Goal: Task Accomplishment & Management: Manage account settings

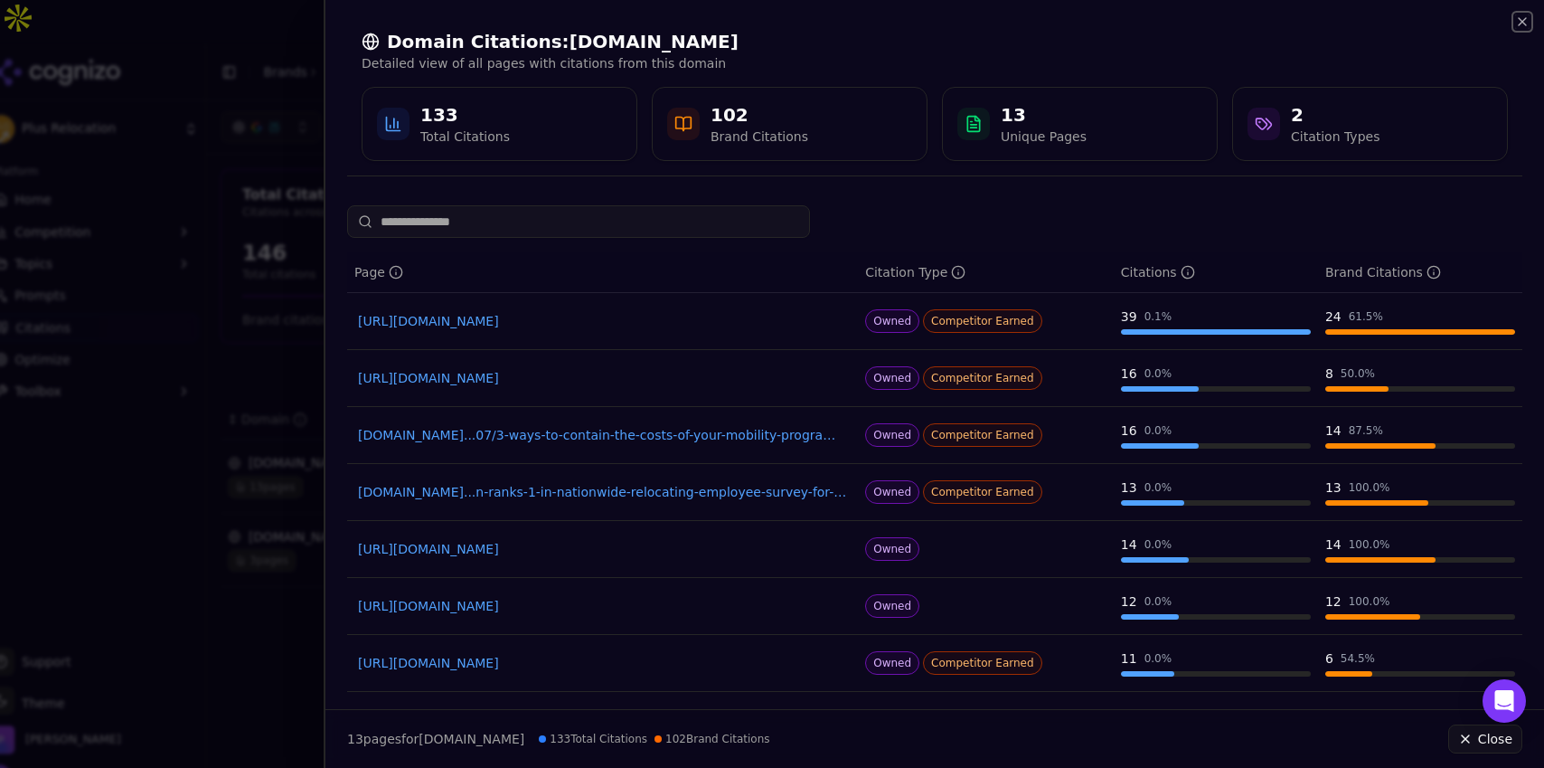
click at [1519, 25] on icon "button" at bounding box center [1522, 21] width 14 height 14
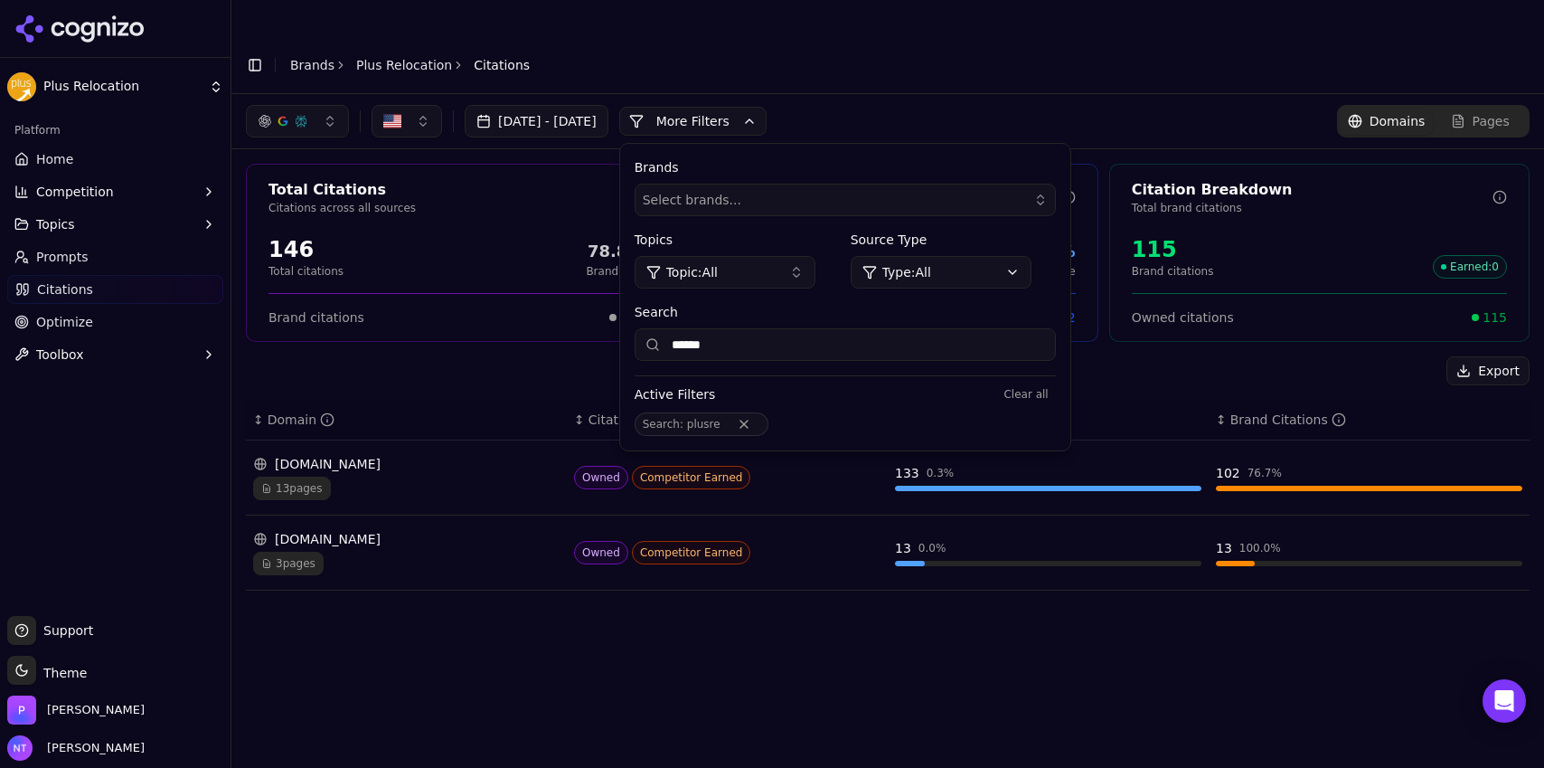
click at [373, 56] on link "Plus Relocation" at bounding box center [404, 65] width 96 height 18
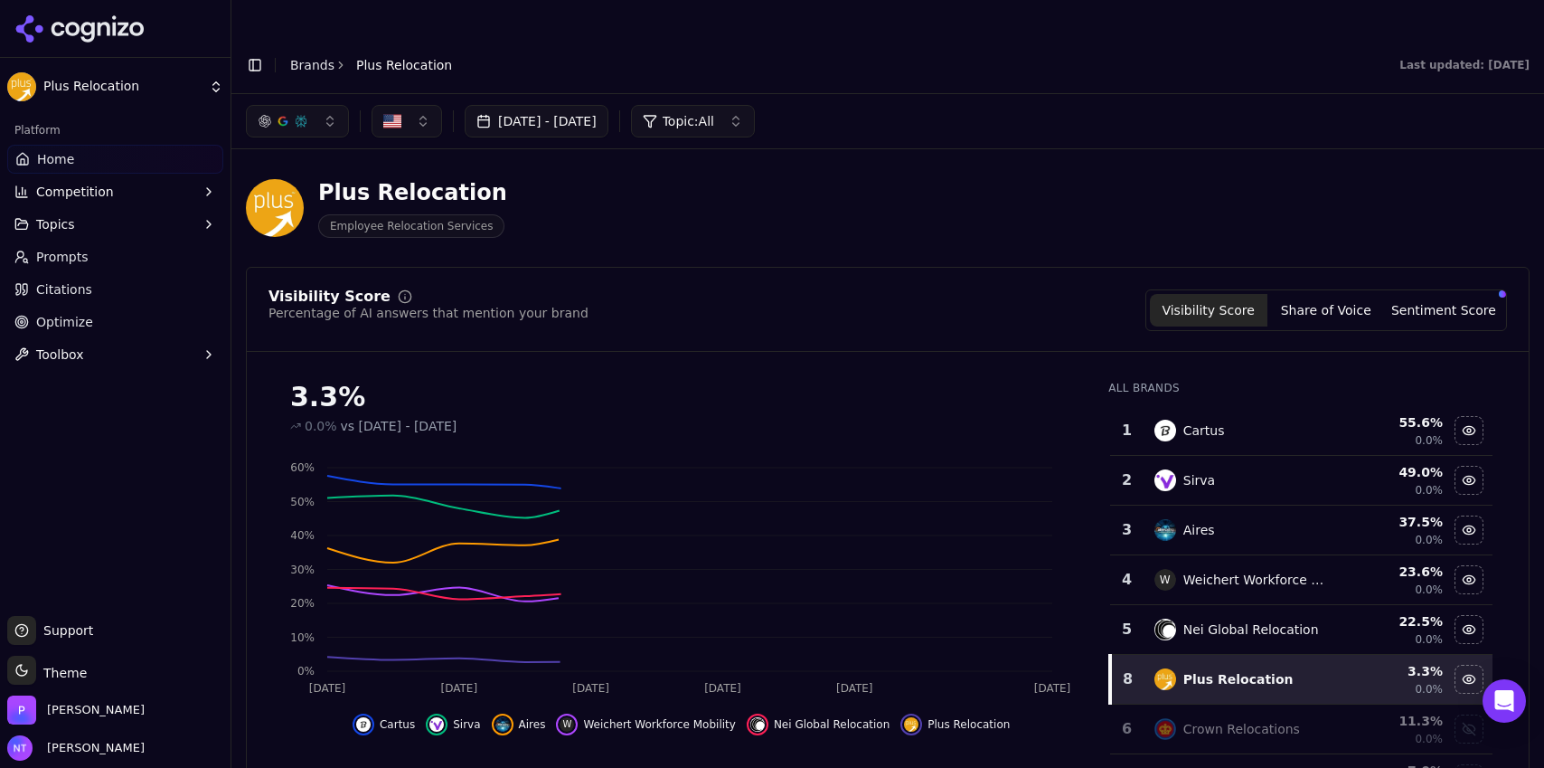
click at [259, 52] on button "Toggle Sidebar" at bounding box center [254, 64] width 25 height 25
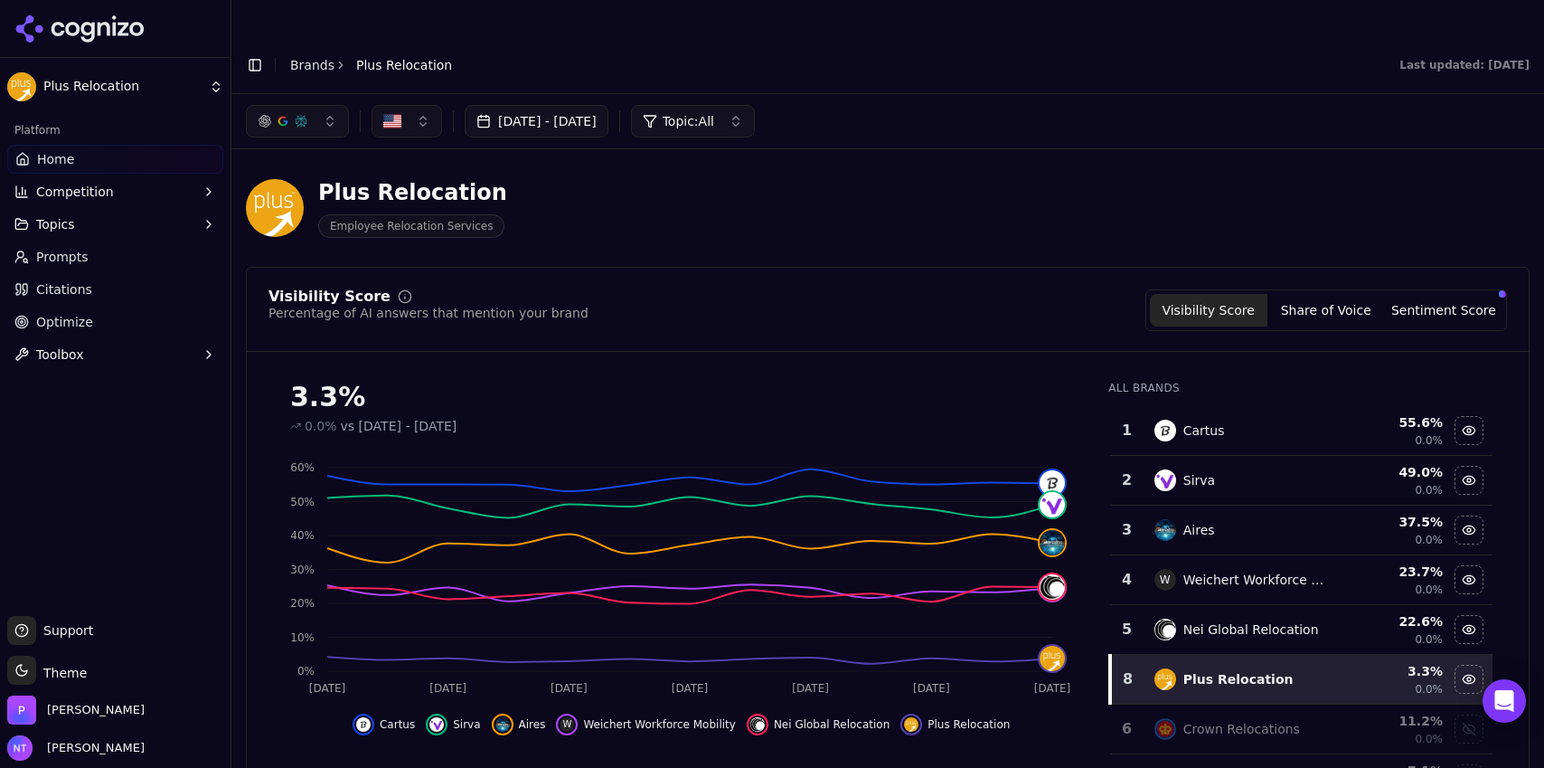
click at [253, 52] on button "Toggle Sidebar" at bounding box center [254, 64] width 25 height 25
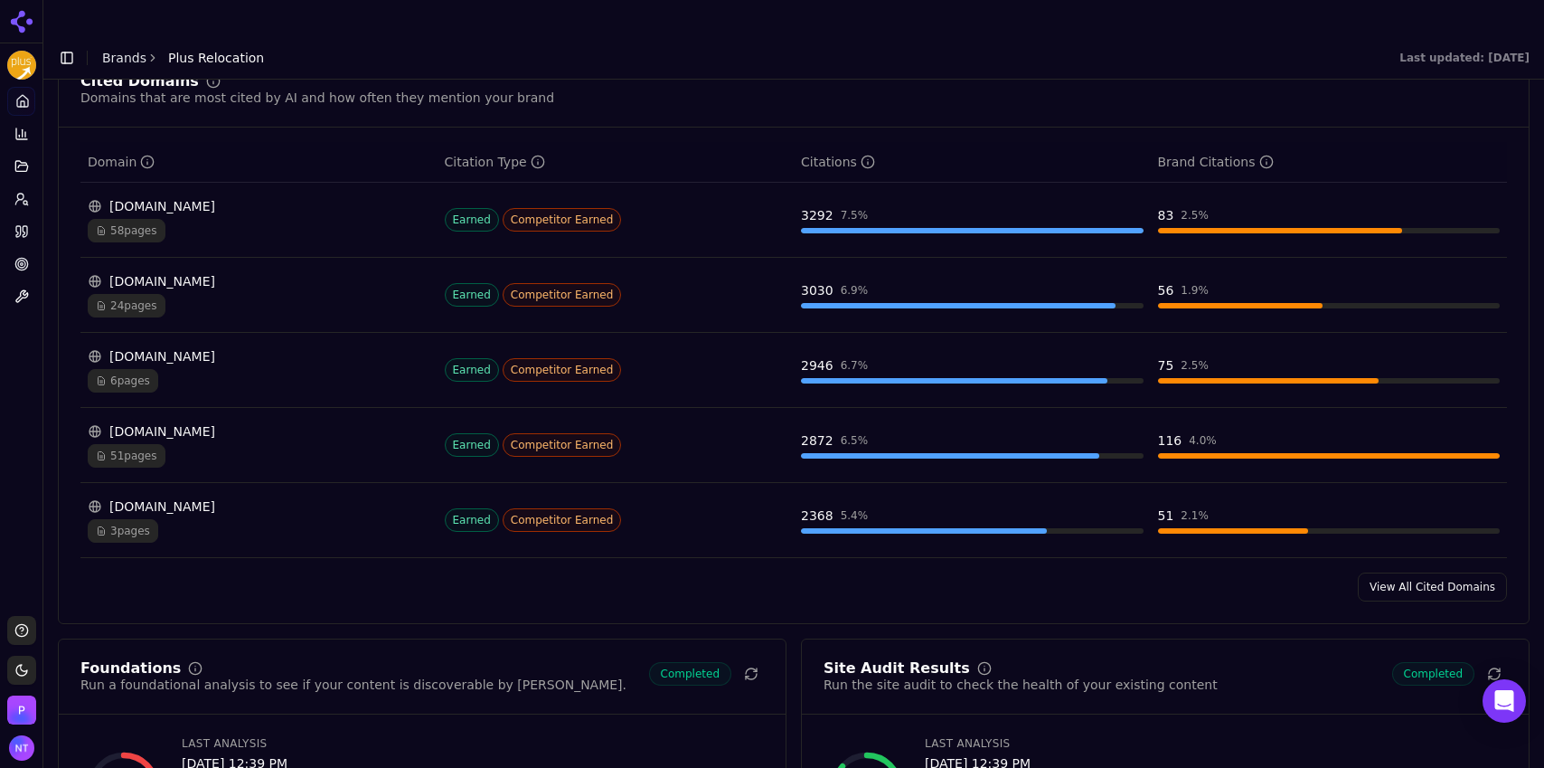
scroll to position [1873, 0]
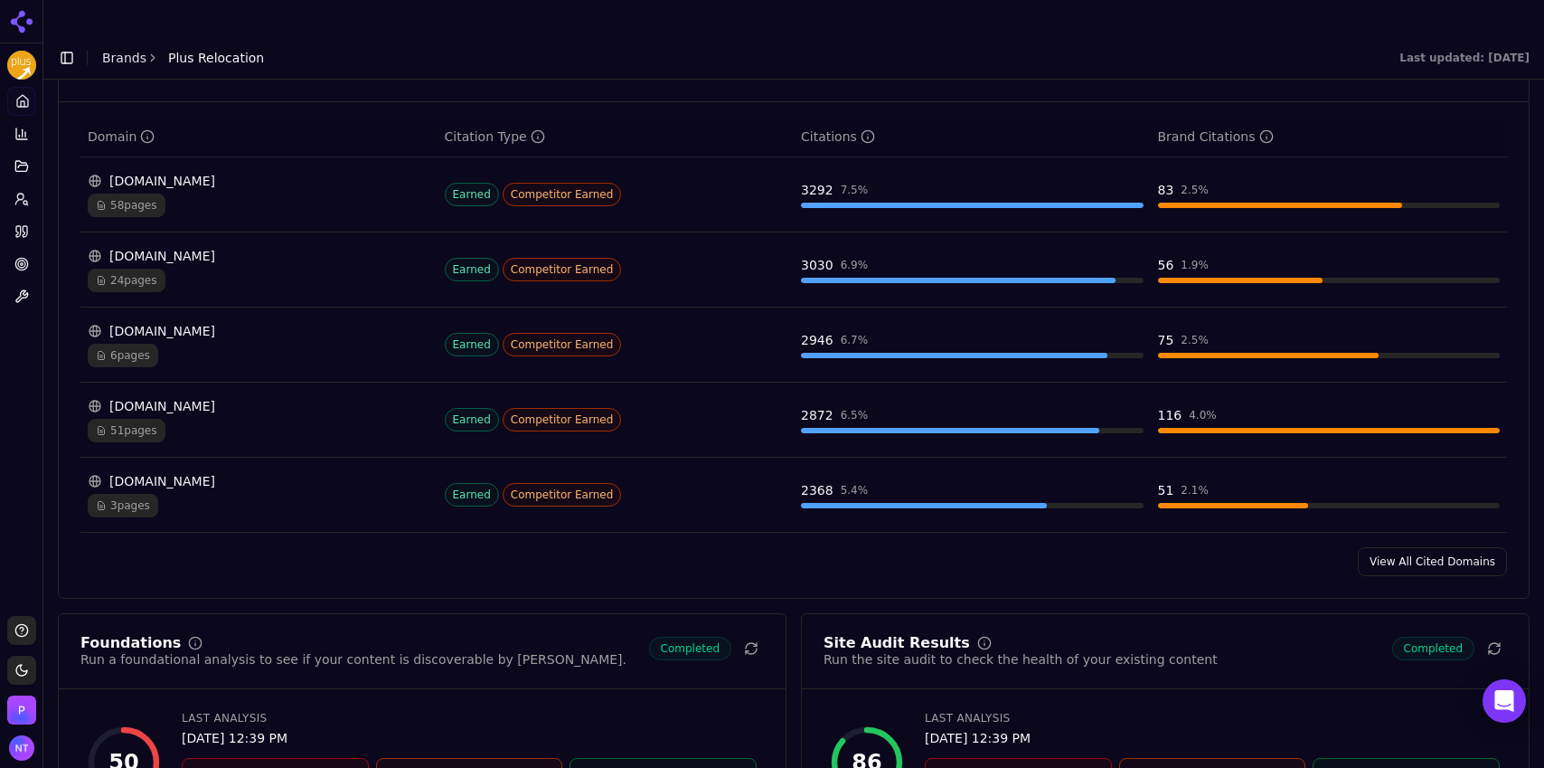
click at [1416, 547] on link "View All Cited Domains" at bounding box center [1432, 561] width 149 height 29
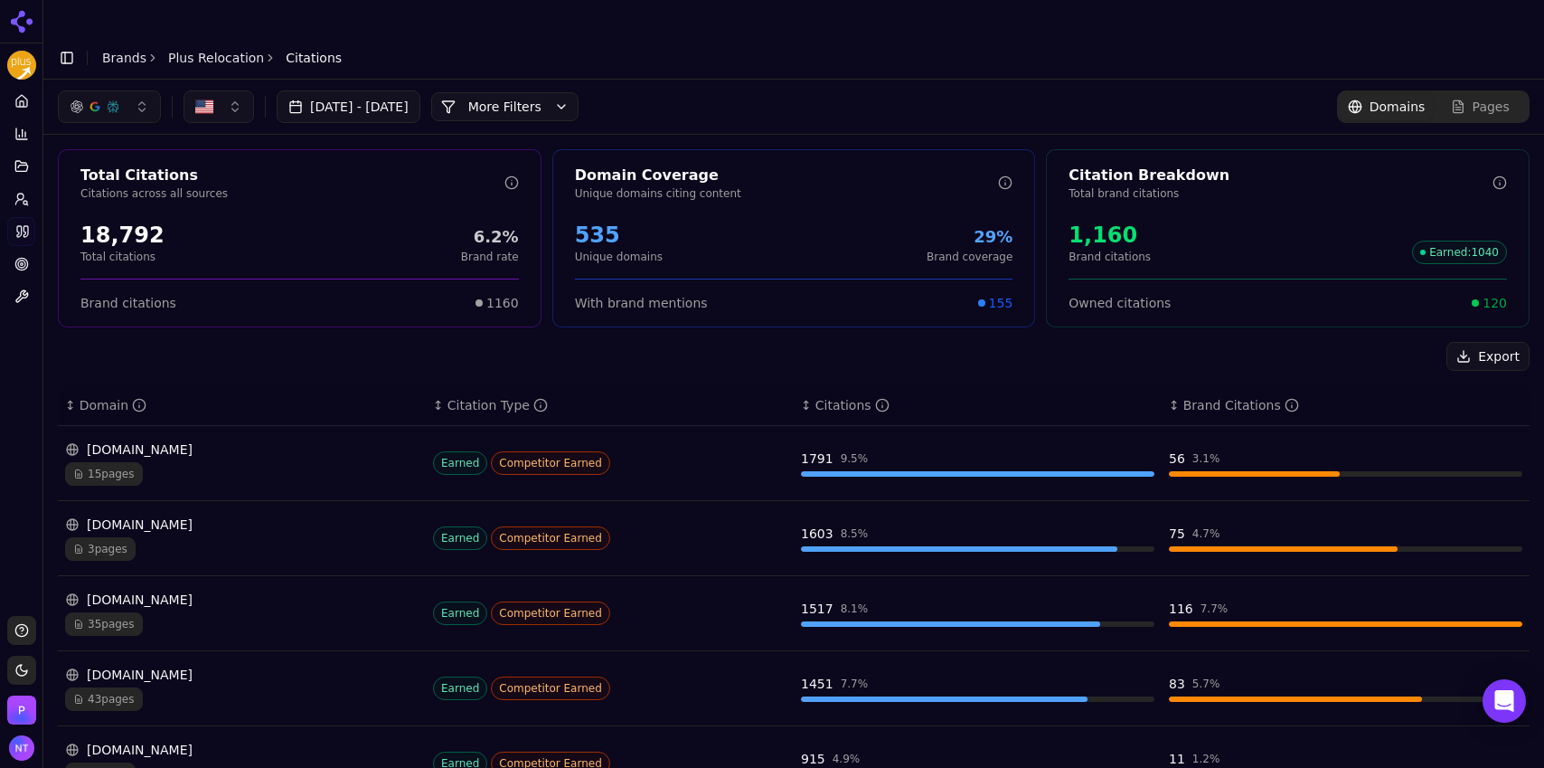
click at [553, 92] on button "More Filters" at bounding box center [504, 106] width 147 height 29
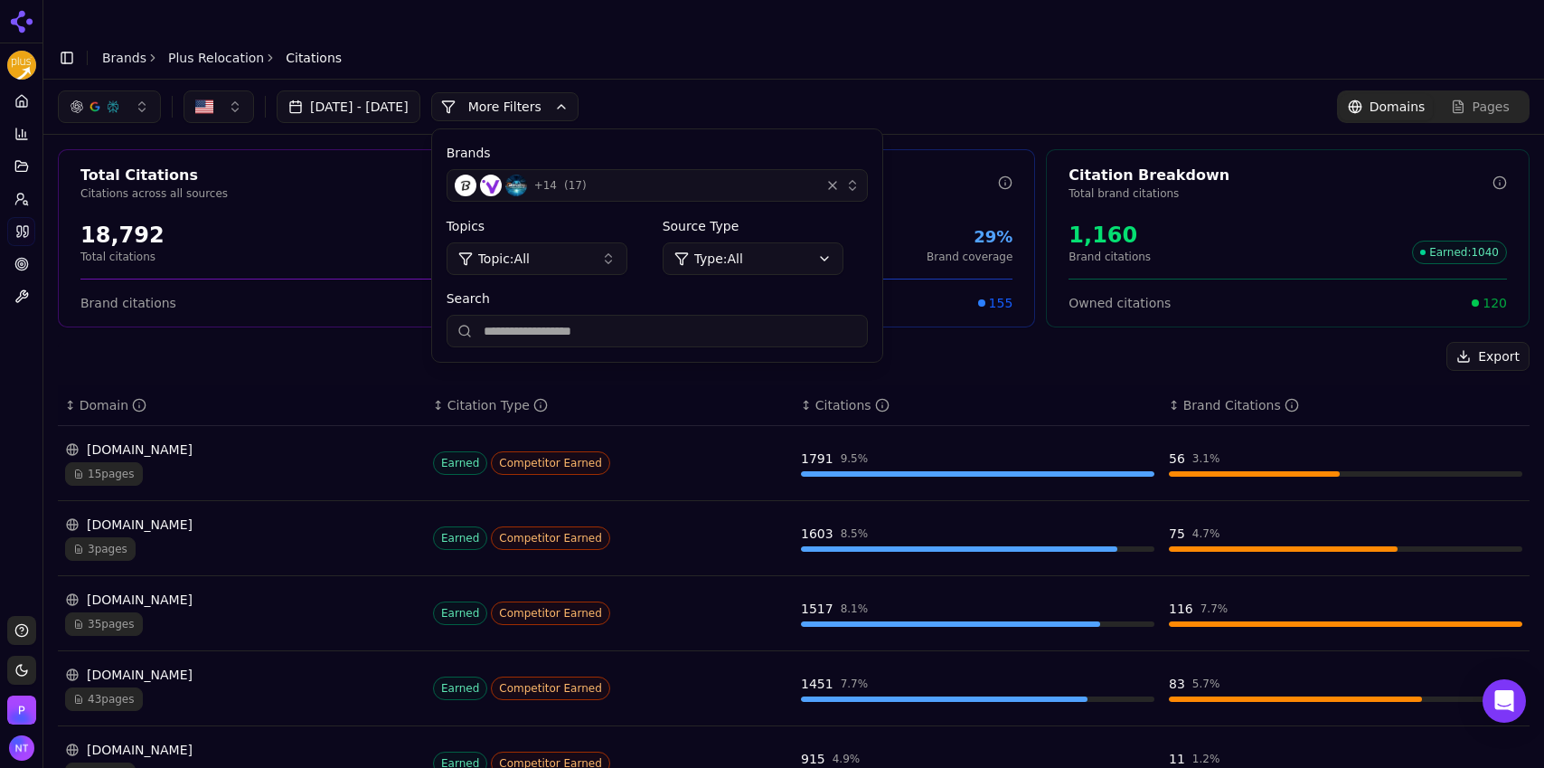
click at [842, 176] on div "button" at bounding box center [833, 185] width 18 height 18
click at [813, 174] on div "+ 14 ( 17 )" at bounding box center [634, 185] width 358 height 22
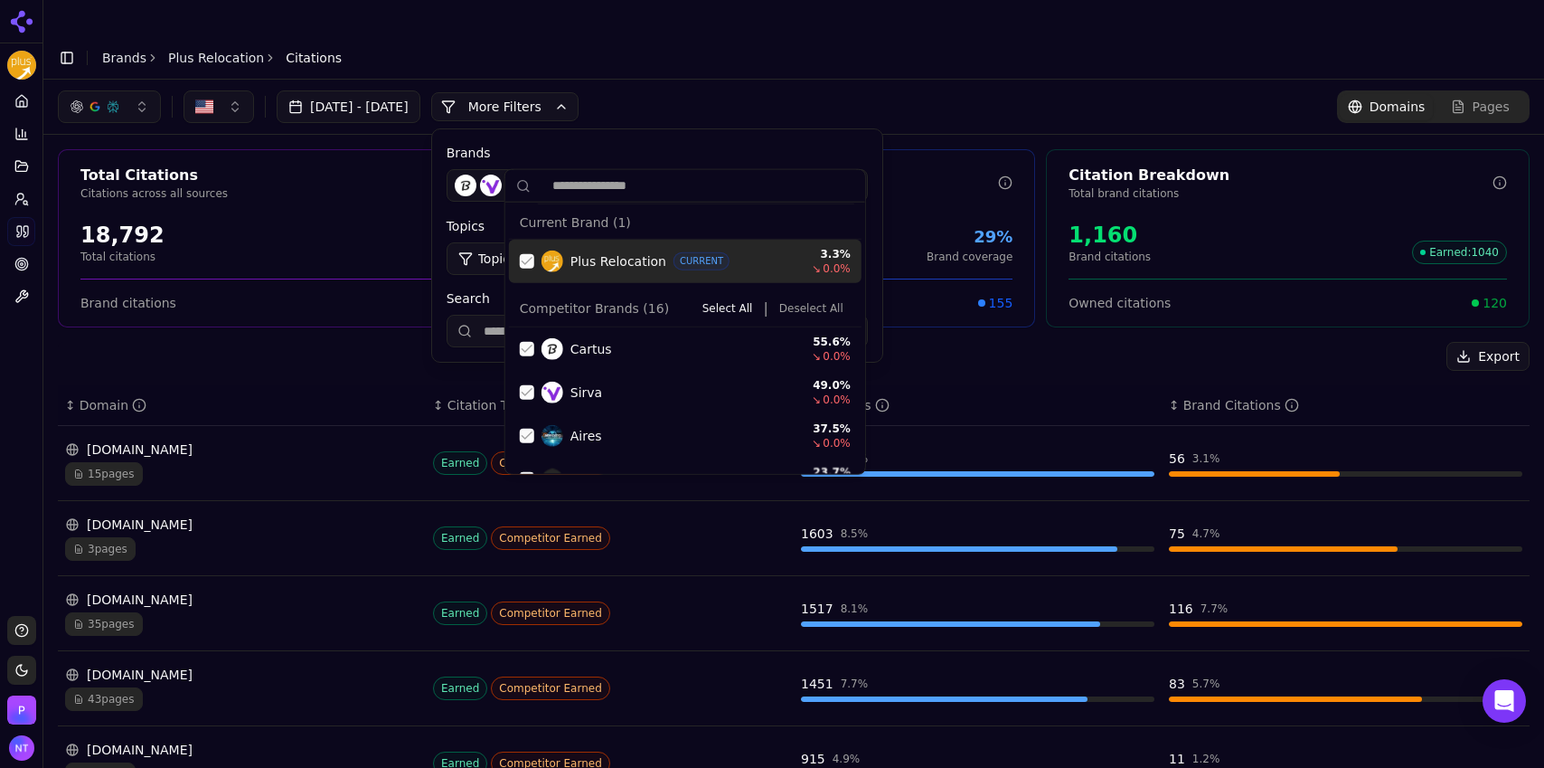
click at [801, 311] on button "Deselect All" at bounding box center [811, 308] width 79 height 22
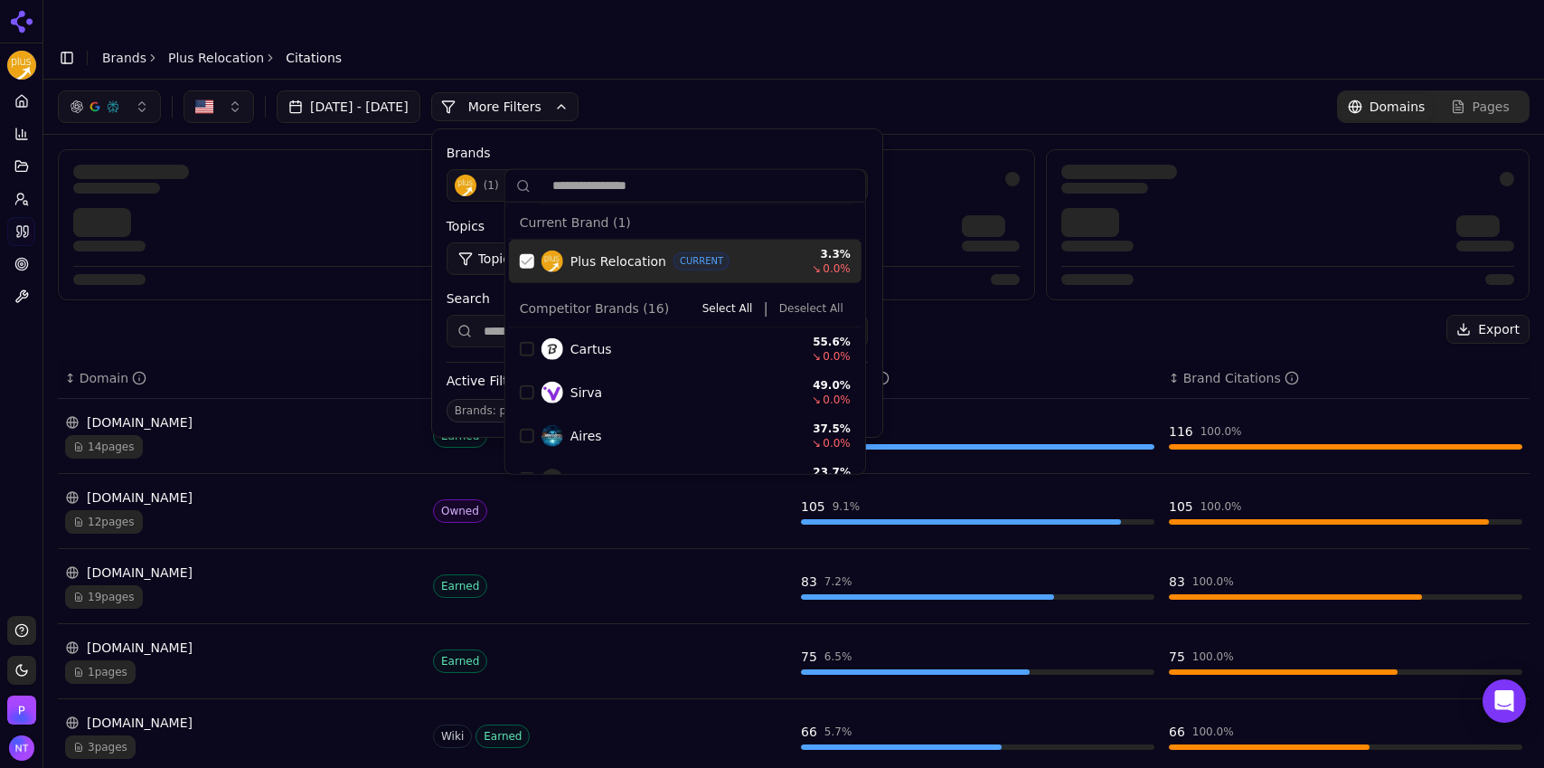
click at [523, 262] on div "Suggestions" at bounding box center [527, 261] width 14 height 14
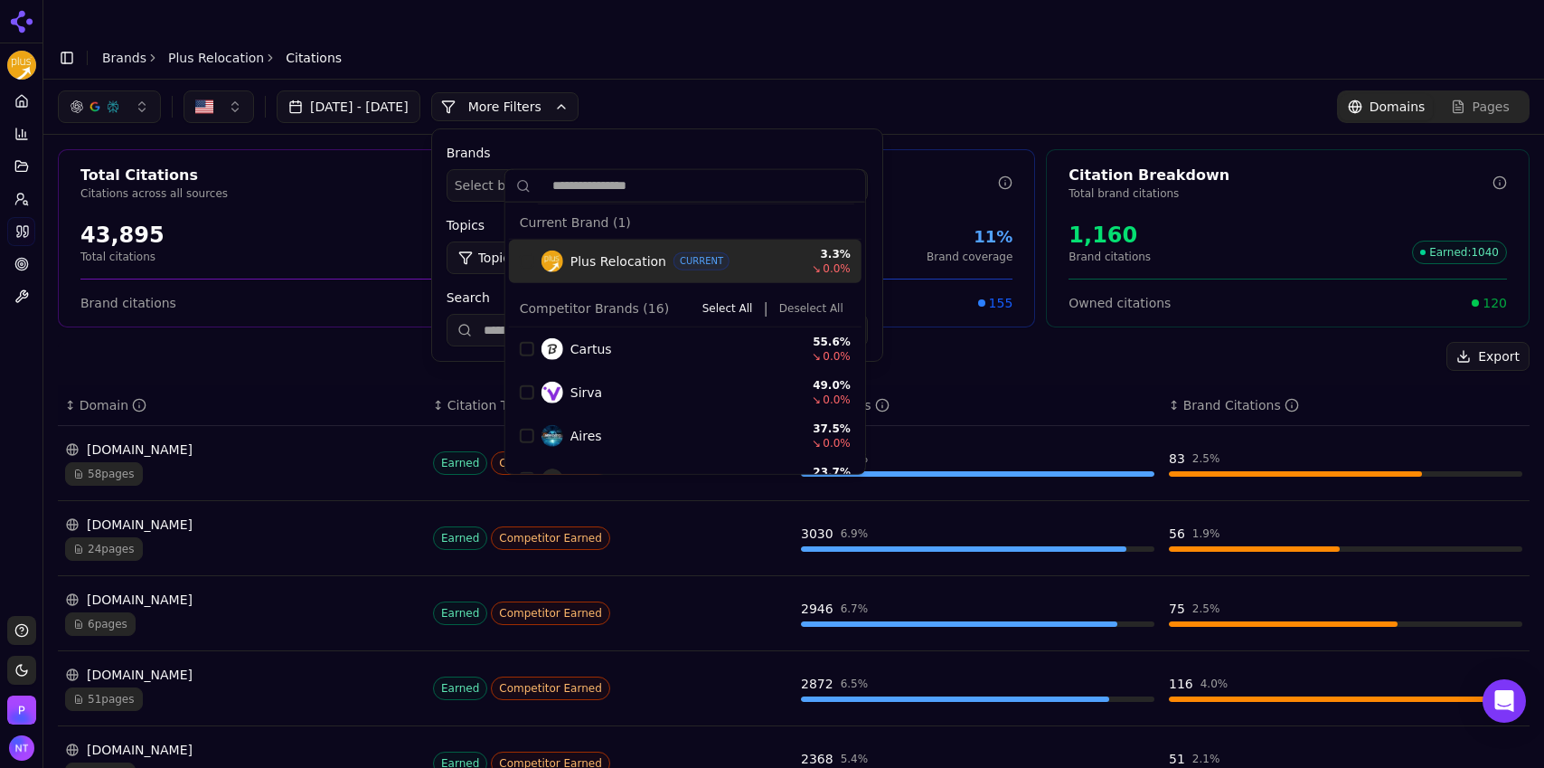
click at [746, 90] on div "Aug 06, 2025 - Sep 05, 2025 More More Filters Brands Select brands... Topics To…" at bounding box center [794, 106] width 1472 height 33
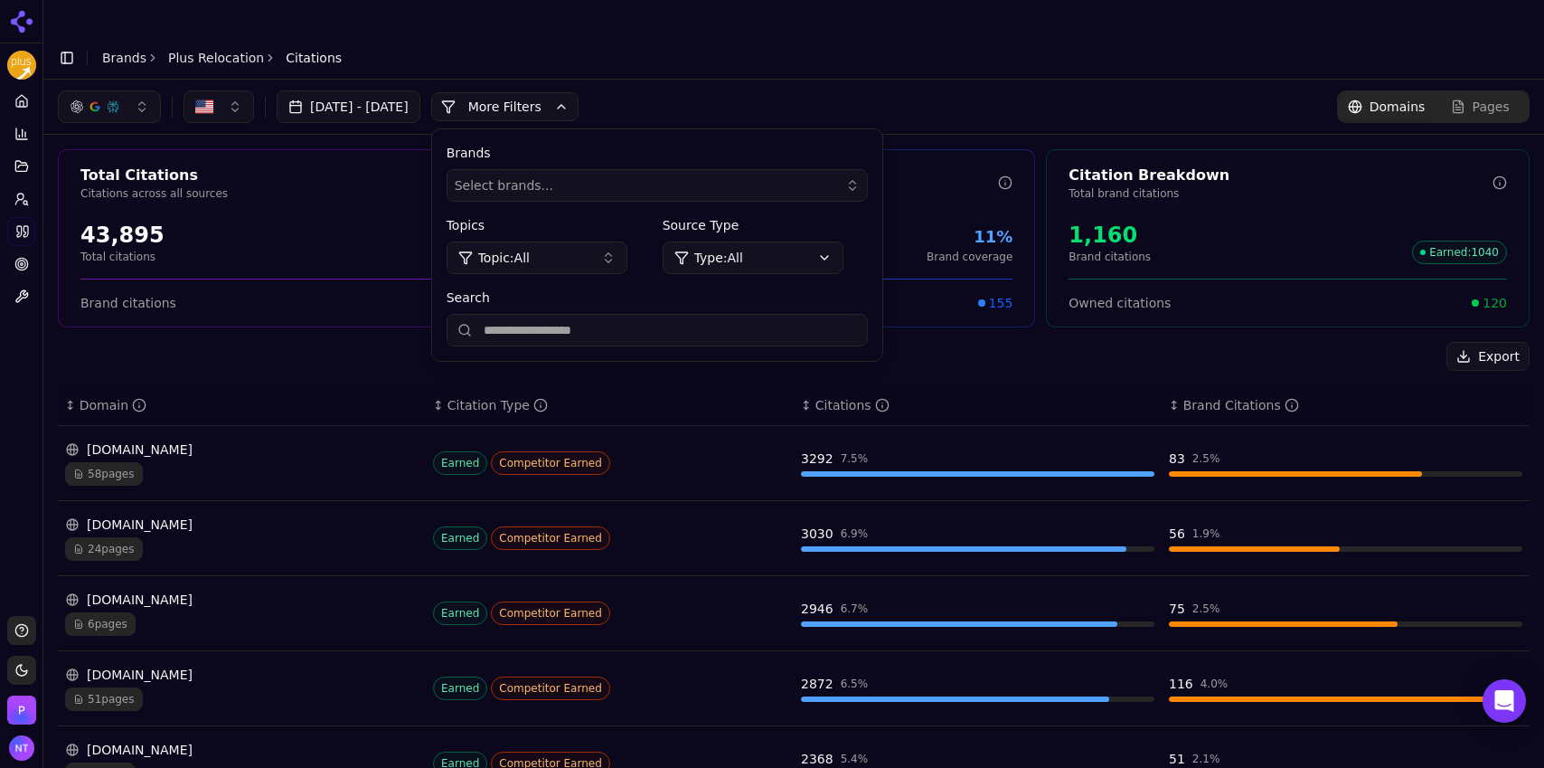
click at [579, 92] on button "More Filters" at bounding box center [504, 106] width 147 height 29
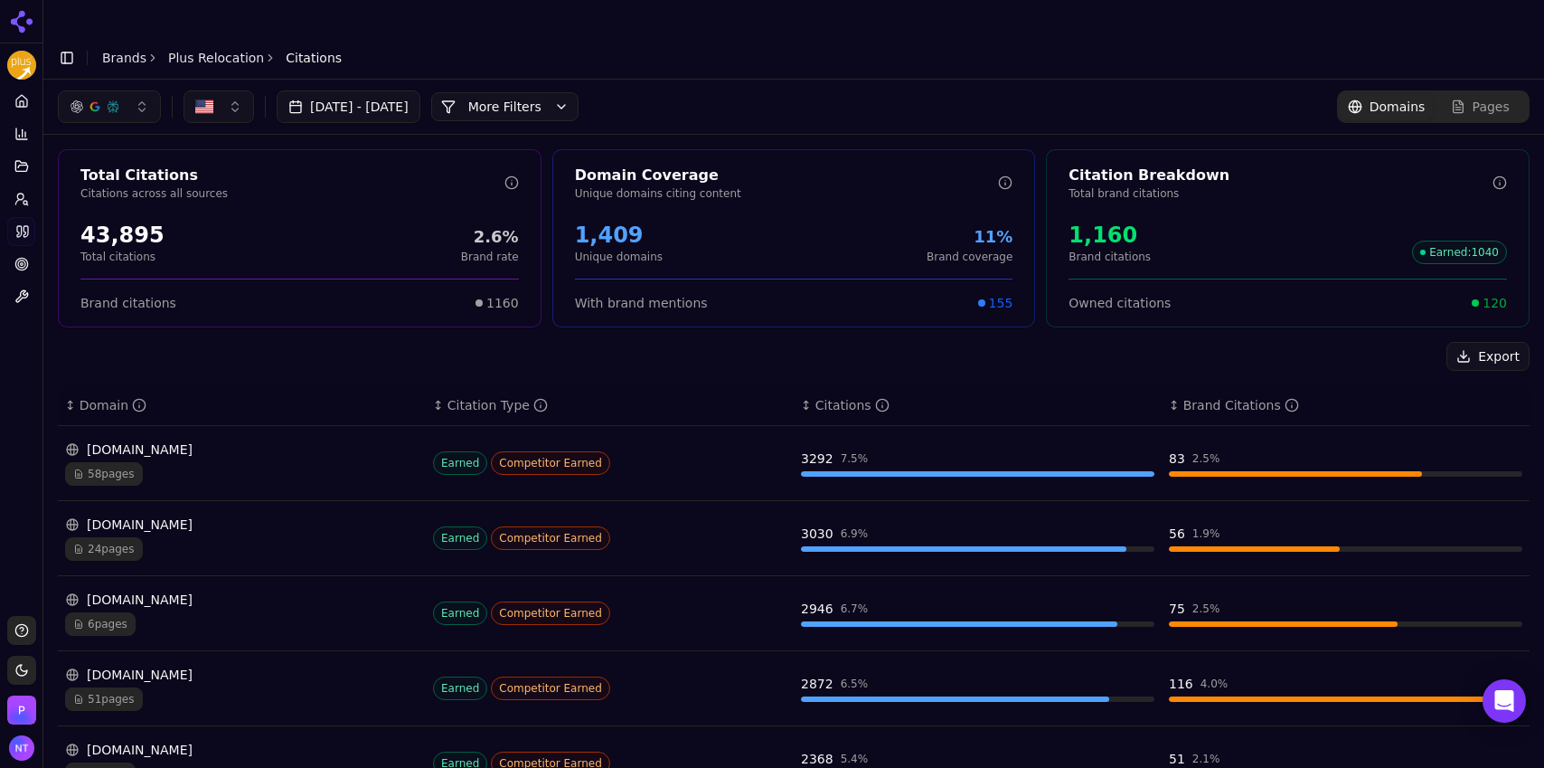
click at [137, 90] on button "button" at bounding box center [109, 106] width 103 height 33
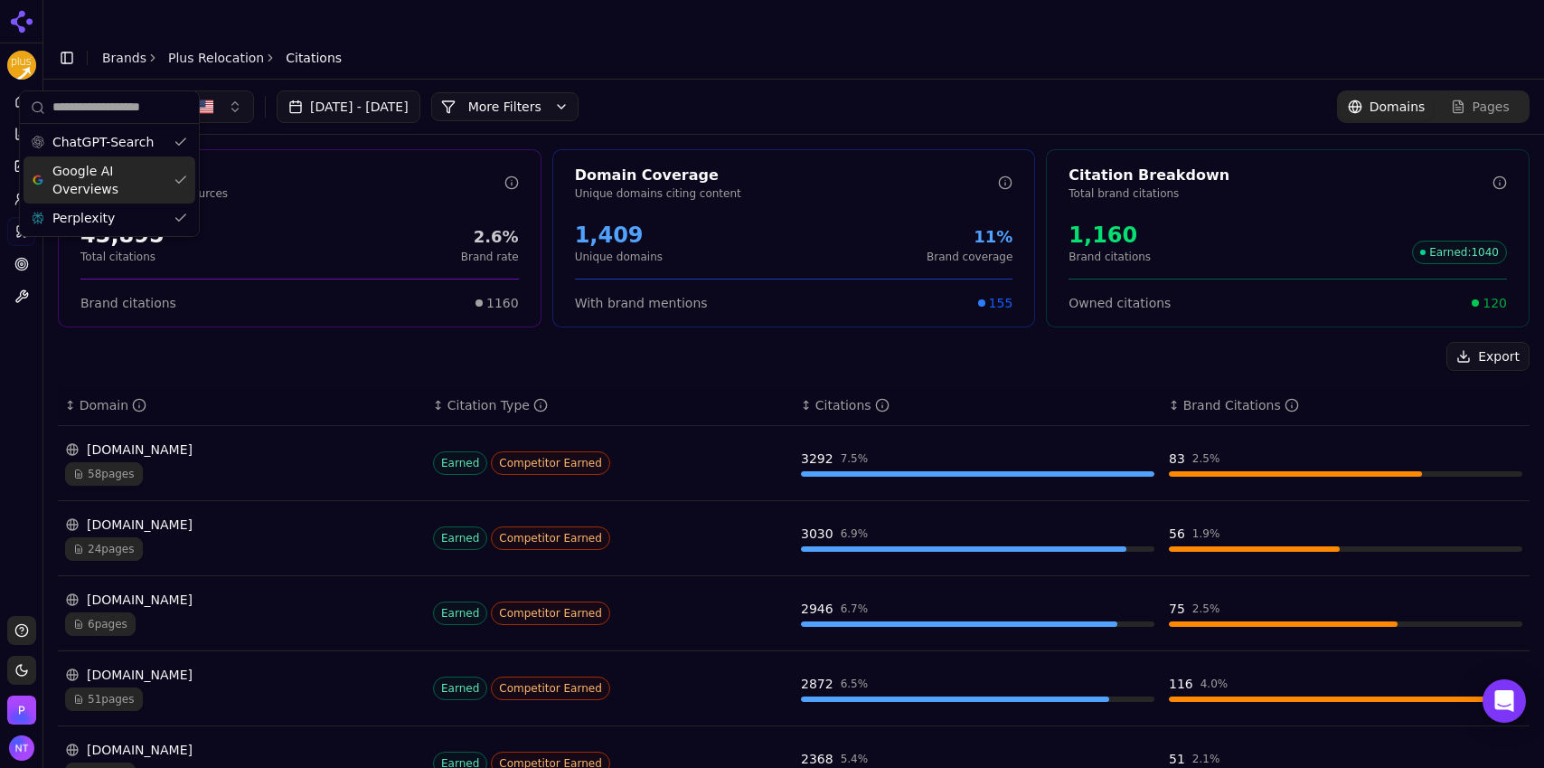
click at [120, 172] on span "Google AI Overviews" at bounding box center [109, 180] width 114 height 36
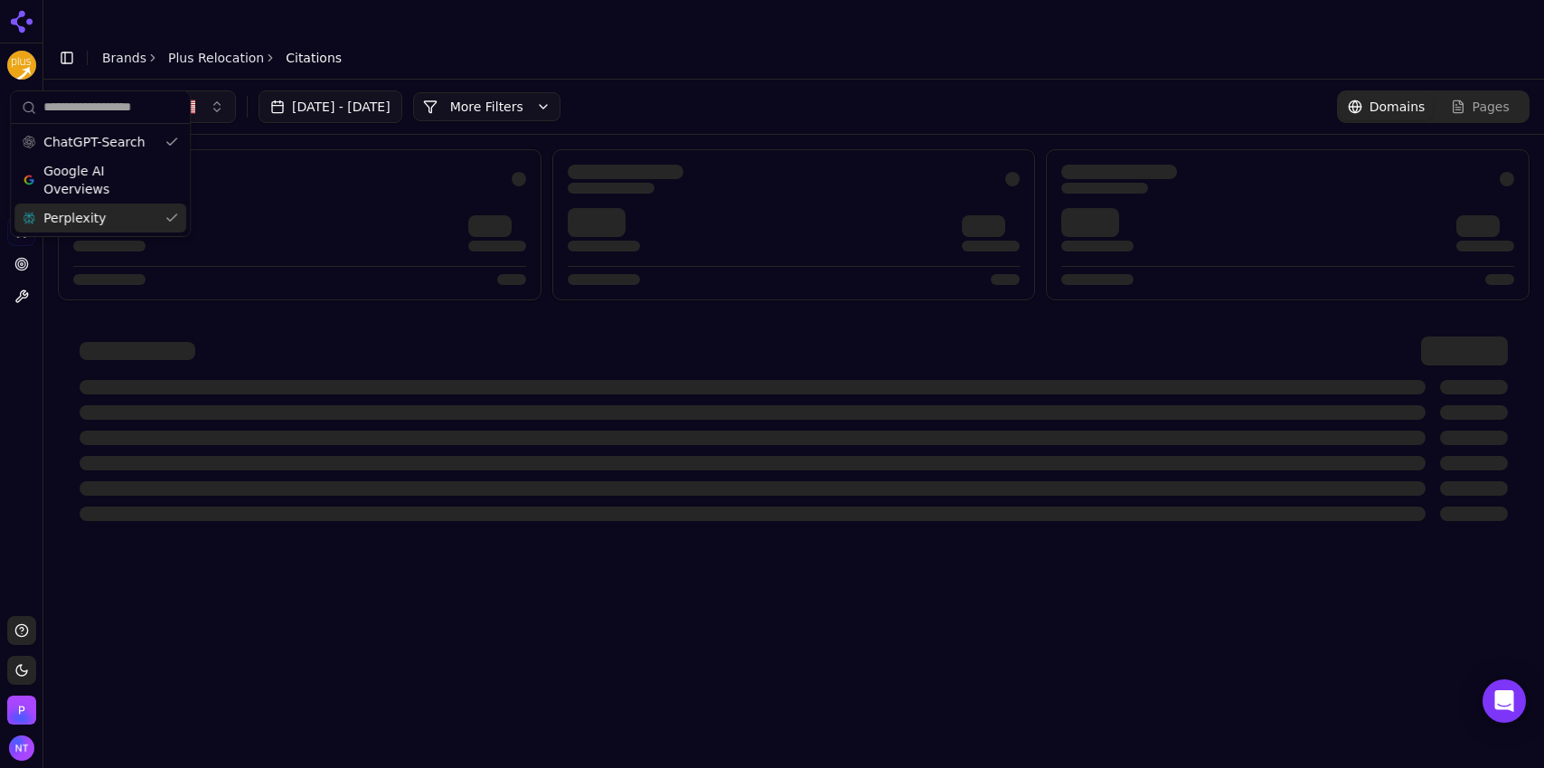
click at [118, 221] on div "Perplexity" at bounding box center [100, 217] width 172 height 29
click at [700, 90] on div "Aug 06, 2025 - Sep 05, 2025 More More Filters Domains Pages" at bounding box center [794, 106] width 1472 height 33
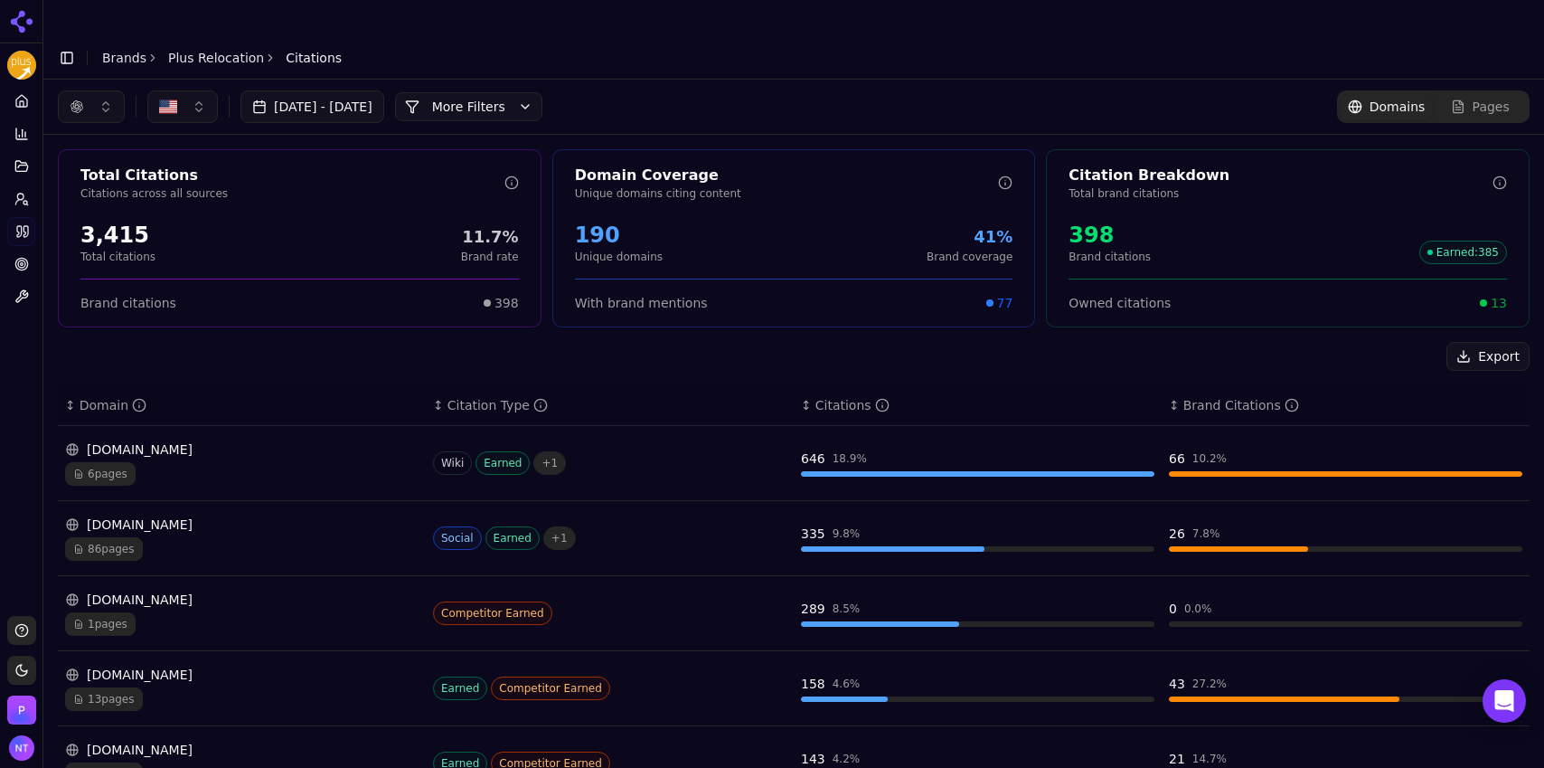
click at [542, 92] on button "More Filters" at bounding box center [468, 106] width 147 height 29
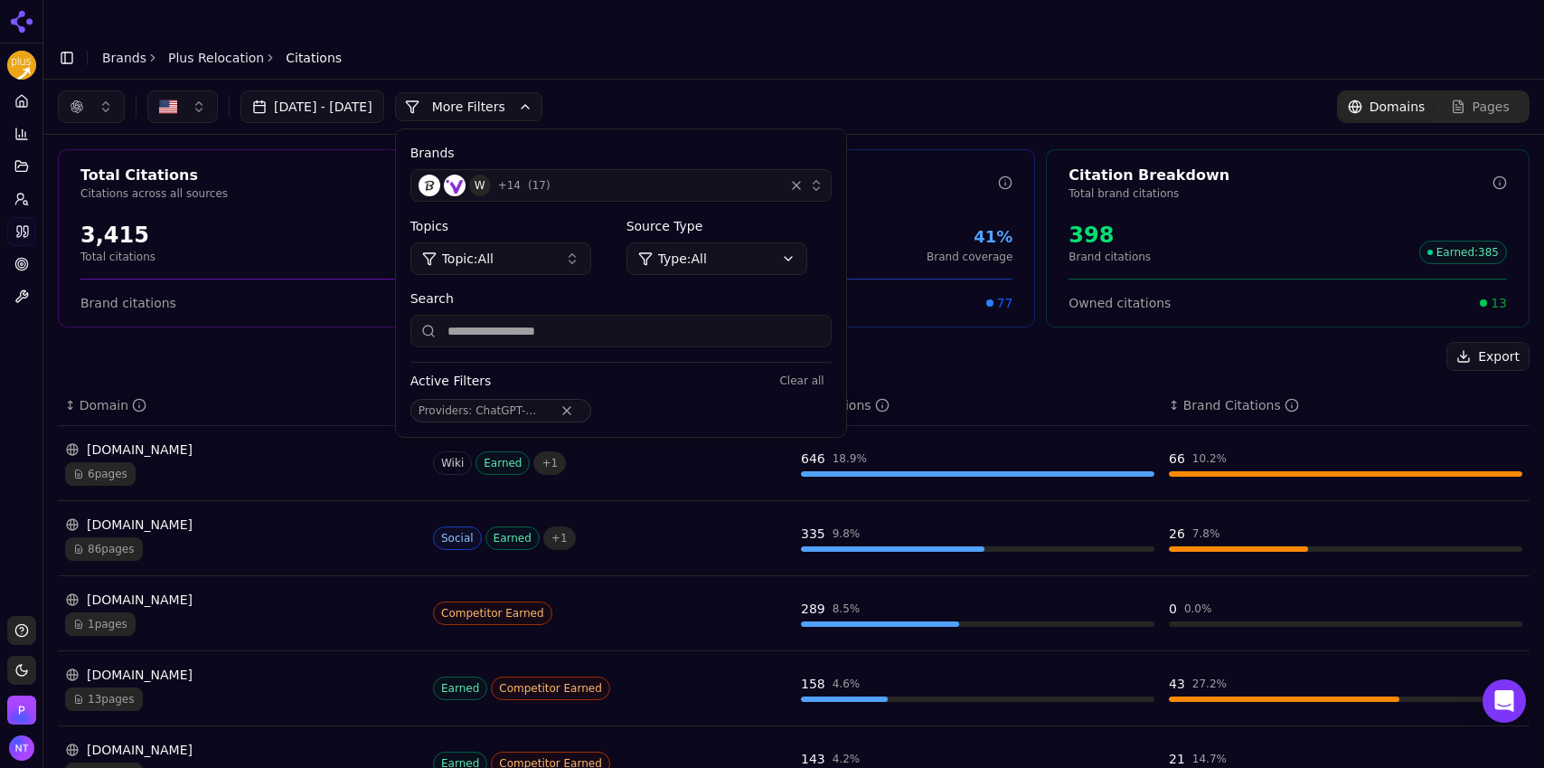
click at [805, 176] on div "button" at bounding box center [796, 185] width 18 height 18
click at [625, 174] on div "W + 14 ( 17 )" at bounding box center [598, 185] width 358 height 22
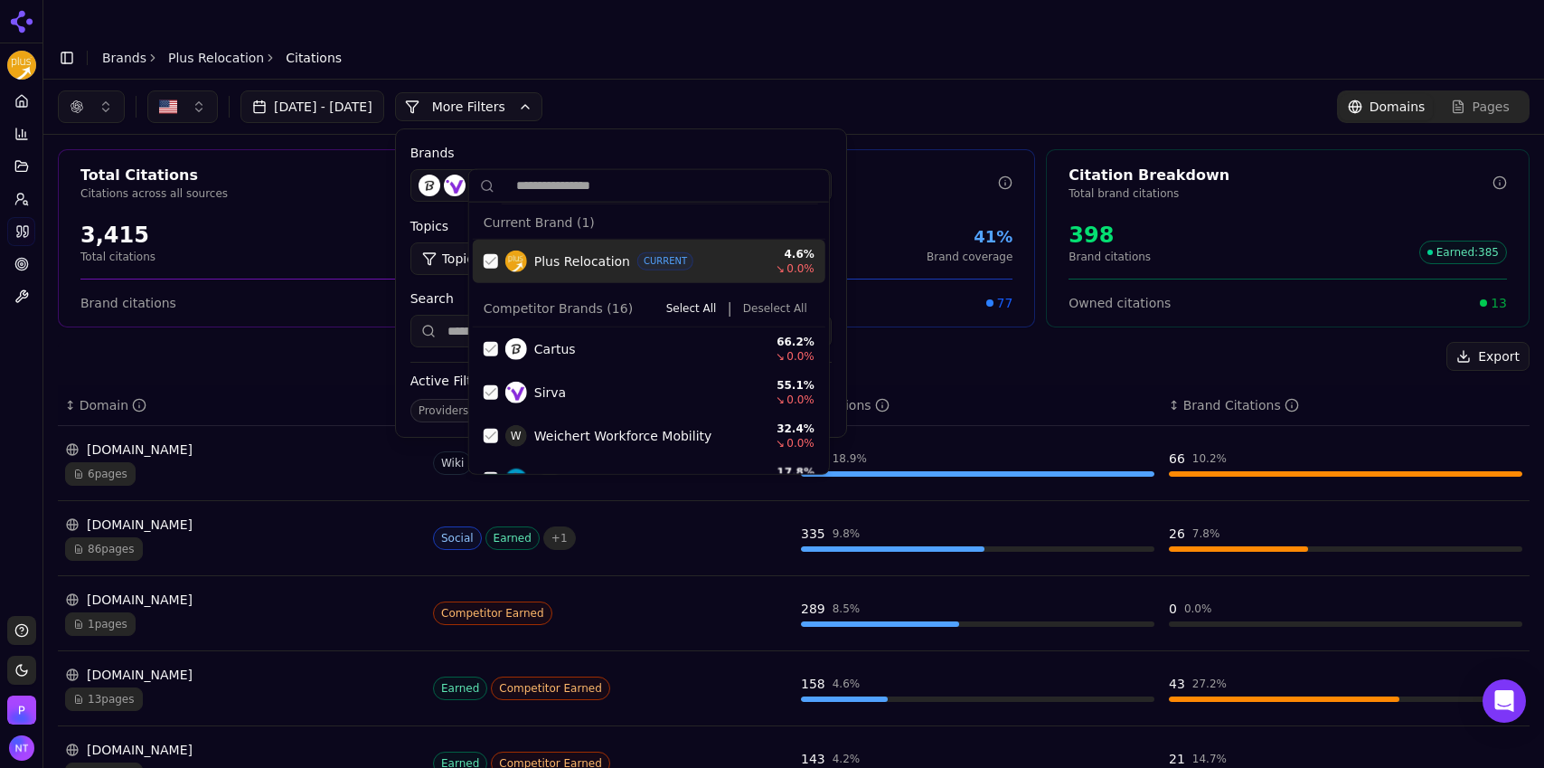
click at [754, 316] on button "Deselect All" at bounding box center [775, 308] width 79 height 22
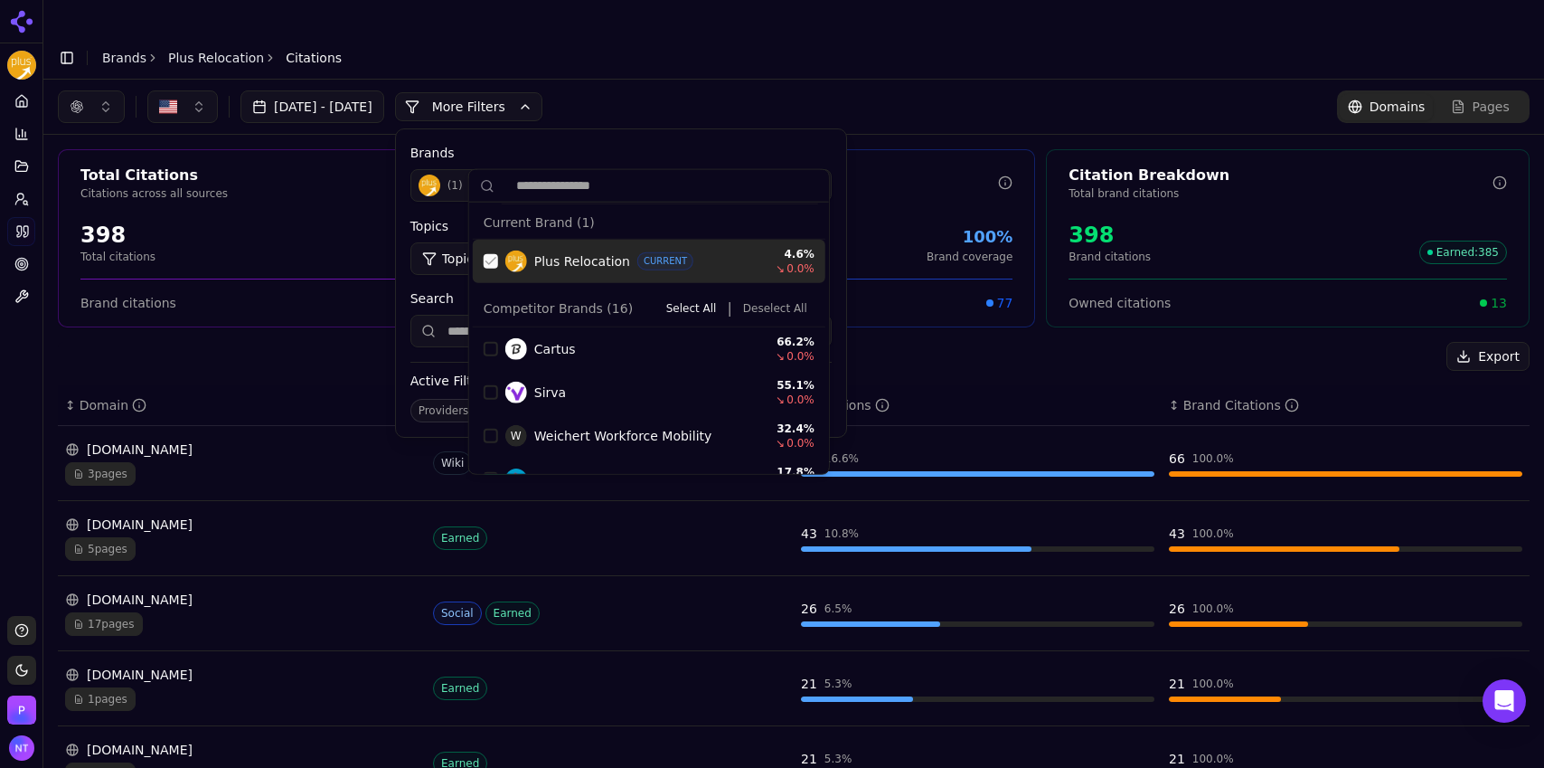
click at [492, 257] on div "Suggestions" at bounding box center [491, 261] width 14 height 14
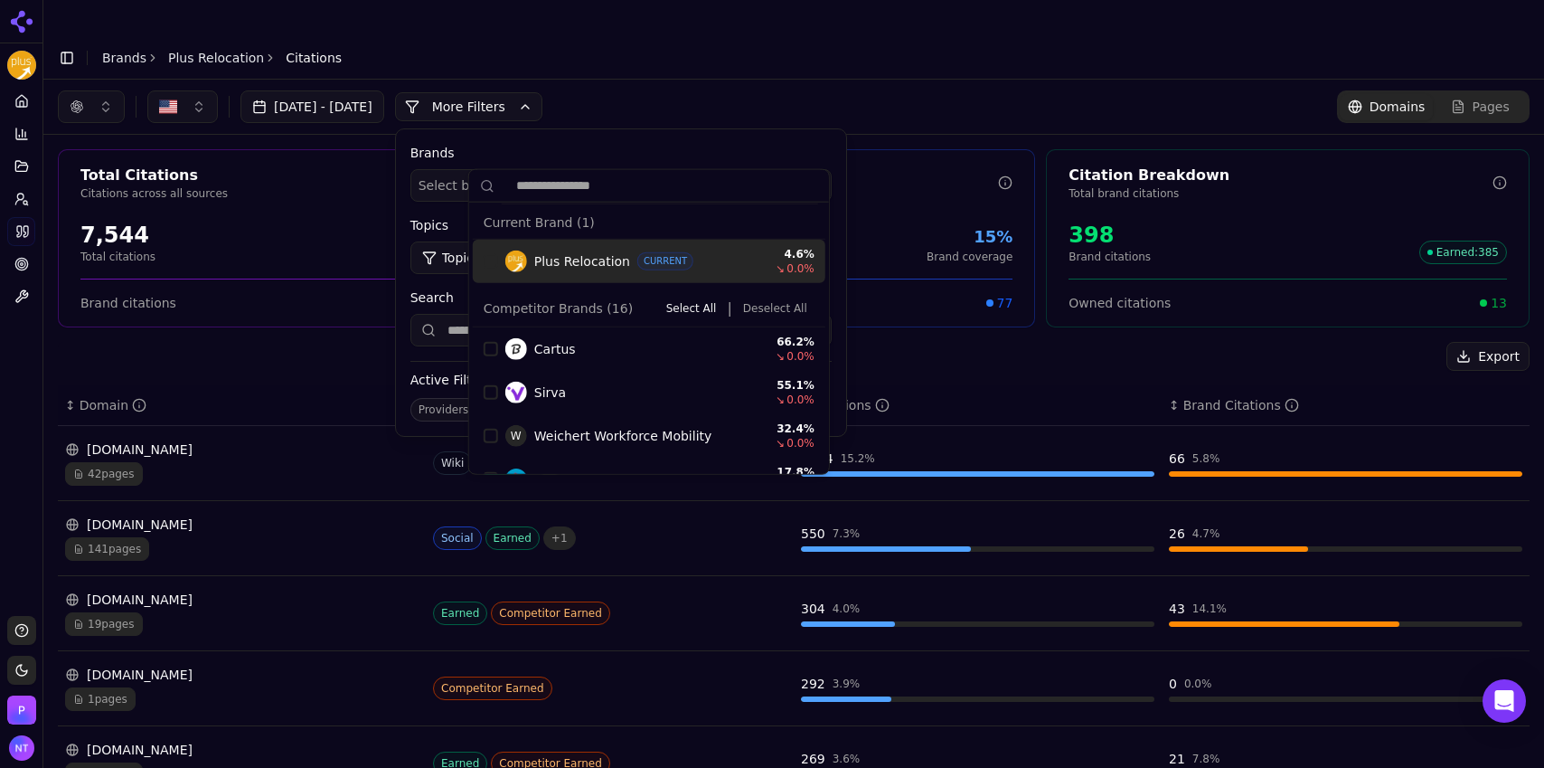
click at [713, 90] on div "Aug 06, 2025 - Sep 05, 2025 More More Filters Brands Select brands... Topics To…" at bounding box center [794, 106] width 1472 height 33
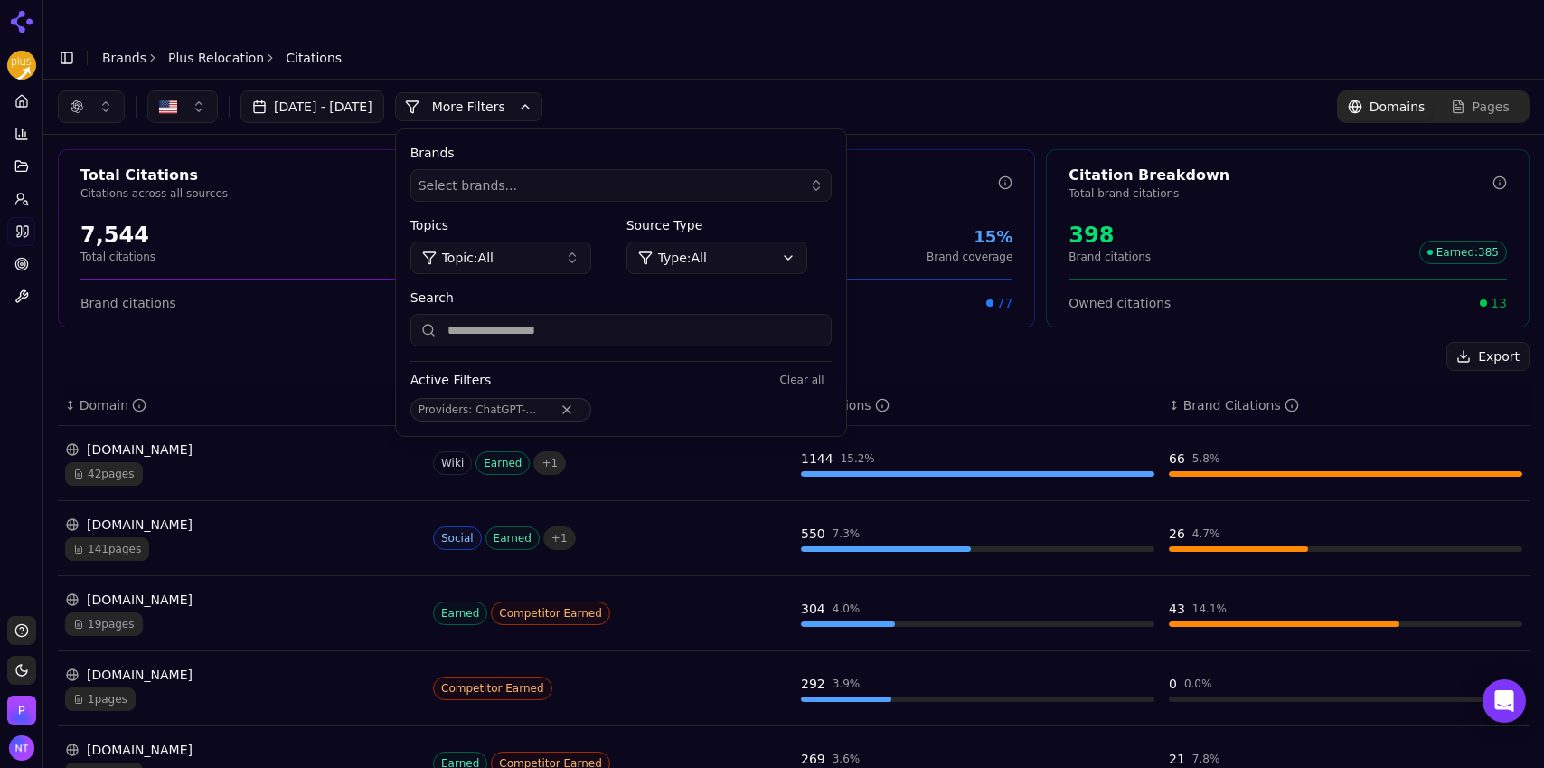
click at [542, 92] on button "More Filters" at bounding box center [468, 106] width 147 height 29
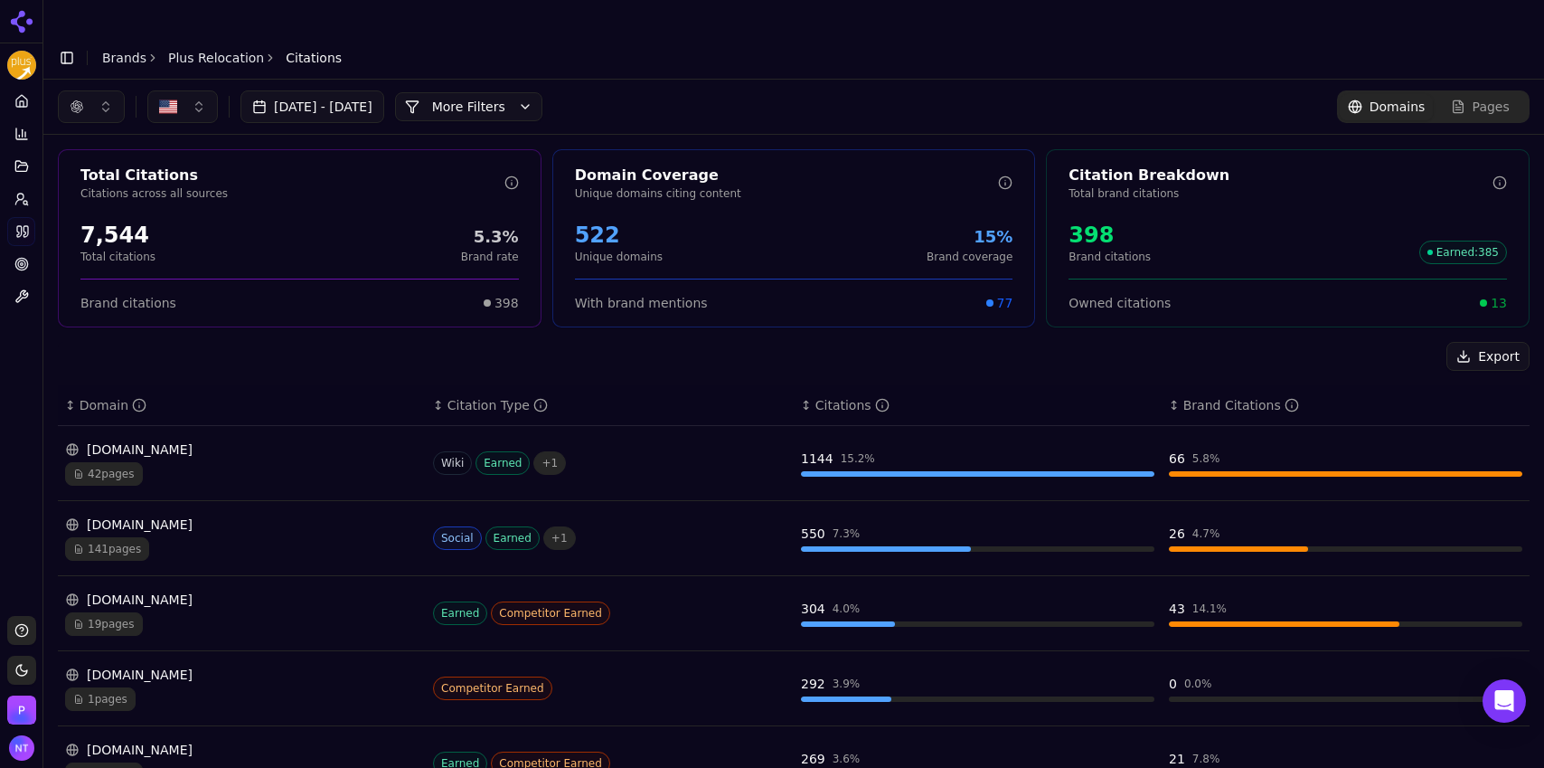
click at [339, 462] on div "42 pages" at bounding box center [241, 474] width 353 height 24
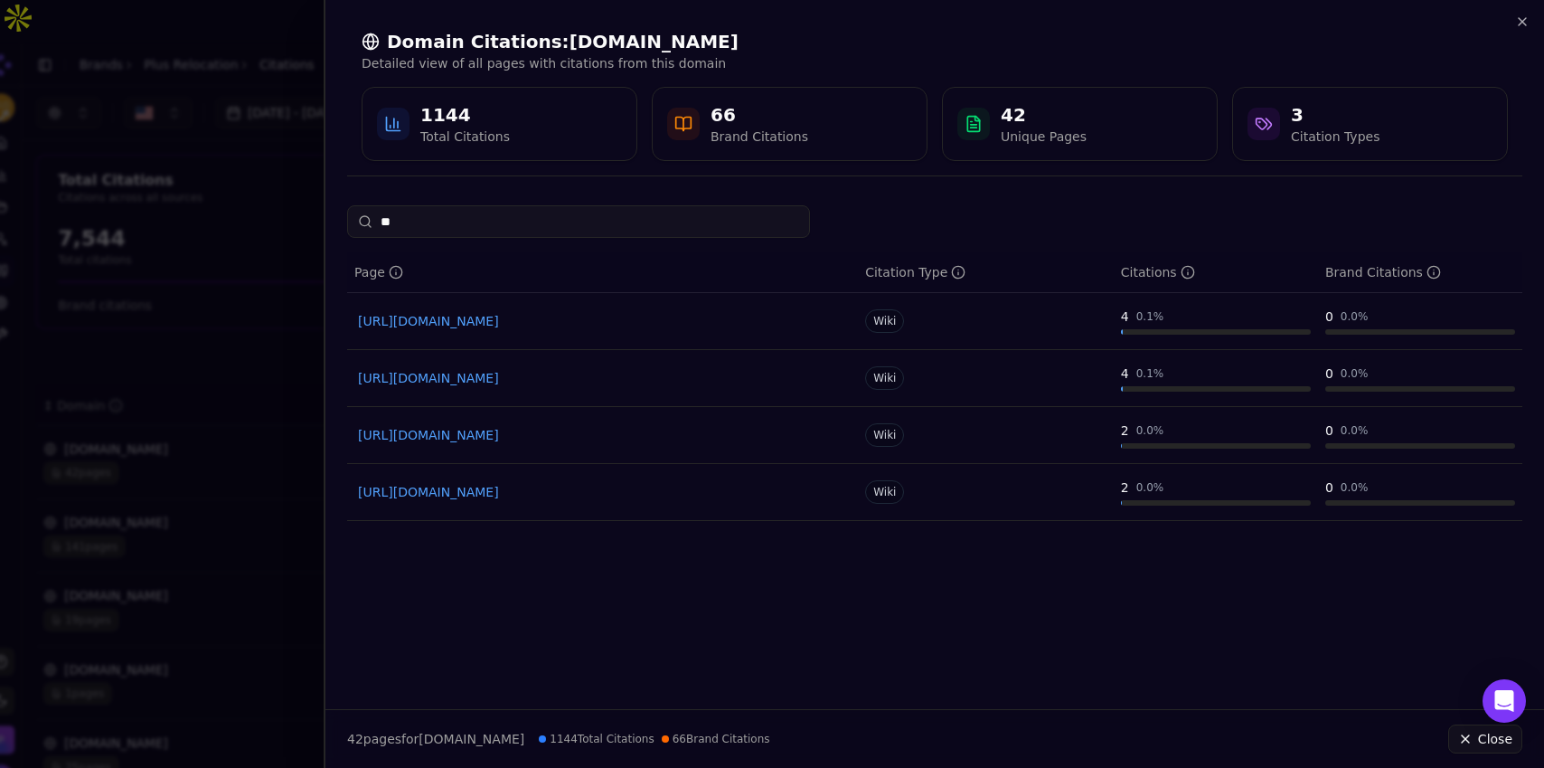
type input "*"
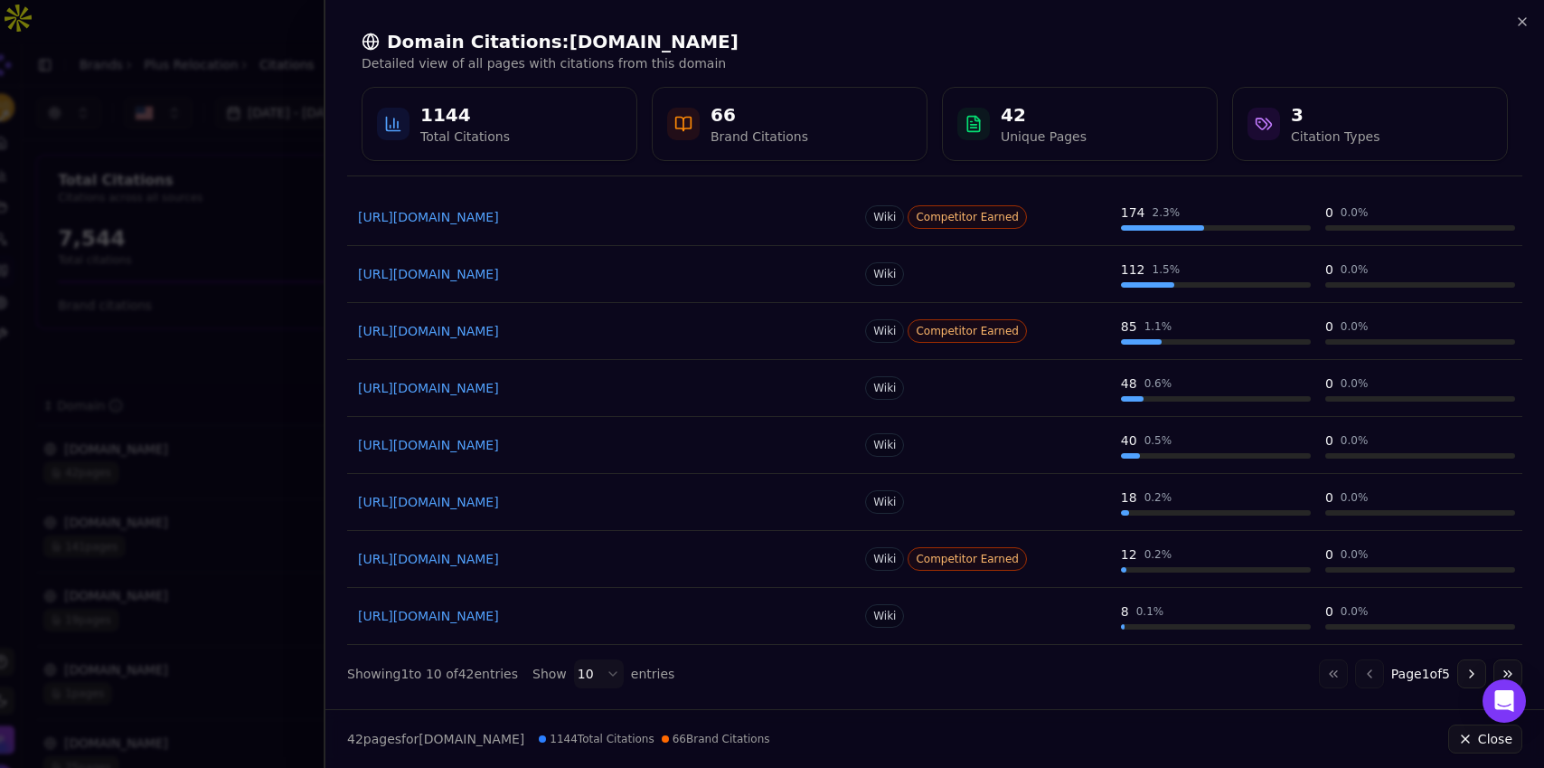
scroll to position [224, 0]
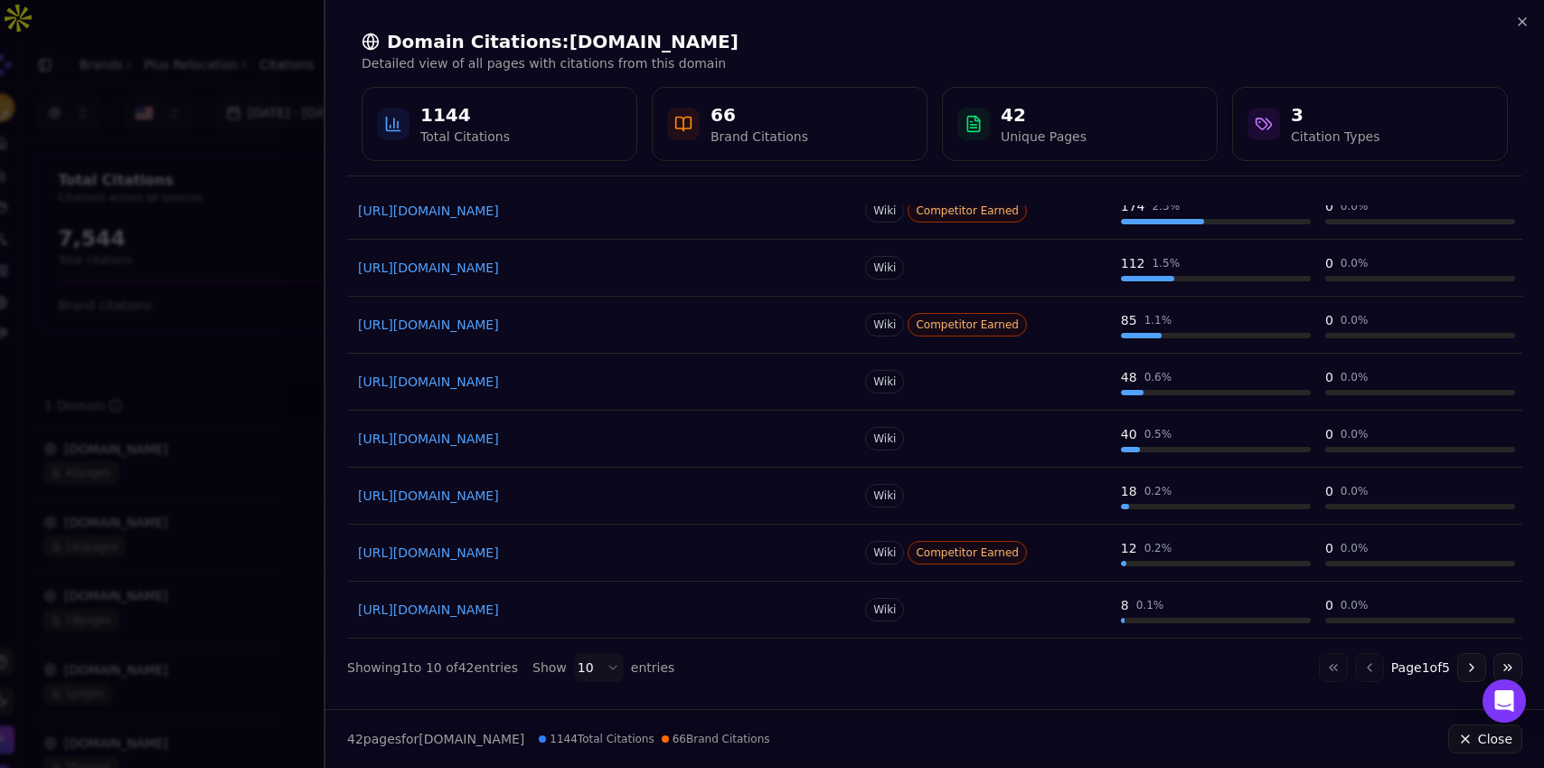
click at [1457, 663] on button "Go to next page" at bounding box center [1471, 667] width 29 height 29
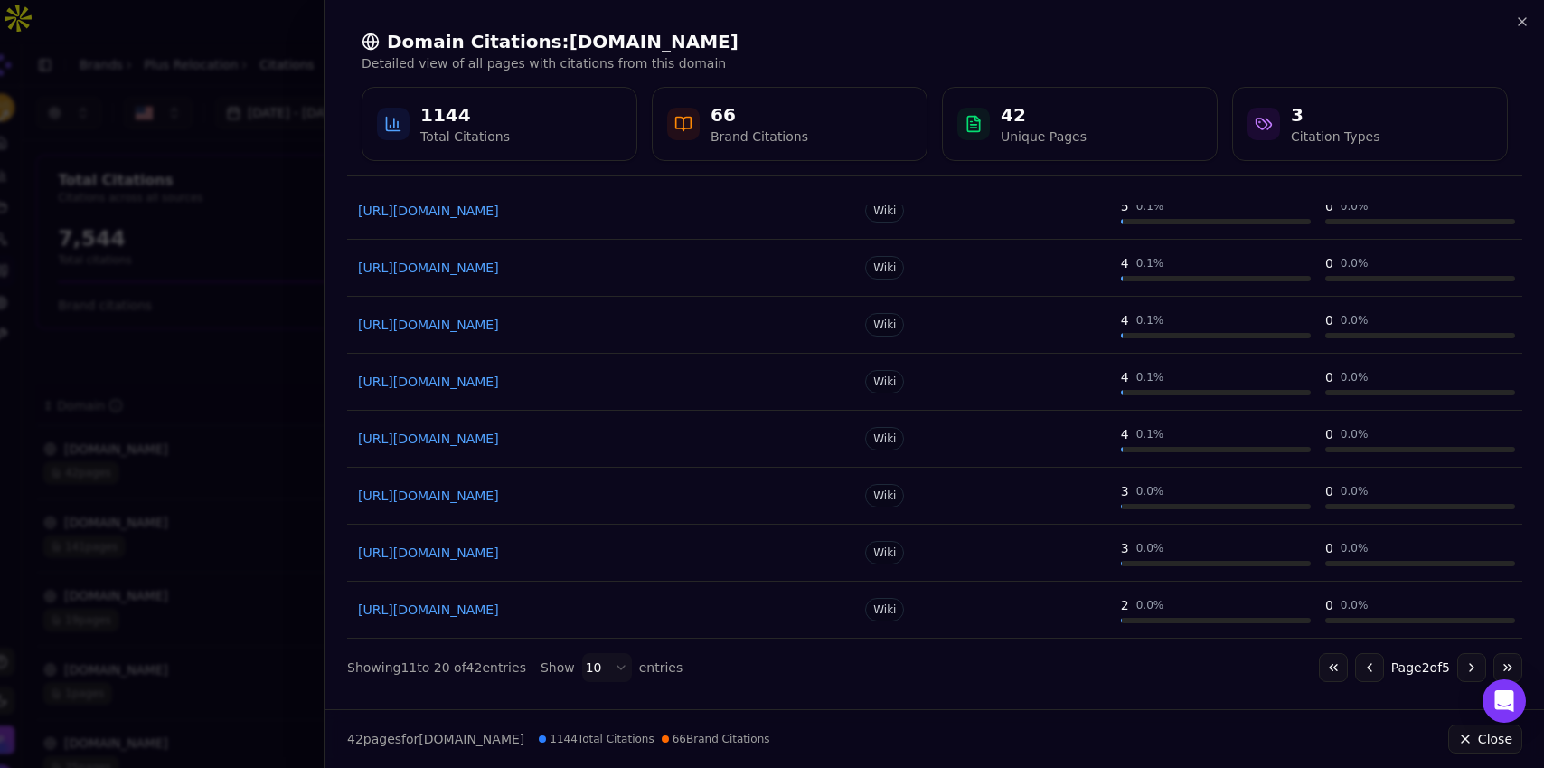
click at [1458, 670] on button "Go to next page" at bounding box center [1471, 667] width 29 height 29
click at [562, 378] on link "https://en.wikipedia.org/wiki/Relocation_service" at bounding box center [602, 381] width 489 height 18
click at [1529, 18] on icon "button" at bounding box center [1522, 21] width 14 height 14
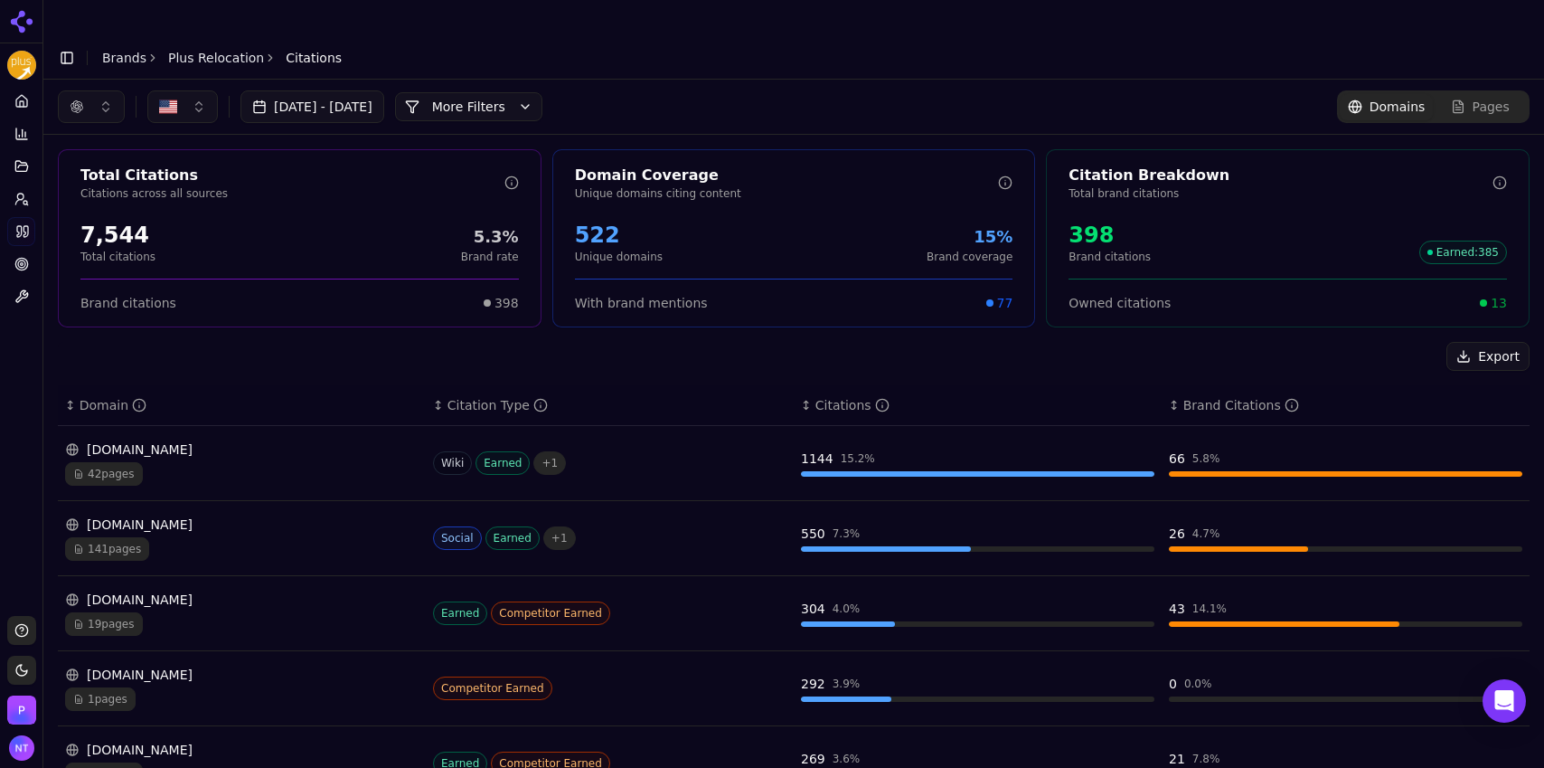
click at [231, 515] on div "[DOMAIN_NAME]" at bounding box center [241, 524] width 353 height 18
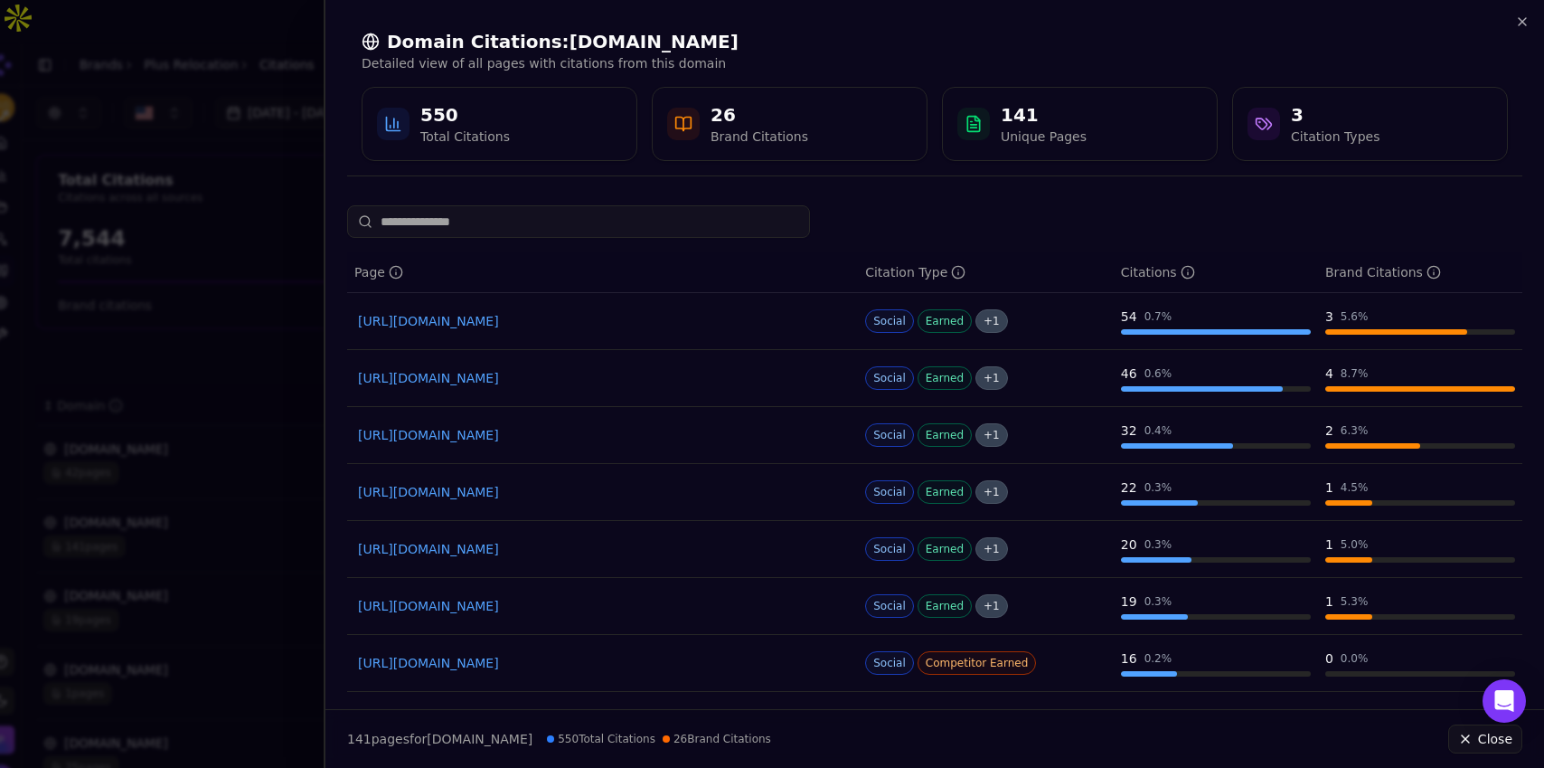
click at [494, 549] on link "https://reddit.com/r/moving/comments/1ij89br" at bounding box center [602, 549] width 489 height 18
click at [268, 185] on div at bounding box center [772, 384] width 1544 height 768
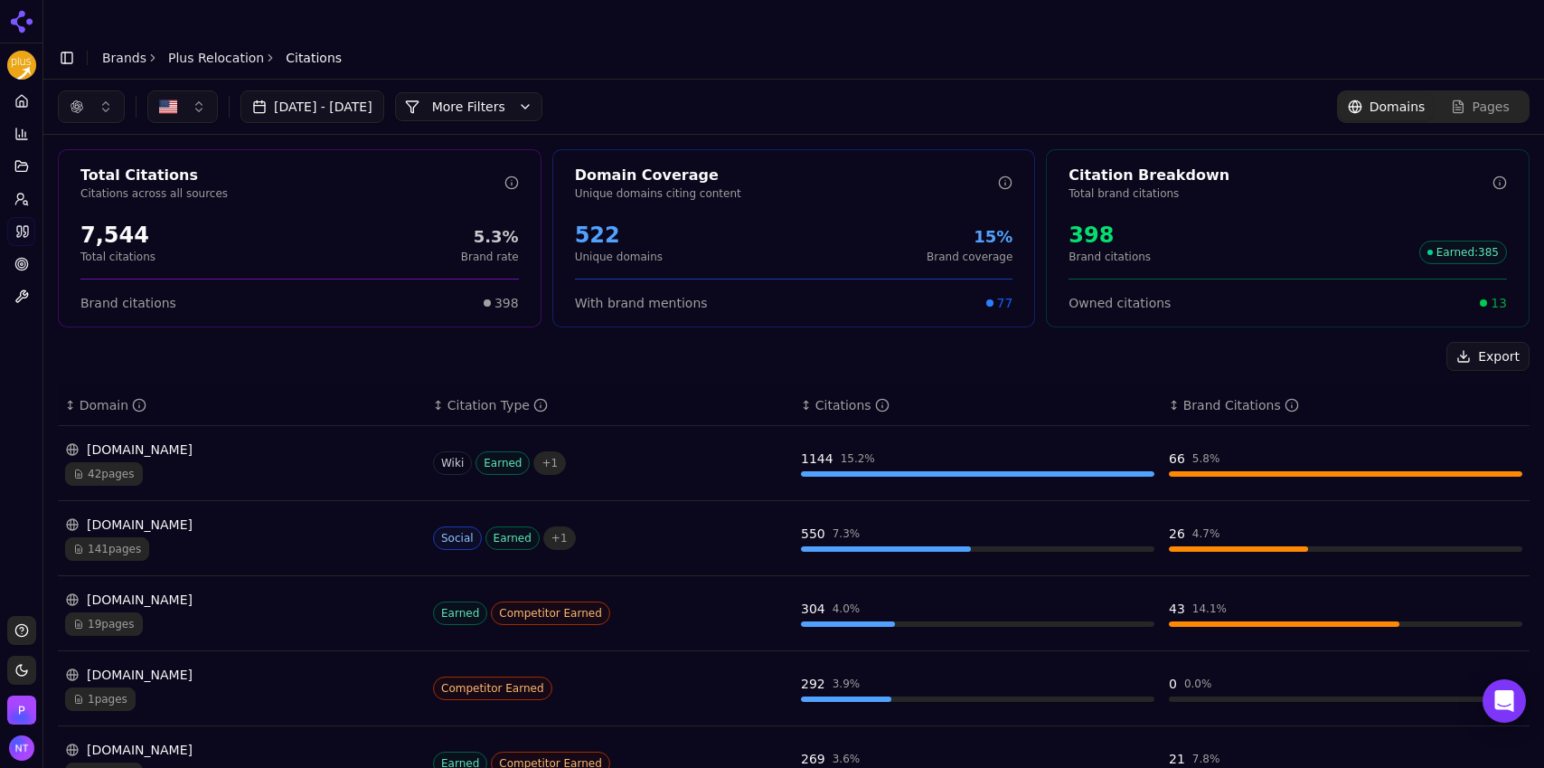
click at [531, 92] on button "More Filters" at bounding box center [468, 106] width 147 height 29
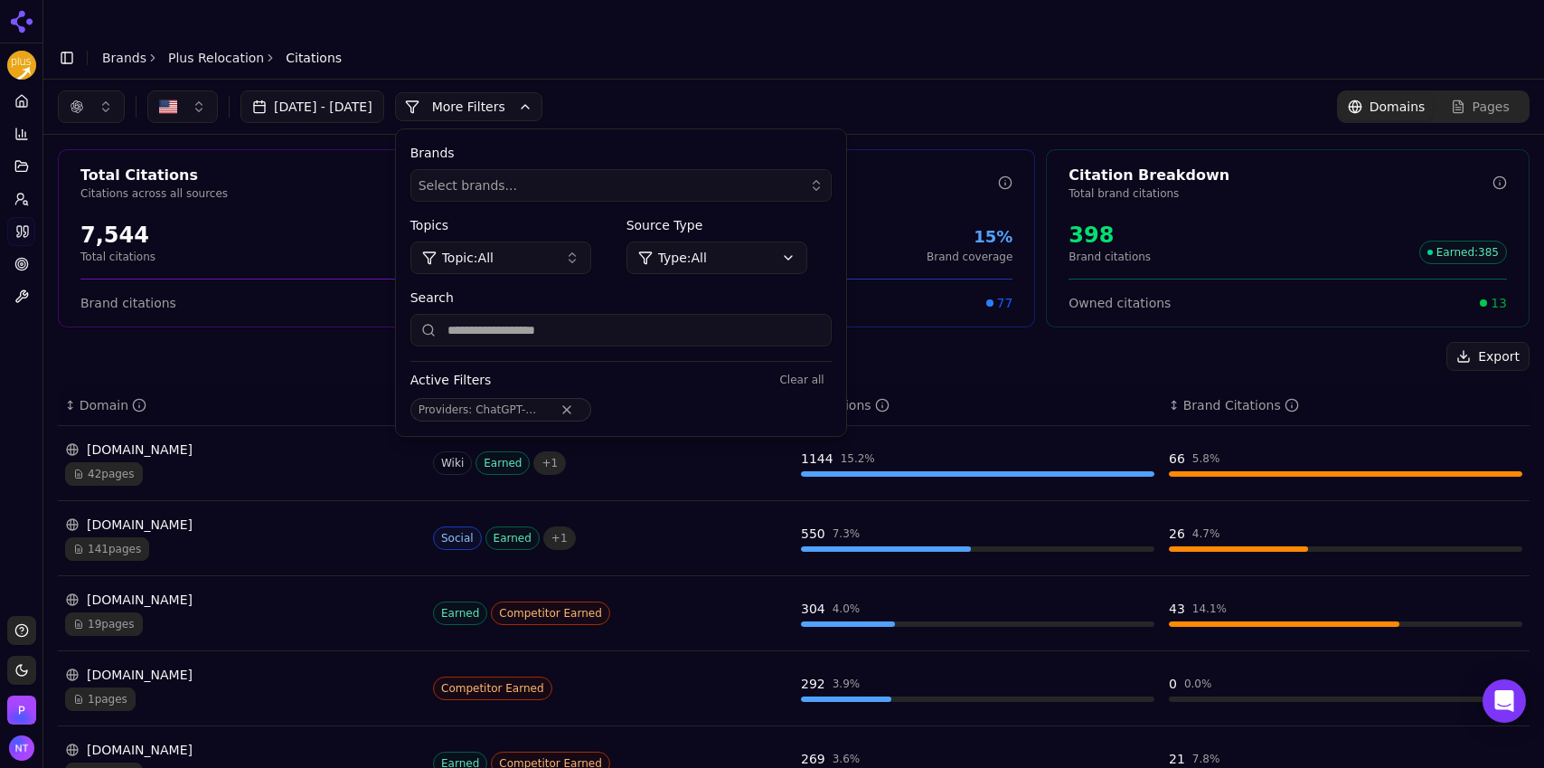
click at [620, 314] on input "Search" at bounding box center [620, 330] width 421 height 33
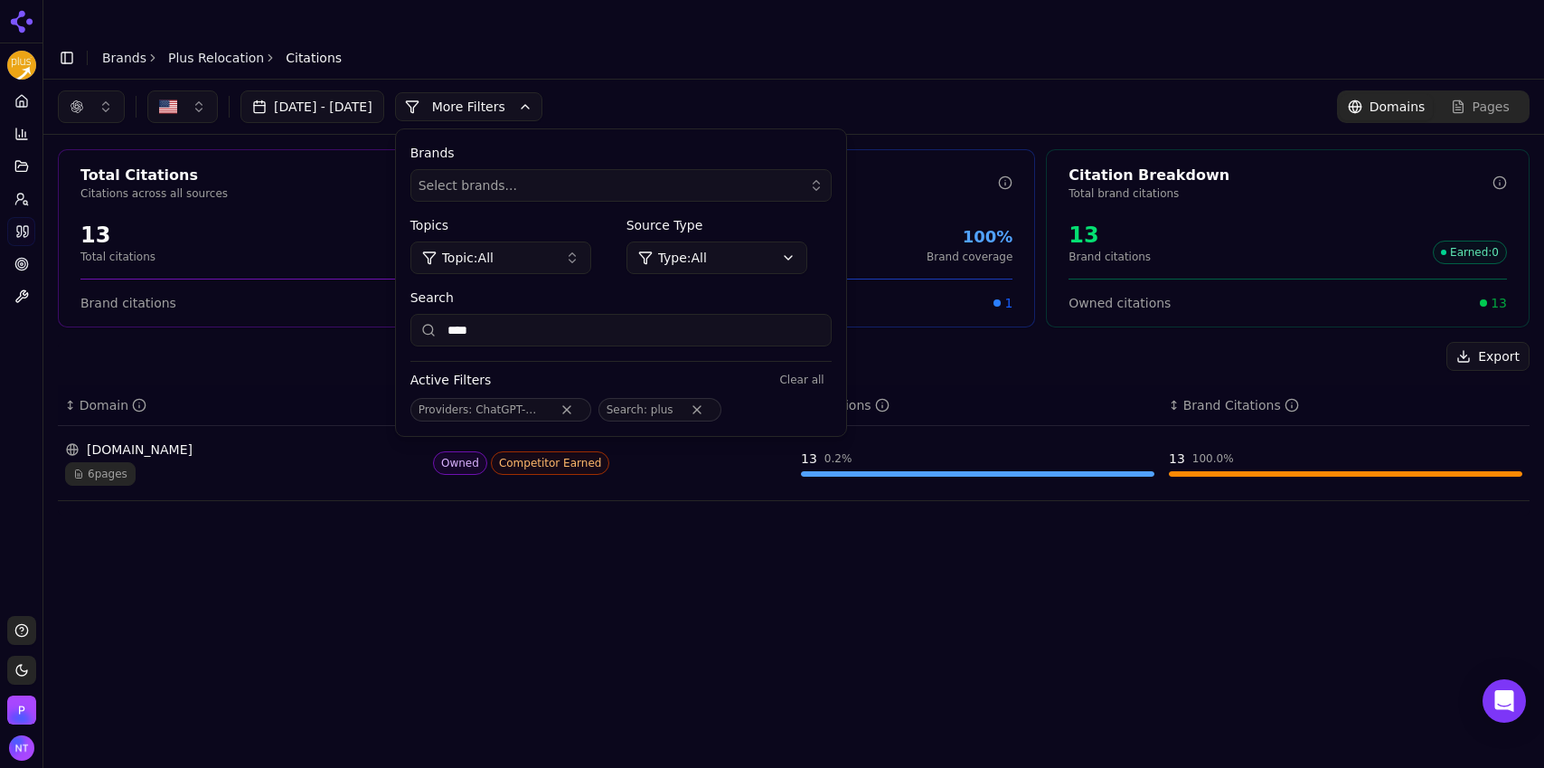
click at [278, 462] on div "6 pages" at bounding box center [241, 474] width 353 height 24
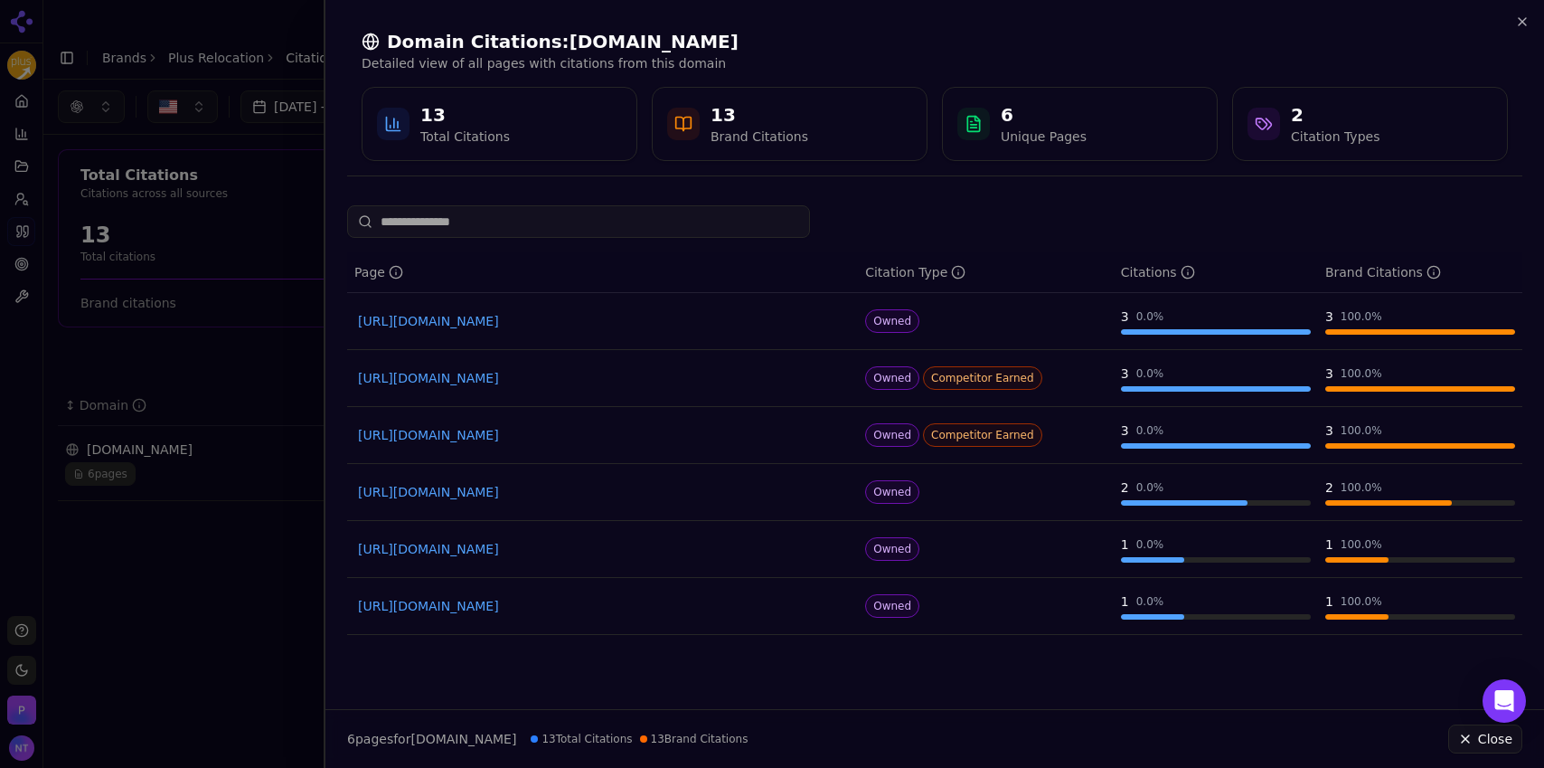
click at [286, 165] on div at bounding box center [772, 384] width 1544 height 768
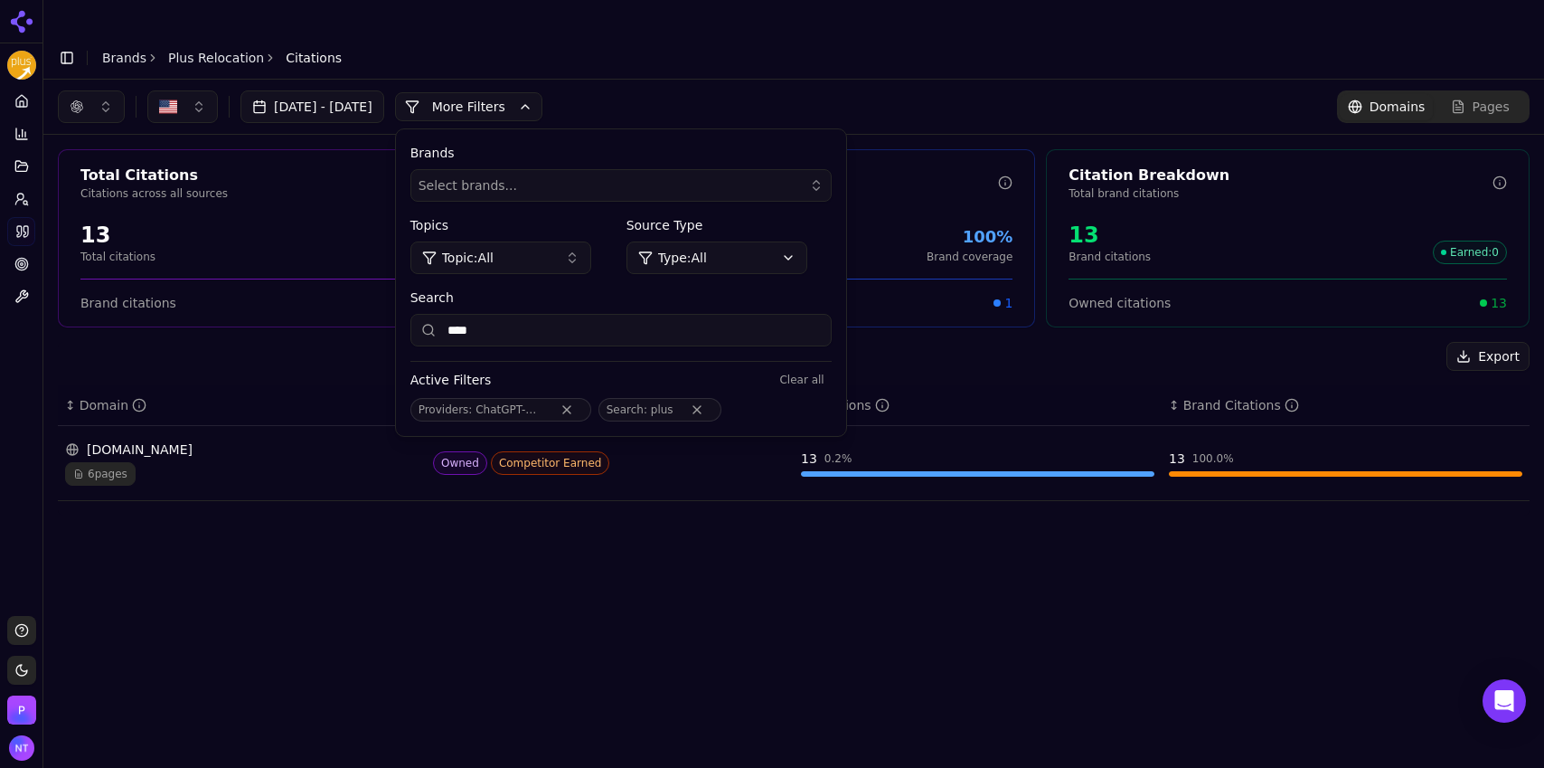
click at [541, 314] on input "****" at bounding box center [620, 330] width 421 height 33
type input "******"
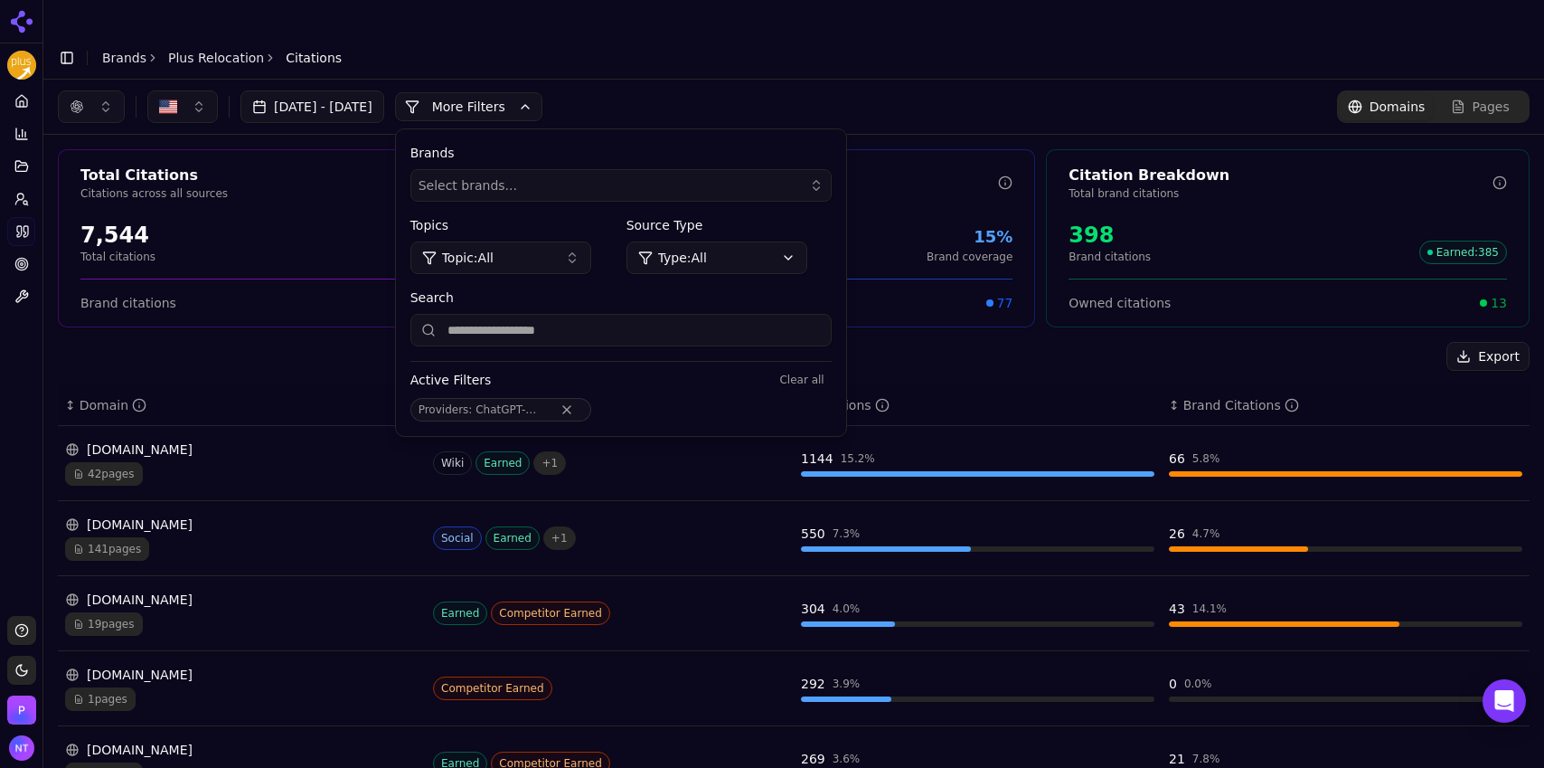
click at [293, 346] on div "Export ↕ Domain ↕ Citation Type ↕ Citations ↕ Brand Citations en.wikipedia.org …" at bounding box center [794, 781] width 1472 height 878
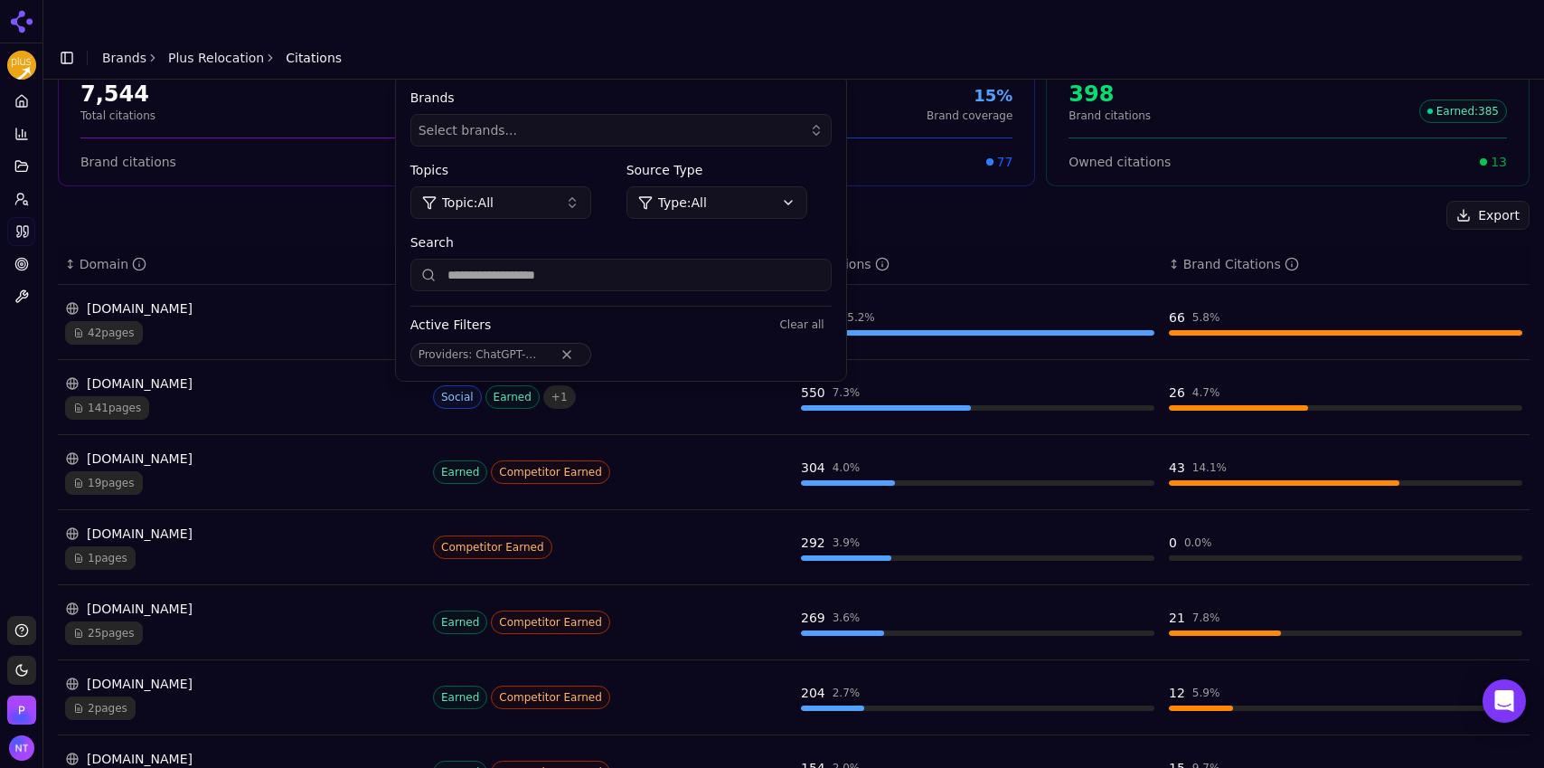
scroll to position [152, 0]
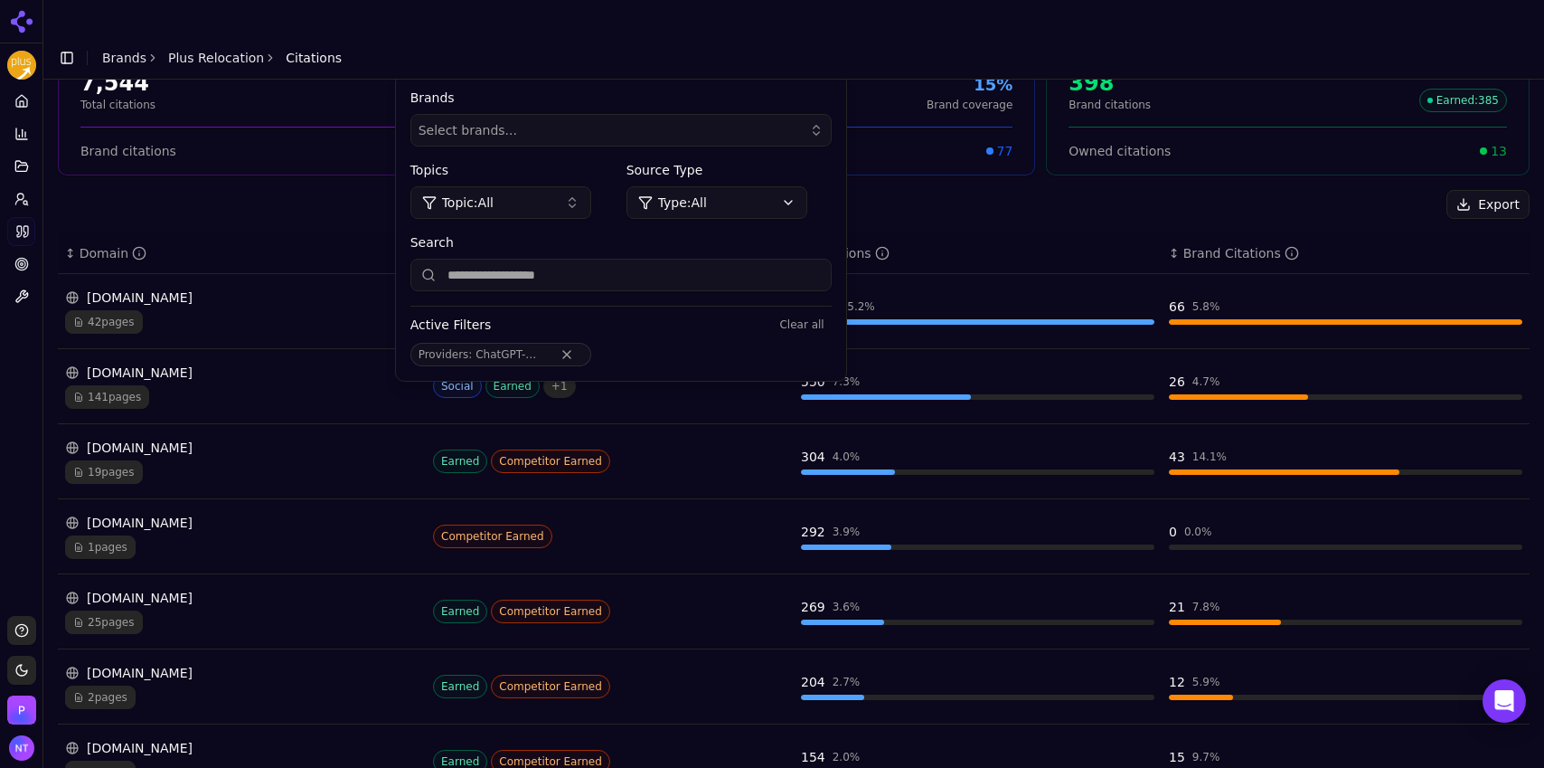
click at [177, 460] on div "19 pages" at bounding box center [241, 472] width 353 height 24
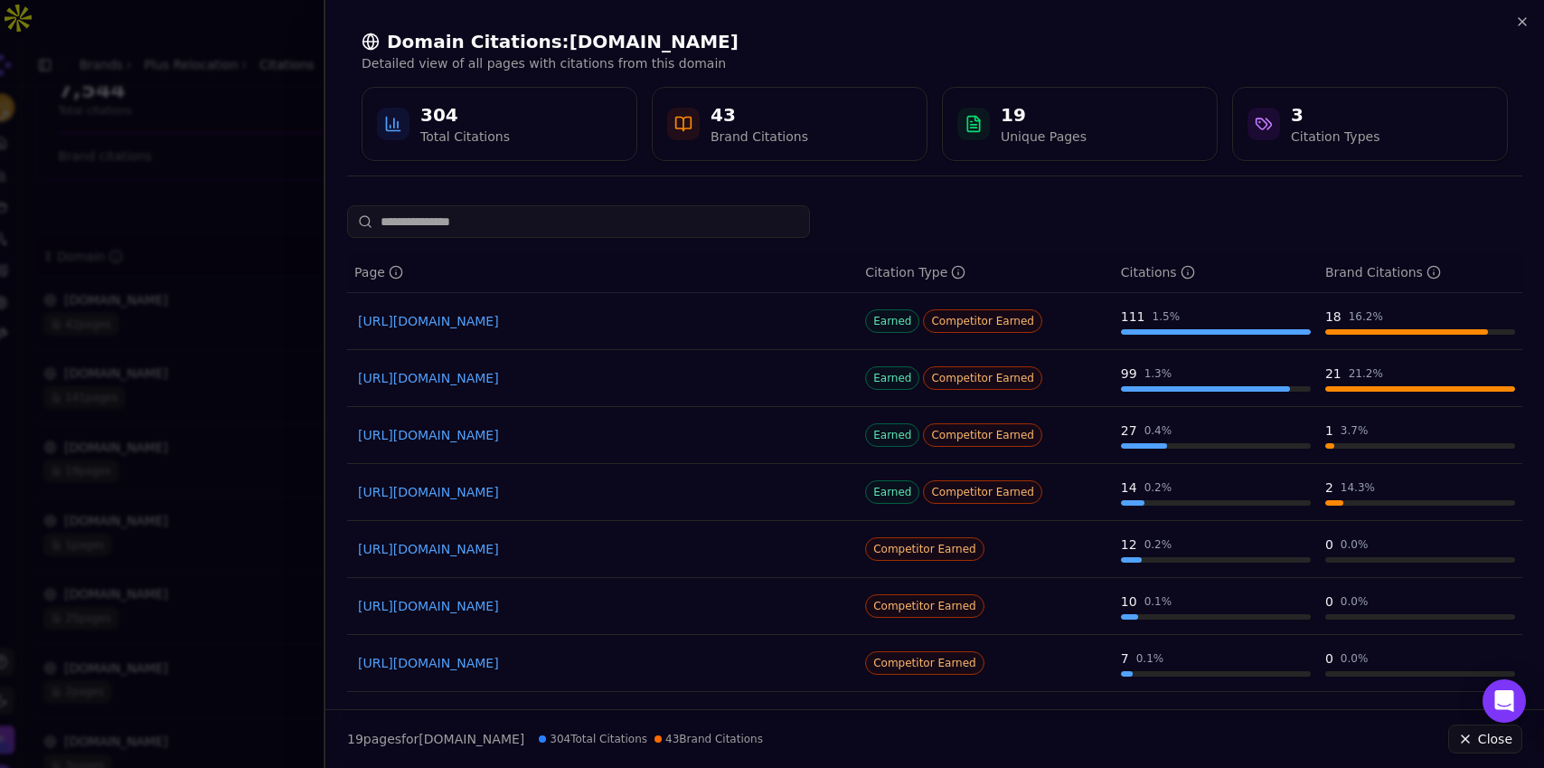
click at [607, 327] on link "https://arcrelocation.com/best-corporate-relocation-companies" at bounding box center [602, 321] width 489 height 18
click at [523, 385] on link "https://arcrelocation.com/top-employee-relocation-company" at bounding box center [602, 378] width 489 height 18
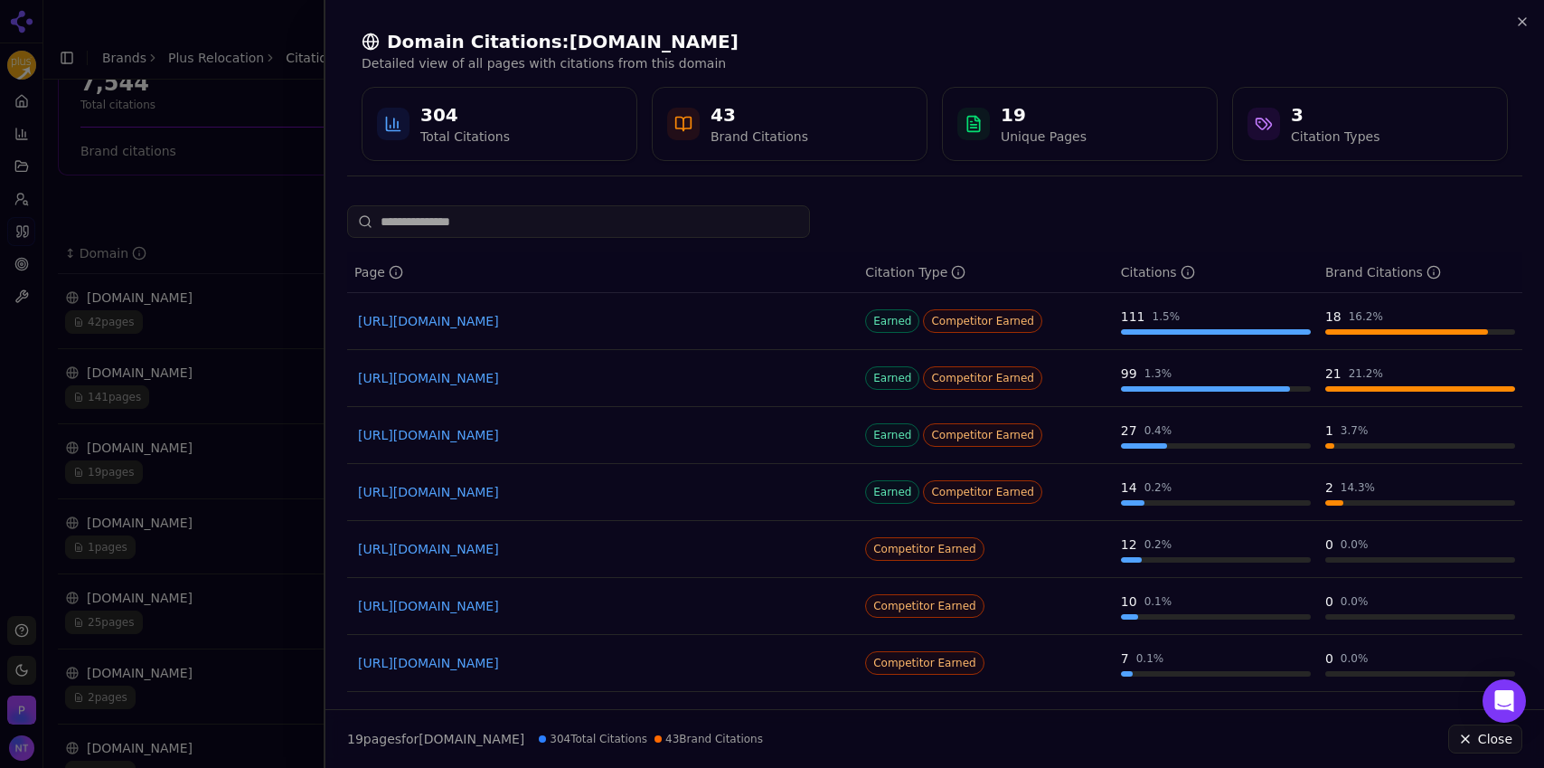
click at [245, 150] on div at bounding box center [772, 384] width 1544 height 768
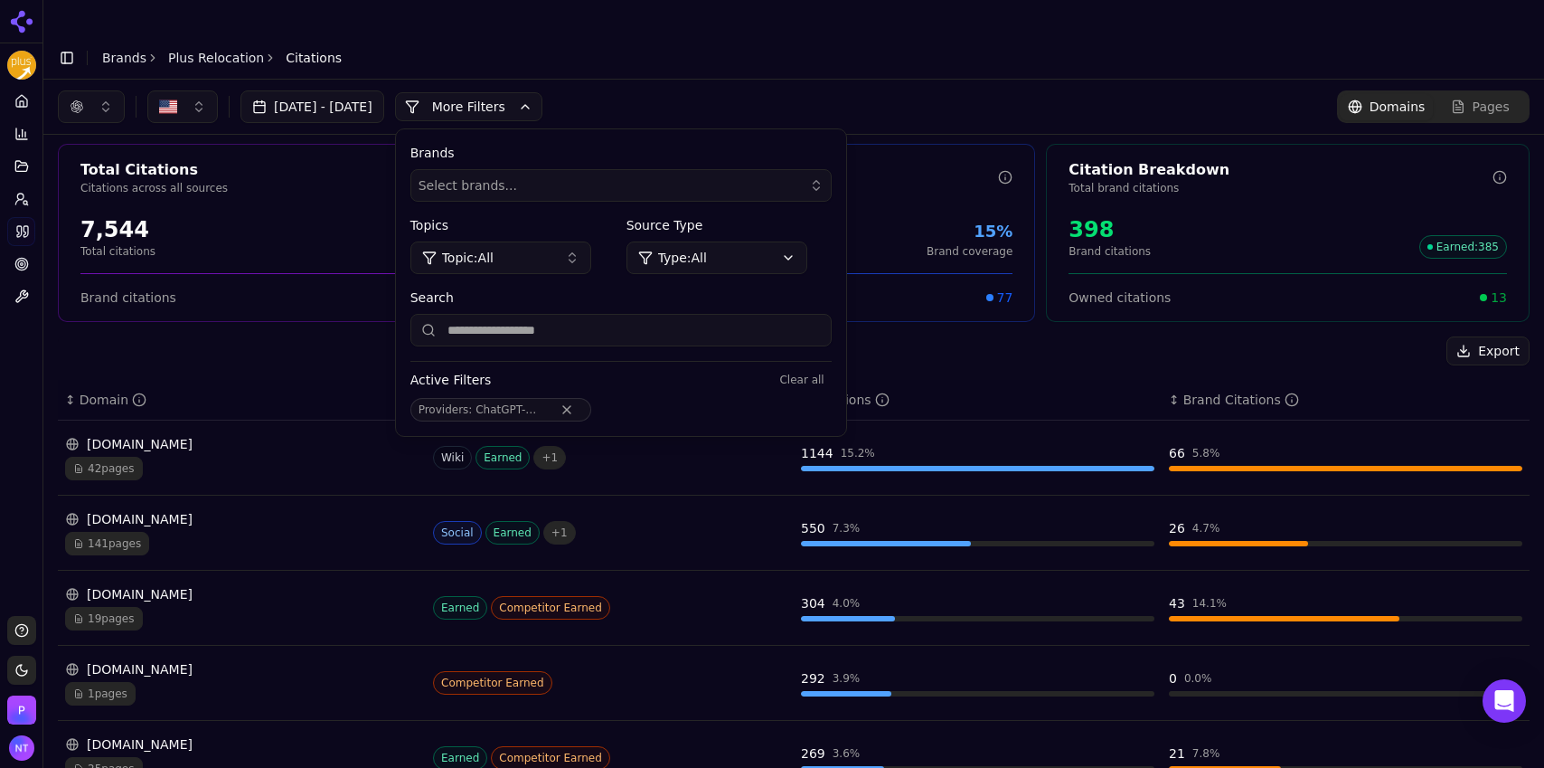
scroll to position [0, 0]
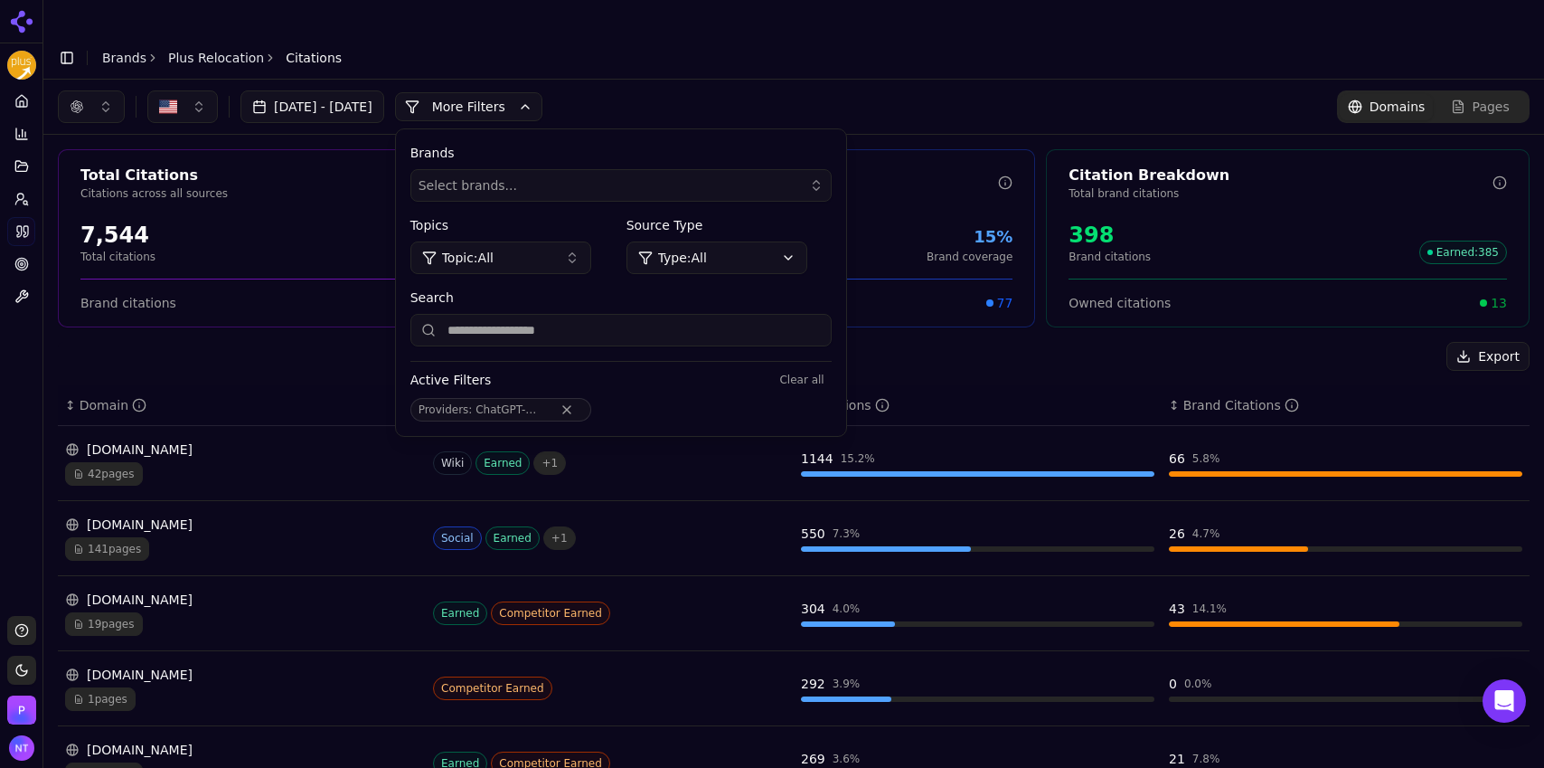
click at [597, 37] on header "Toggle Sidebar Brands Plus Relocation Citations" at bounding box center [793, 57] width 1501 height 43
click at [542, 92] on button "More Filters" at bounding box center [468, 106] width 147 height 29
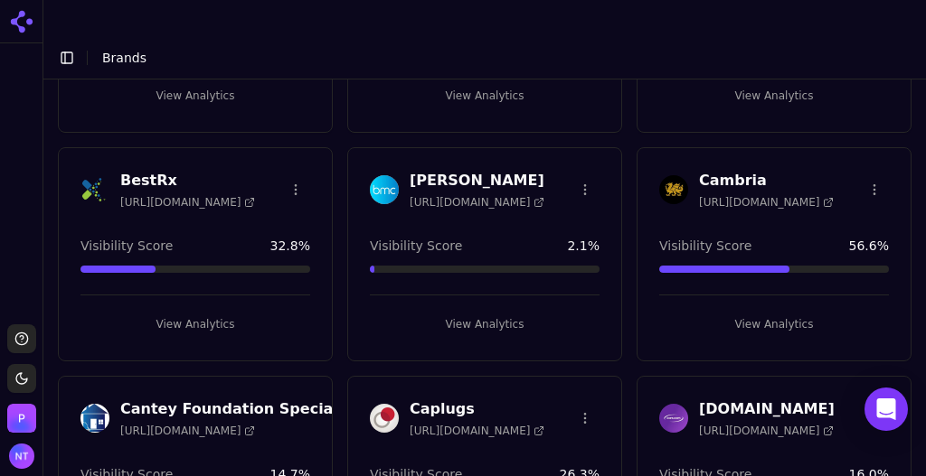
scroll to position [284, 0]
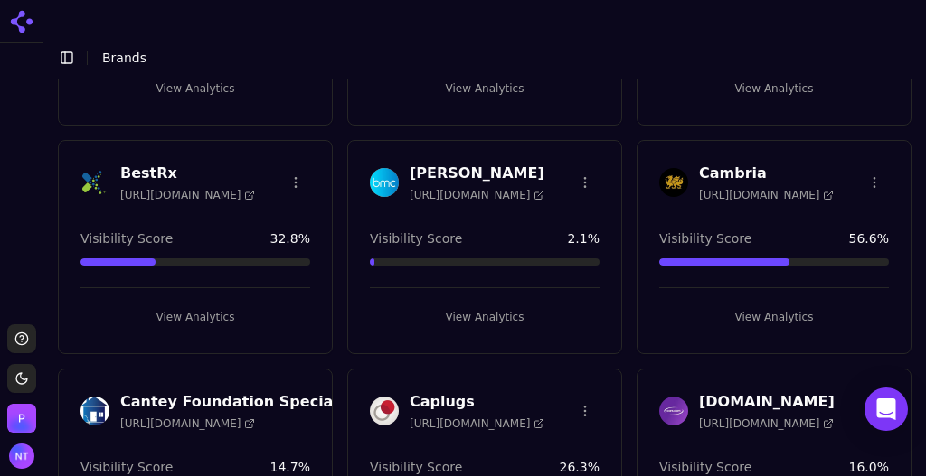
click at [153, 303] on button "View Analytics" at bounding box center [195, 317] width 230 height 29
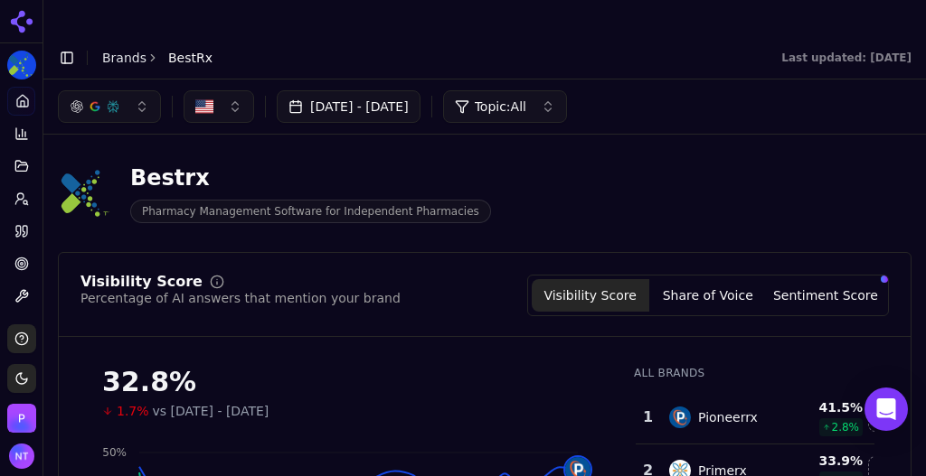
click at [420, 90] on button "Aug 06, 2025 - Sep 05, 2025" at bounding box center [349, 106] width 144 height 33
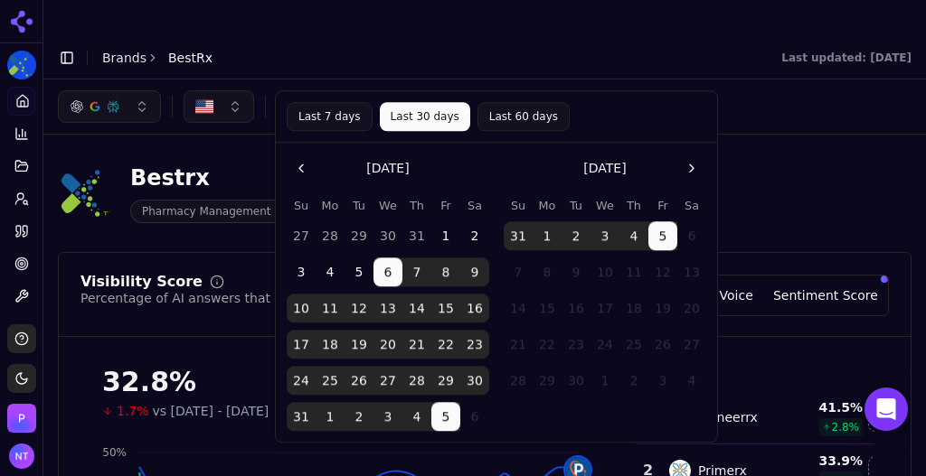
click at [296, 176] on button "Go to the Previous Month" at bounding box center [301, 168] width 29 height 29
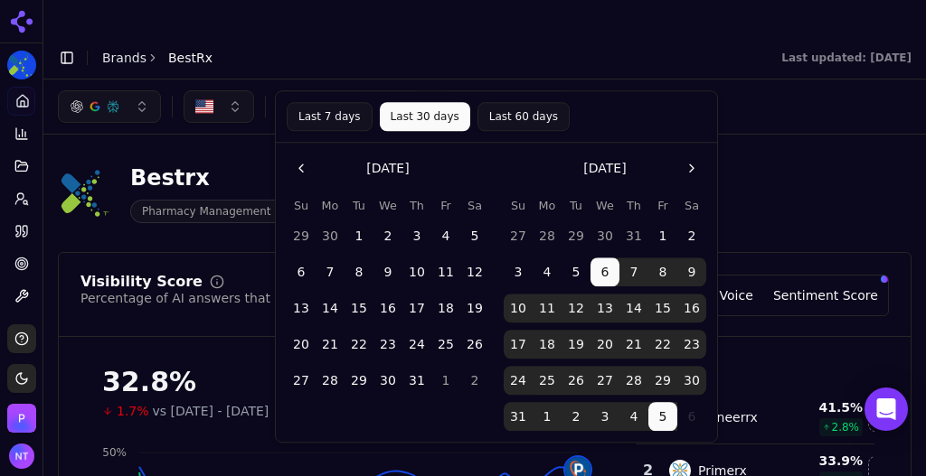
click at [296, 176] on button "Go to the Previous Month" at bounding box center [301, 168] width 29 height 29
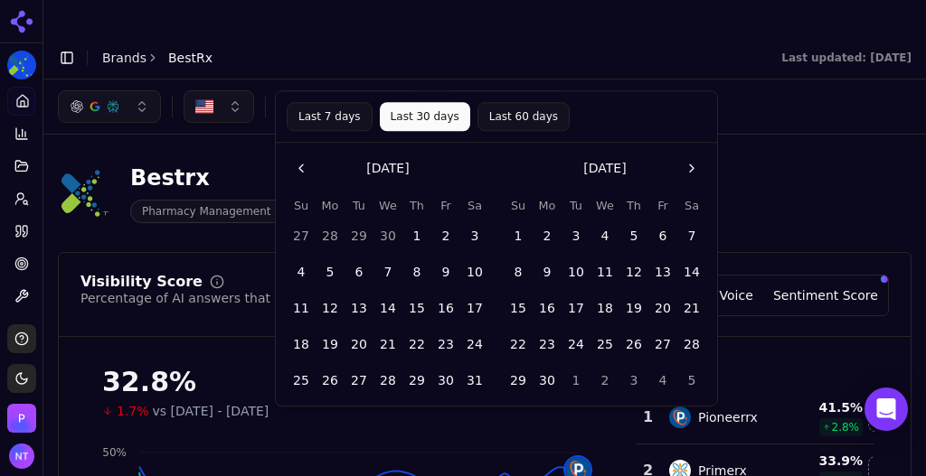
click at [296, 176] on button "Go to the Previous Month" at bounding box center [301, 168] width 29 height 29
click at [474, 231] on button "1" at bounding box center [474, 235] width 29 height 29
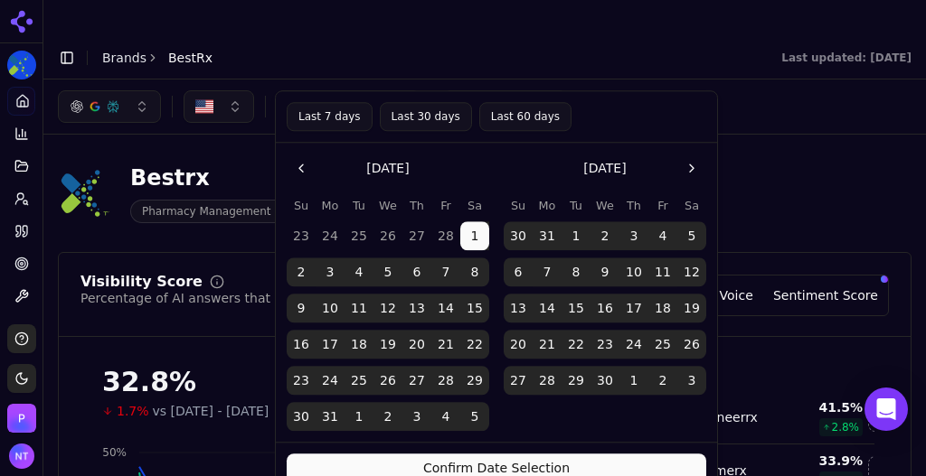
click at [587, 463] on button "Confirm Date Selection" at bounding box center [496, 468] width 419 height 29
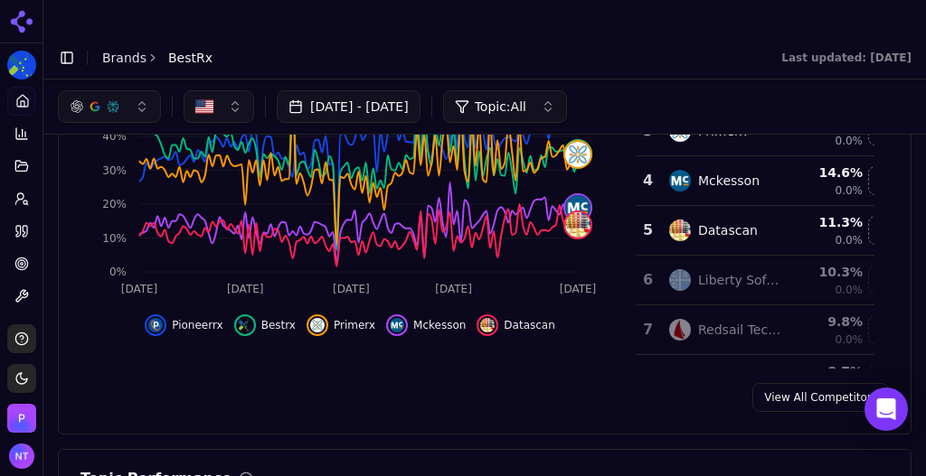
scroll to position [202, 0]
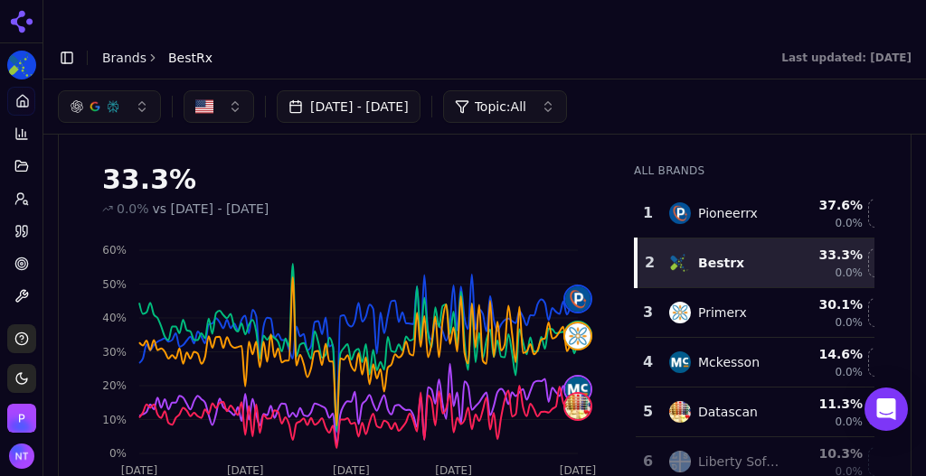
click at [131, 51] on link "Brands" at bounding box center [124, 58] width 44 height 14
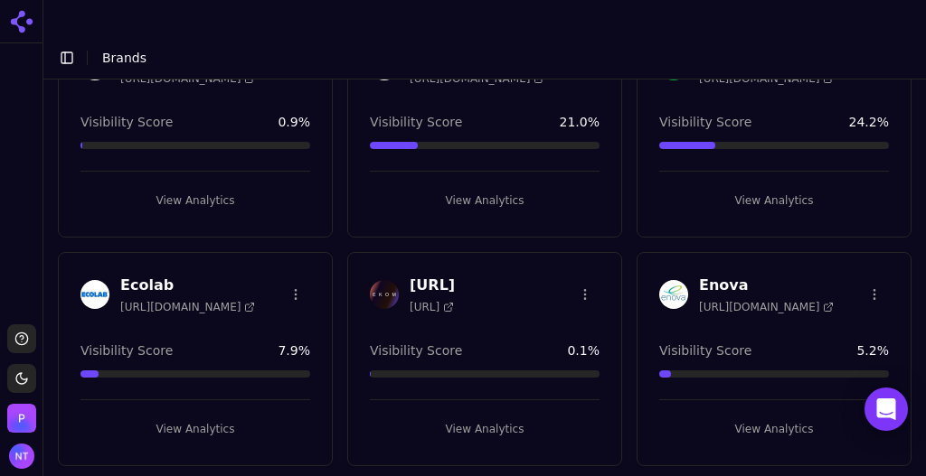
scroll to position [1108, 0]
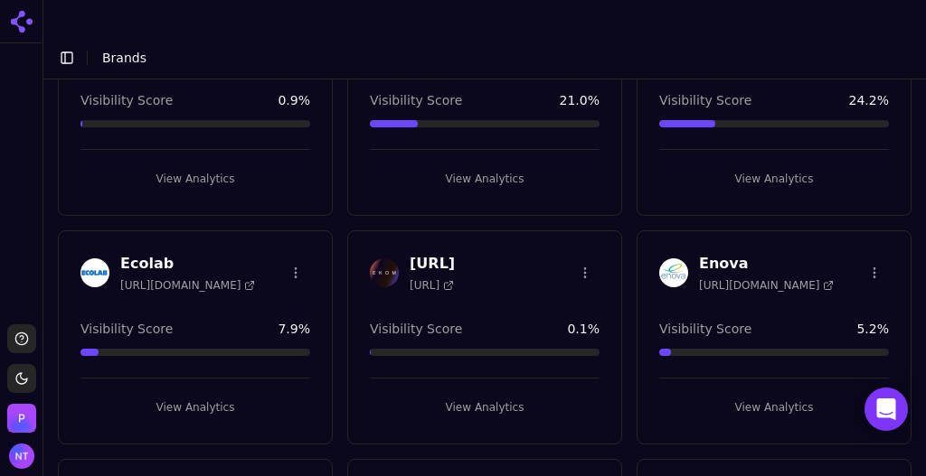
click at [485, 393] on button "View Analytics" at bounding box center [485, 407] width 230 height 29
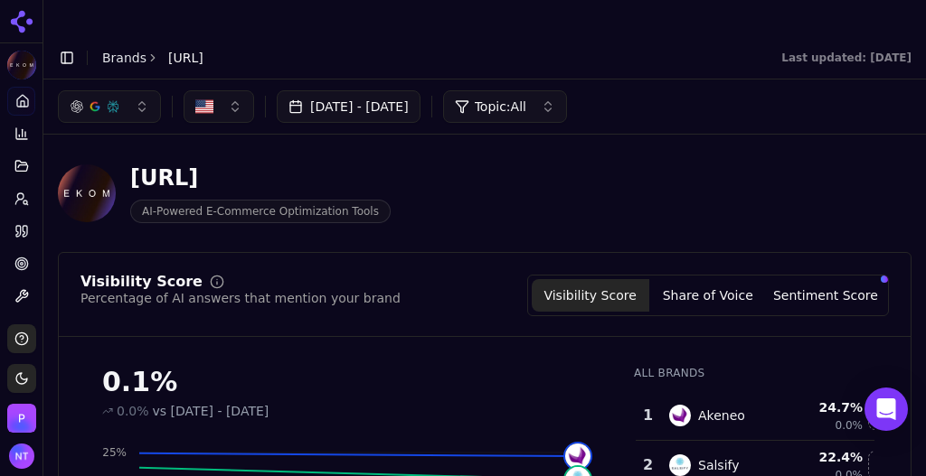
click at [515, 98] on div "Topic: All" at bounding box center [490, 107] width 71 height 18
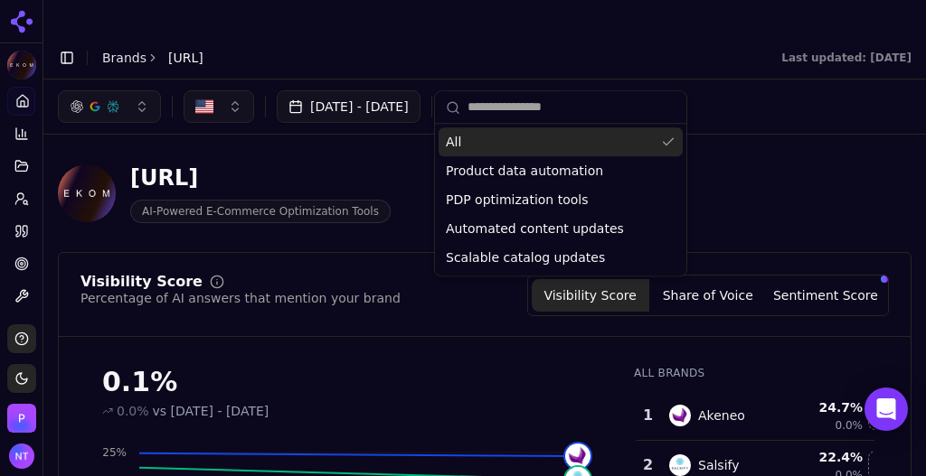
click at [716, 90] on div "Aug 06, 2025 - Sep 05, 2025 Topic: All" at bounding box center [484, 107] width 882 height 54
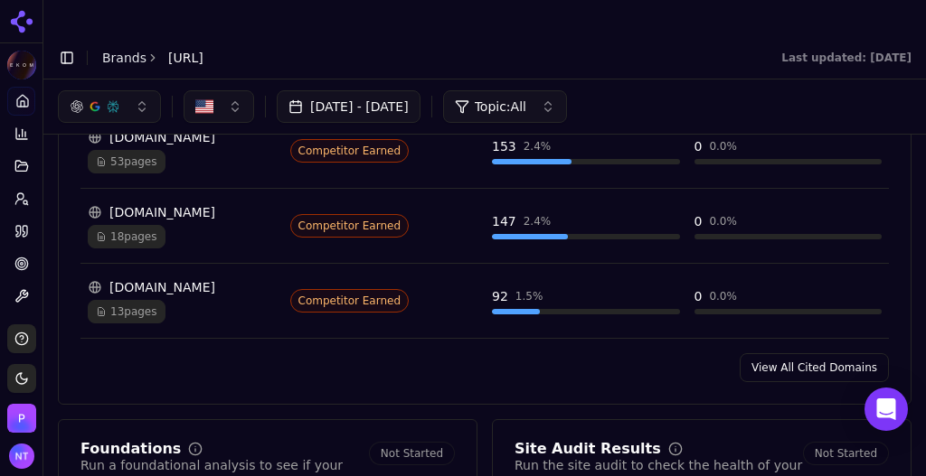
scroll to position [2035, 0]
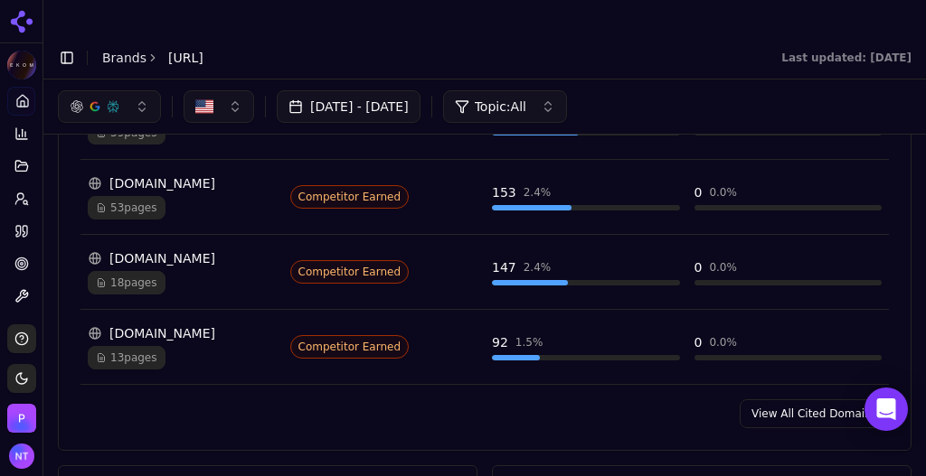
click at [791, 400] on link "View All Cited Domains" at bounding box center [813, 414] width 149 height 29
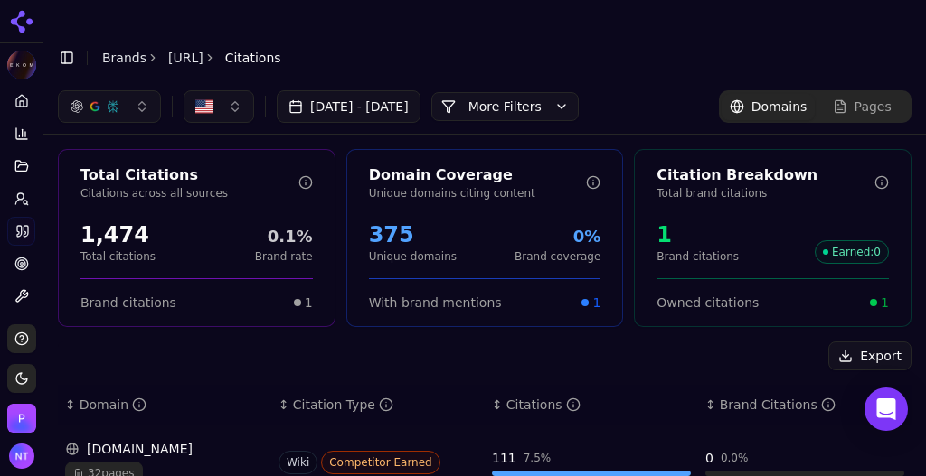
click at [559, 92] on button "More Filters" at bounding box center [504, 106] width 147 height 29
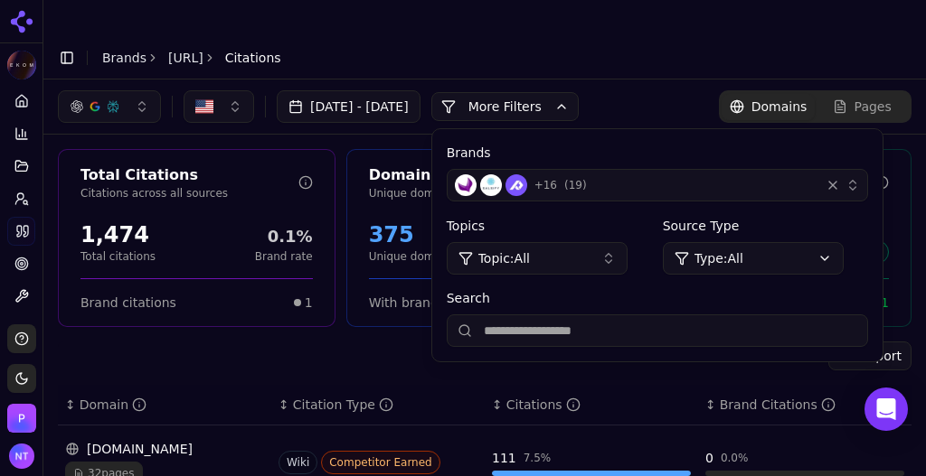
click at [696, 174] on div "+ 16 ( 19 )" at bounding box center [634, 185] width 358 height 22
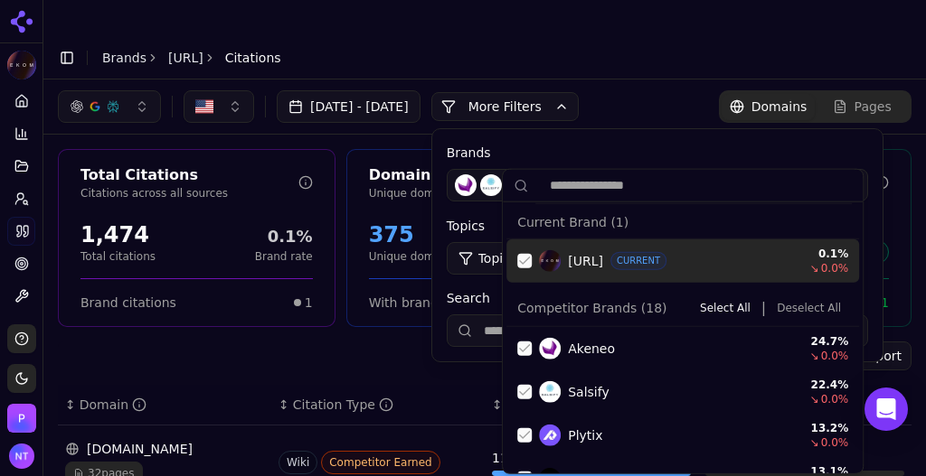
click at [565, 260] on div "Ekom.ai CURRENT" at bounding box center [663, 261] width 248 height 22
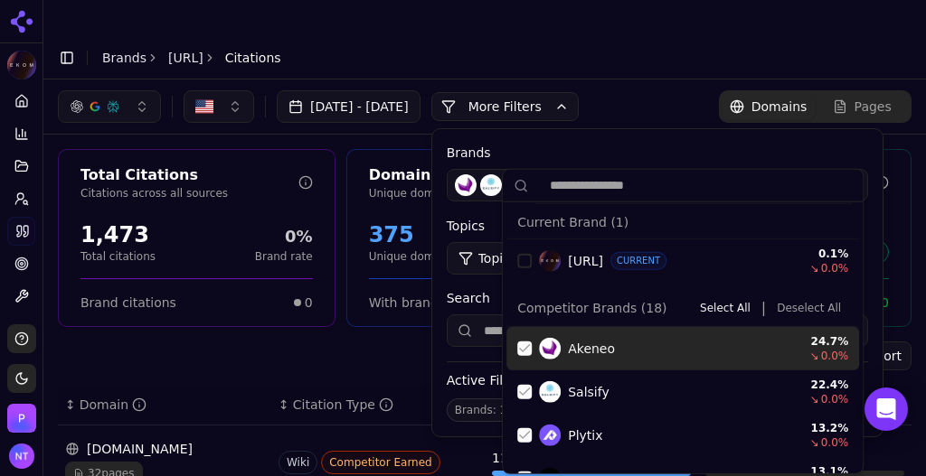
click at [793, 304] on button "Deselect All" at bounding box center [808, 308] width 79 height 22
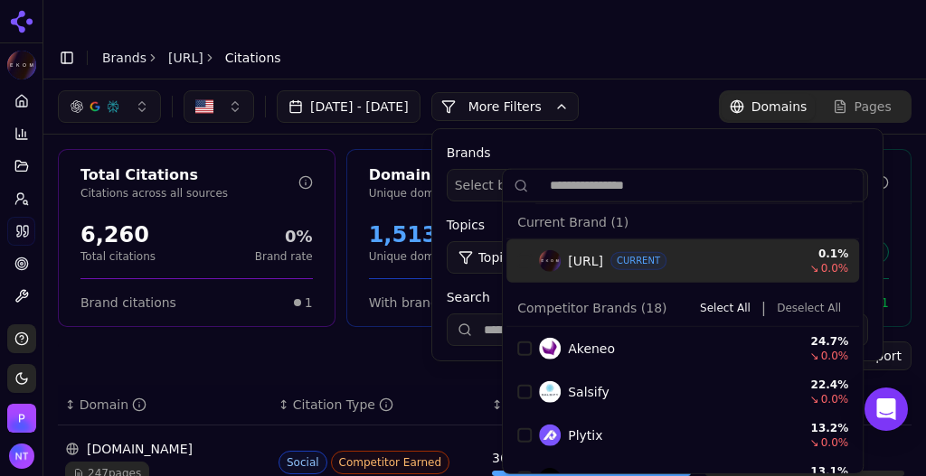
click at [657, 90] on div "Aug 06, 2025 - Sep 05, 2025 More More Filters Brands Select brands... Topics To…" at bounding box center [484, 106] width 853 height 33
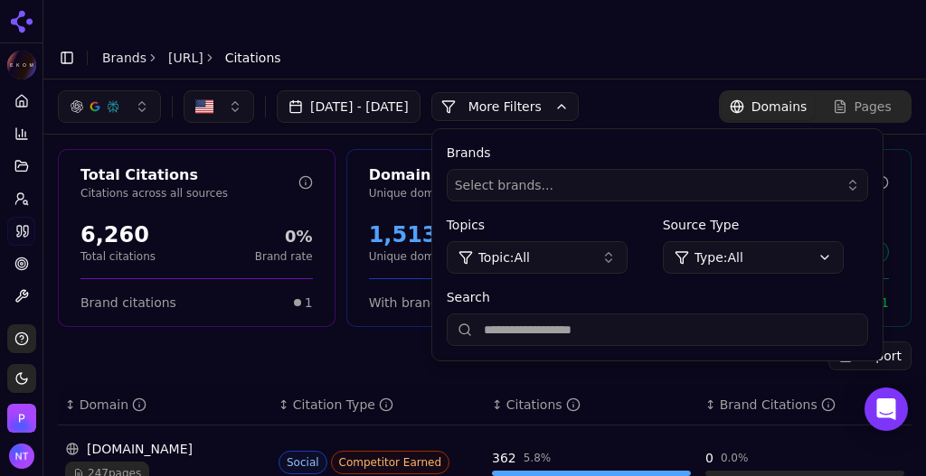
click at [579, 92] on button "More Filters" at bounding box center [504, 106] width 147 height 29
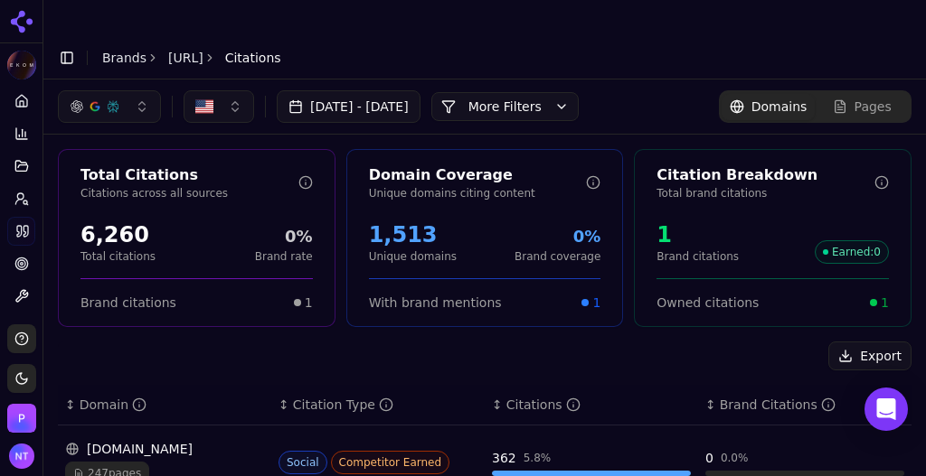
click at [541, 92] on button "More Filters" at bounding box center [504, 106] width 147 height 29
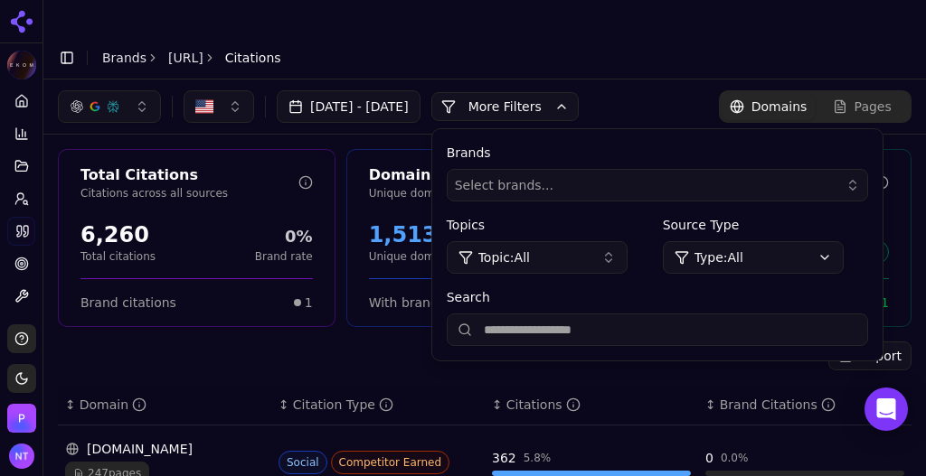
click at [550, 314] on input "Search" at bounding box center [657, 330] width 421 height 33
type input "****"
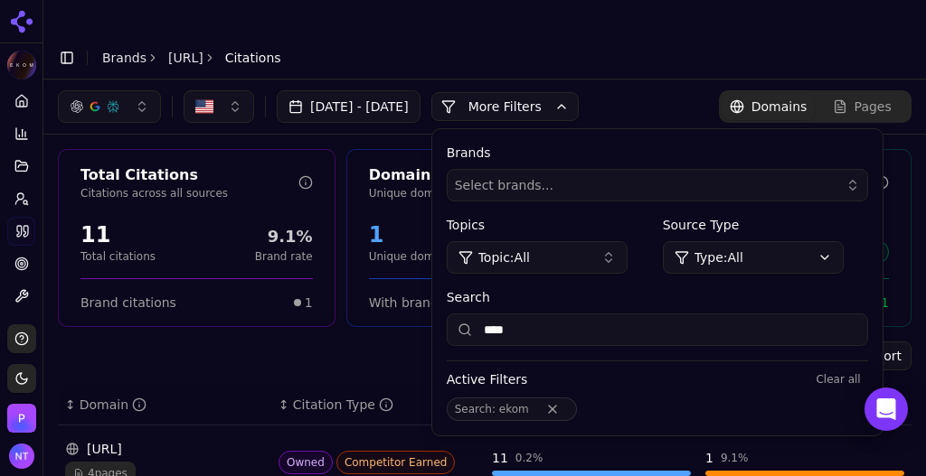
scroll to position [33, 0]
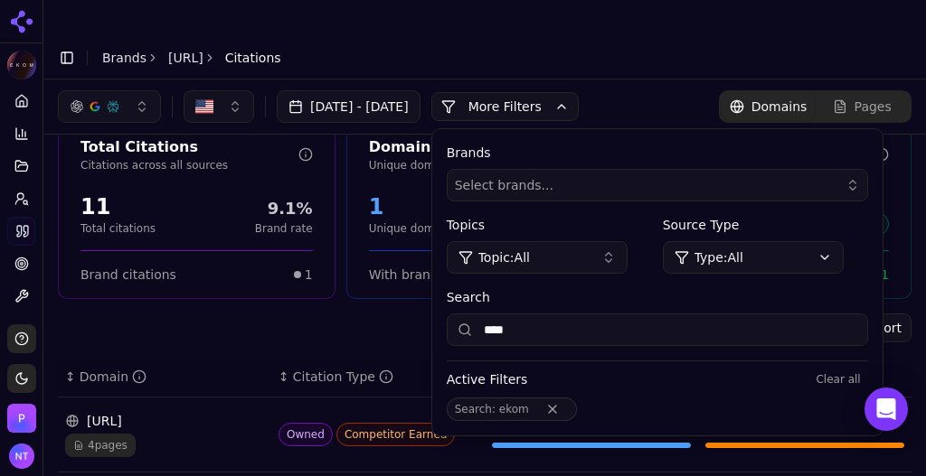
click at [189, 412] on div "ekom.ai 4 pages" at bounding box center [164, 434] width 199 height 45
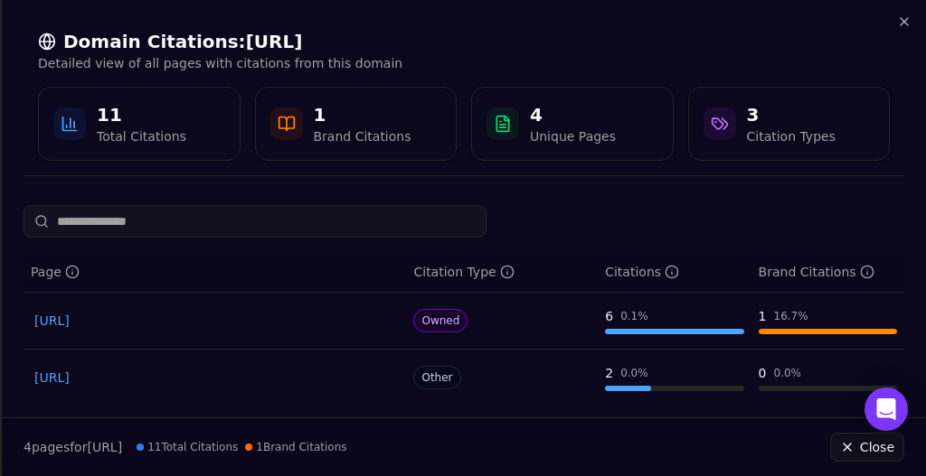
scroll to position [24, 0]
click at [897, 23] on icon "button" at bounding box center [904, 21] width 14 height 14
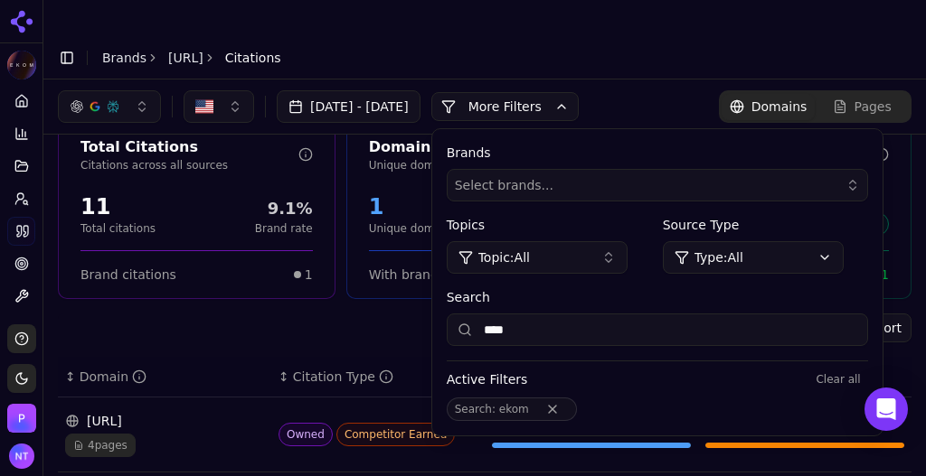
click at [126, 51] on link "Brands" at bounding box center [124, 58] width 44 height 14
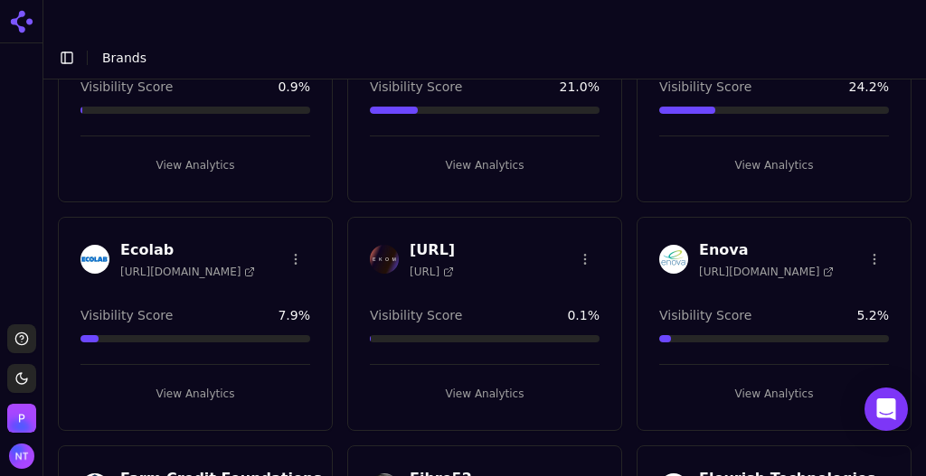
scroll to position [1071, 0]
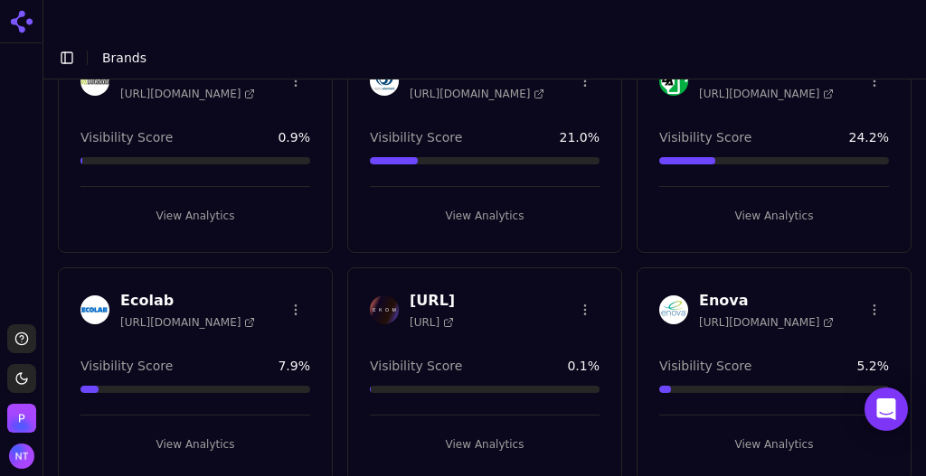
click at [571, 253] on html "Support Toggle theme [PERSON_NAME] Toggle Sidebar Brands Brand Analytics Track …" at bounding box center [463, 256] width 926 height 513
click at [546, 278] on div "Edit Brand" at bounding box center [536, 285] width 107 height 29
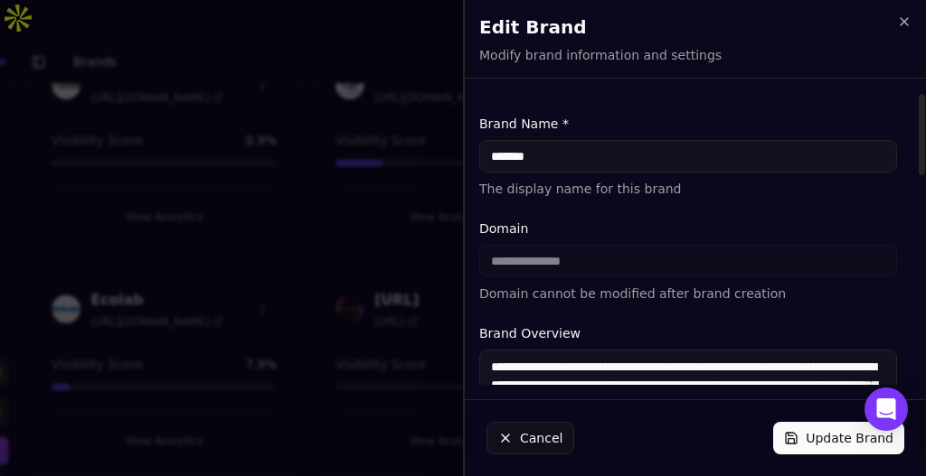
click at [555, 154] on input "*******" at bounding box center [688, 156] width 418 height 33
type input "*******"
click at [814, 440] on button "Update Brand" at bounding box center [838, 438] width 131 height 33
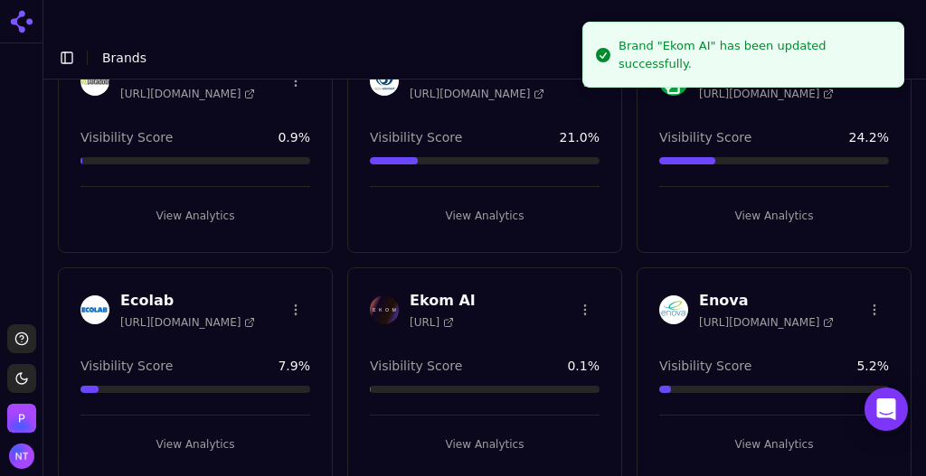
click at [485, 430] on button "View Analytics" at bounding box center [485, 444] width 230 height 29
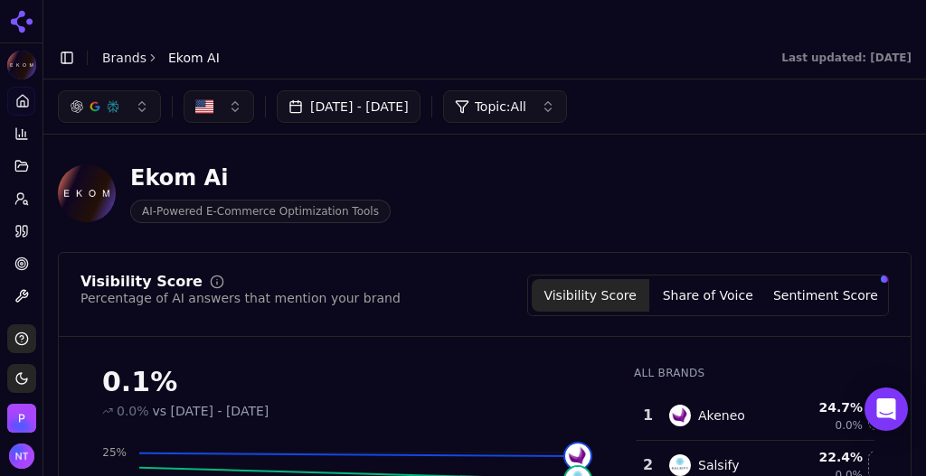
click at [121, 51] on link "Brands" at bounding box center [124, 58] width 44 height 14
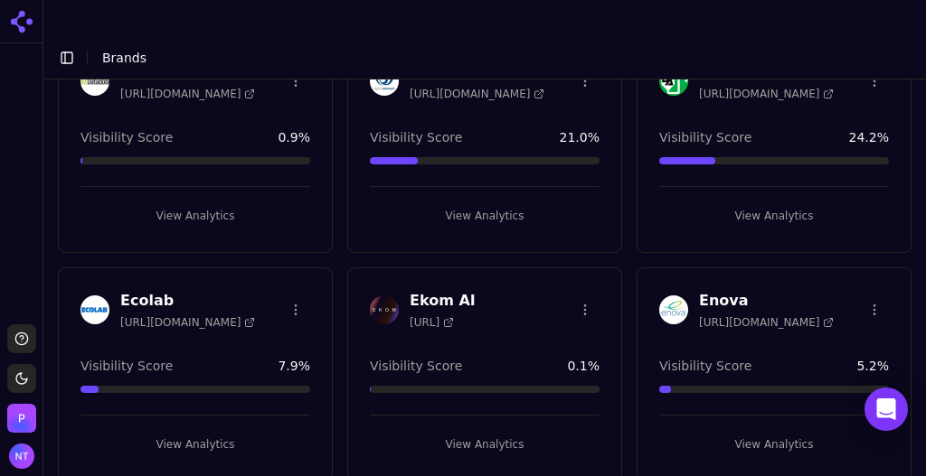
scroll to position [1078, 0]
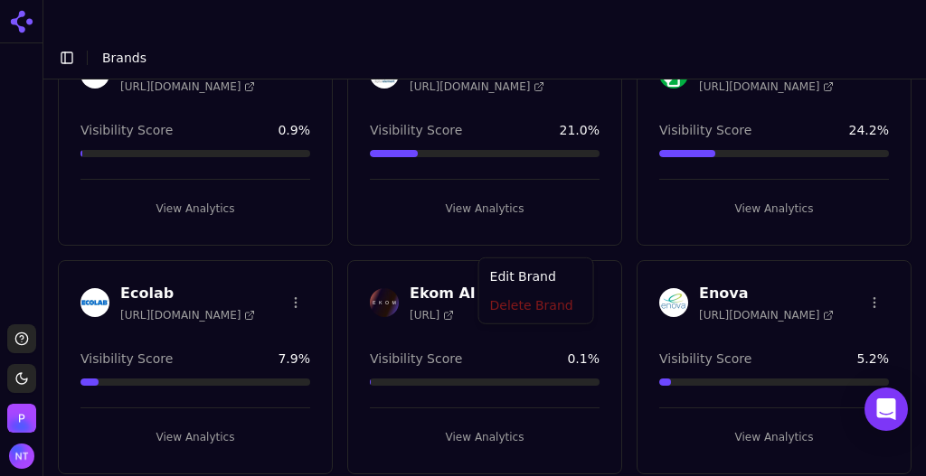
click at [570, 240] on html "Support Toggle theme Perrill Toggle Sidebar Brands Brand Analytics Track and an…" at bounding box center [463, 256] width 926 height 513
click at [544, 285] on div "Edit Brand" at bounding box center [536, 278] width 107 height 29
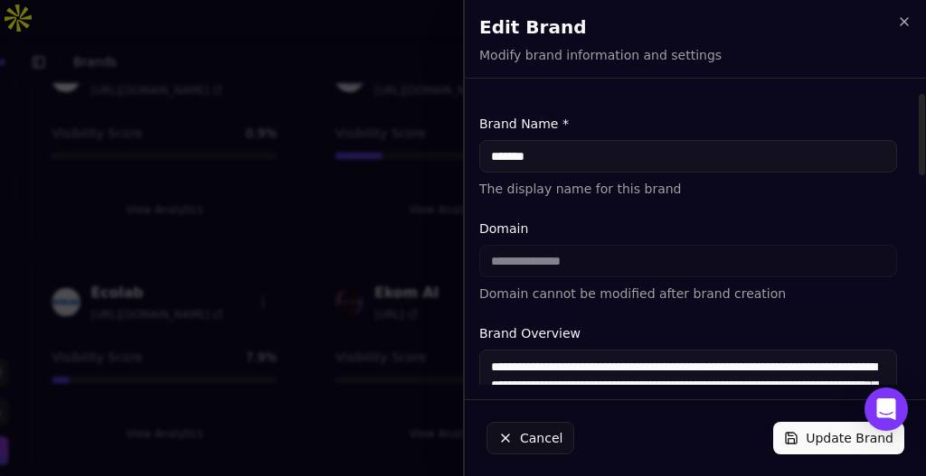
click at [570, 165] on input "*******" at bounding box center [688, 156] width 418 height 33
type input "****"
click at [815, 435] on button "Update Brand" at bounding box center [838, 438] width 131 height 33
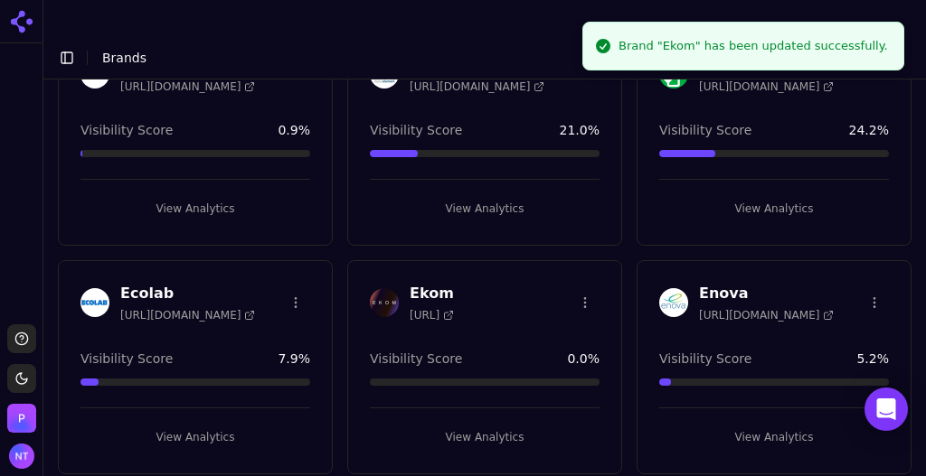
click at [489, 423] on button "View Analytics" at bounding box center [485, 437] width 230 height 29
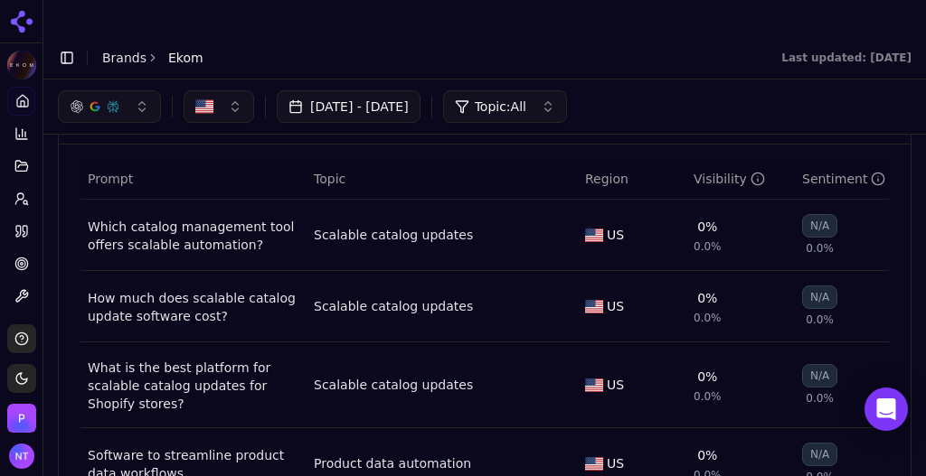
scroll to position [116, 0]
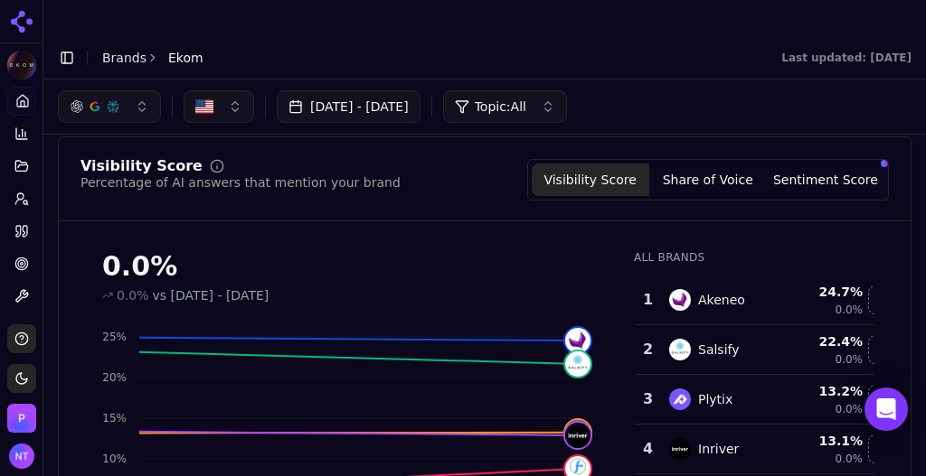
click at [526, 98] on span "Topic: All" at bounding box center [501, 107] width 52 height 18
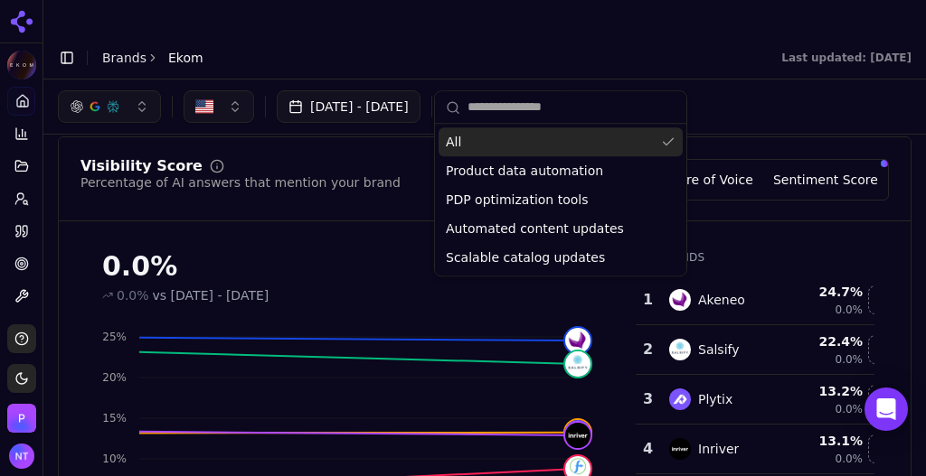
scroll to position [0, 0]
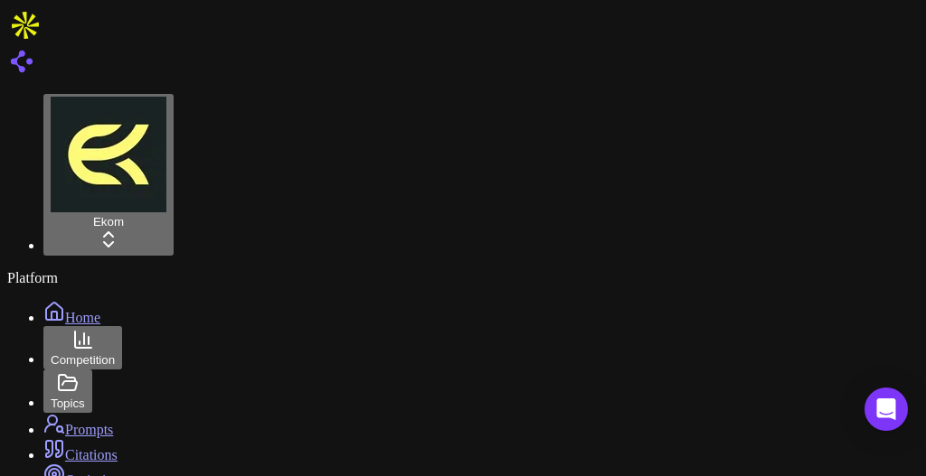
scroll to position [2026, 0]
type input "****"
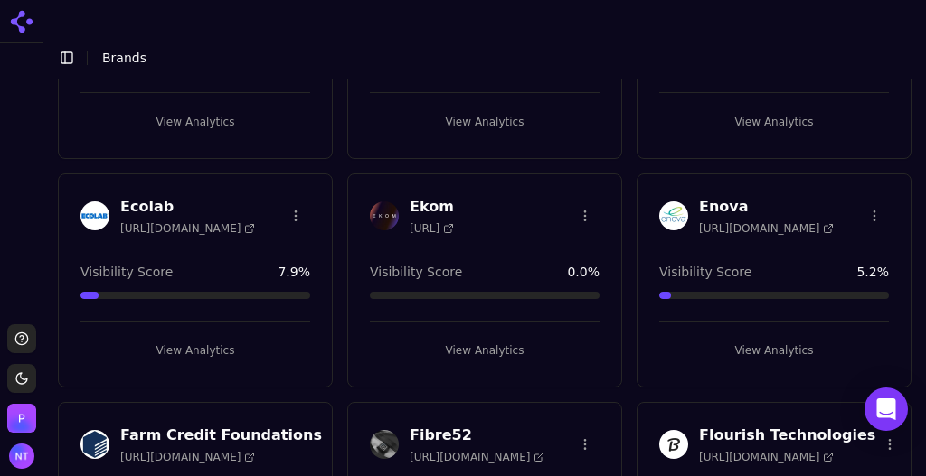
scroll to position [1187, 0]
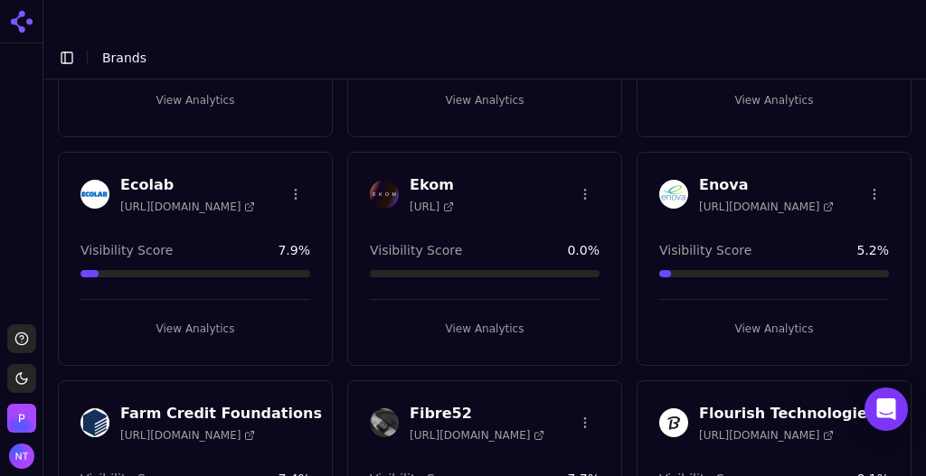
click at [497, 315] on button "View Analytics" at bounding box center [485, 329] width 230 height 29
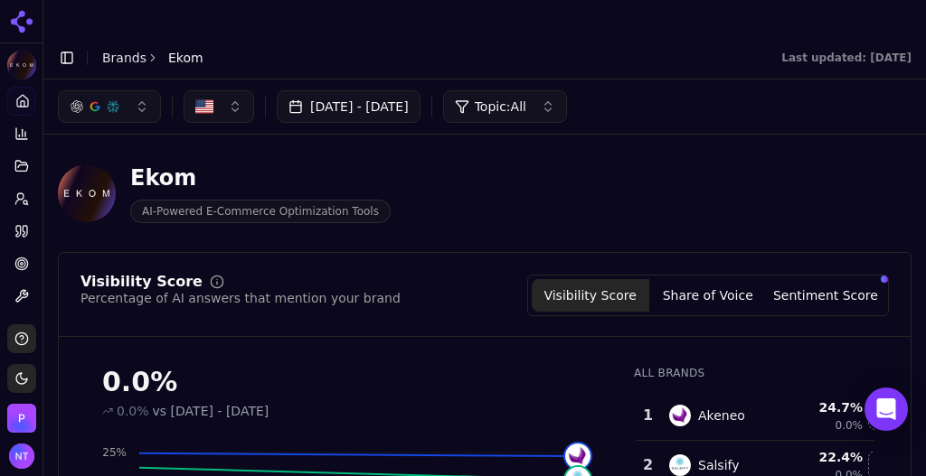
click at [111, 51] on link "Brands" at bounding box center [124, 58] width 44 height 14
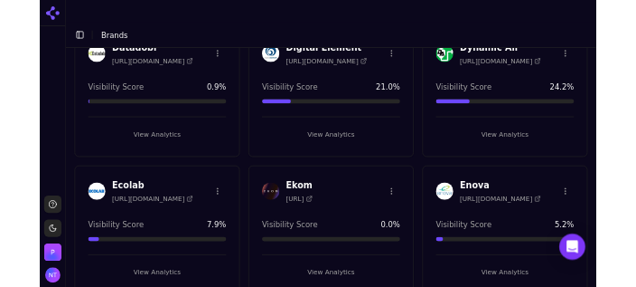
scroll to position [1144, 0]
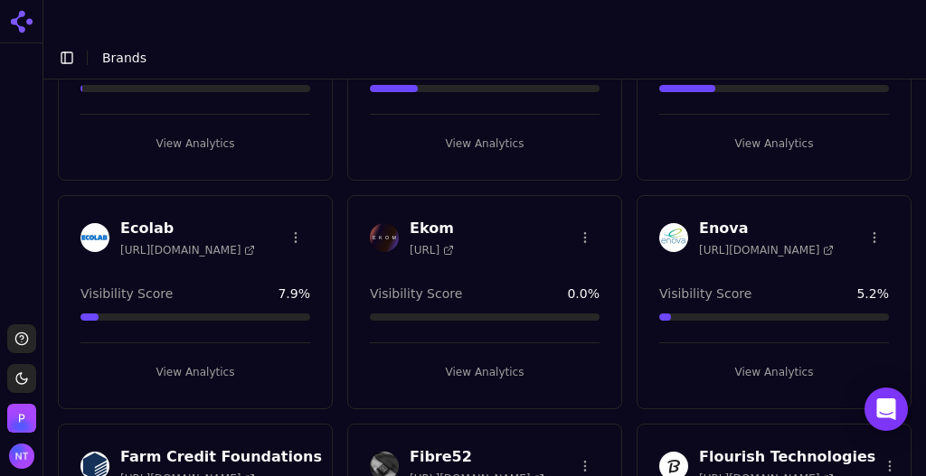
click at [576, 183] on html "Support Toggle theme [PERSON_NAME] Toggle Sidebar Brands Brand Analytics Track …" at bounding box center [463, 256] width 926 height 513
click at [534, 215] on div "Edit Brand" at bounding box center [536, 213] width 107 height 29
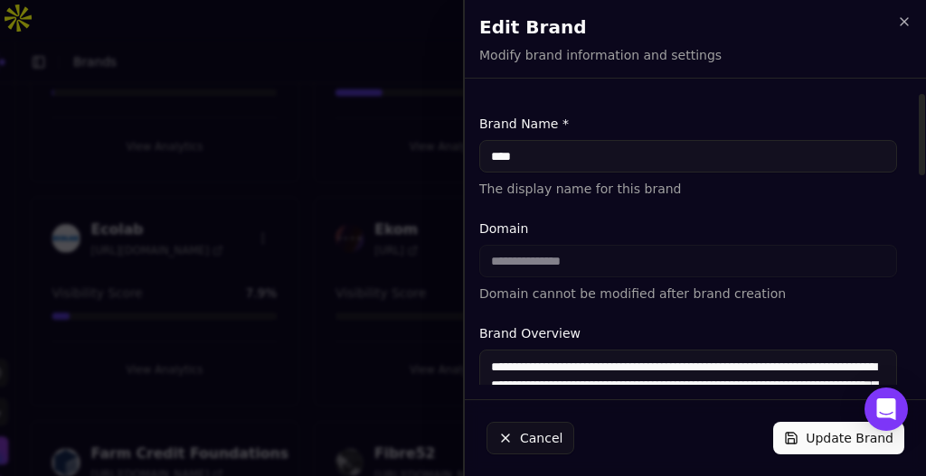
click at [577, 170] on input "****" at bounding box center [688, 156] width 418 height 33
type input "*******"
click at [833, 443] on button "Update Brand" at bounding box center [838, 438] width 131 height 33
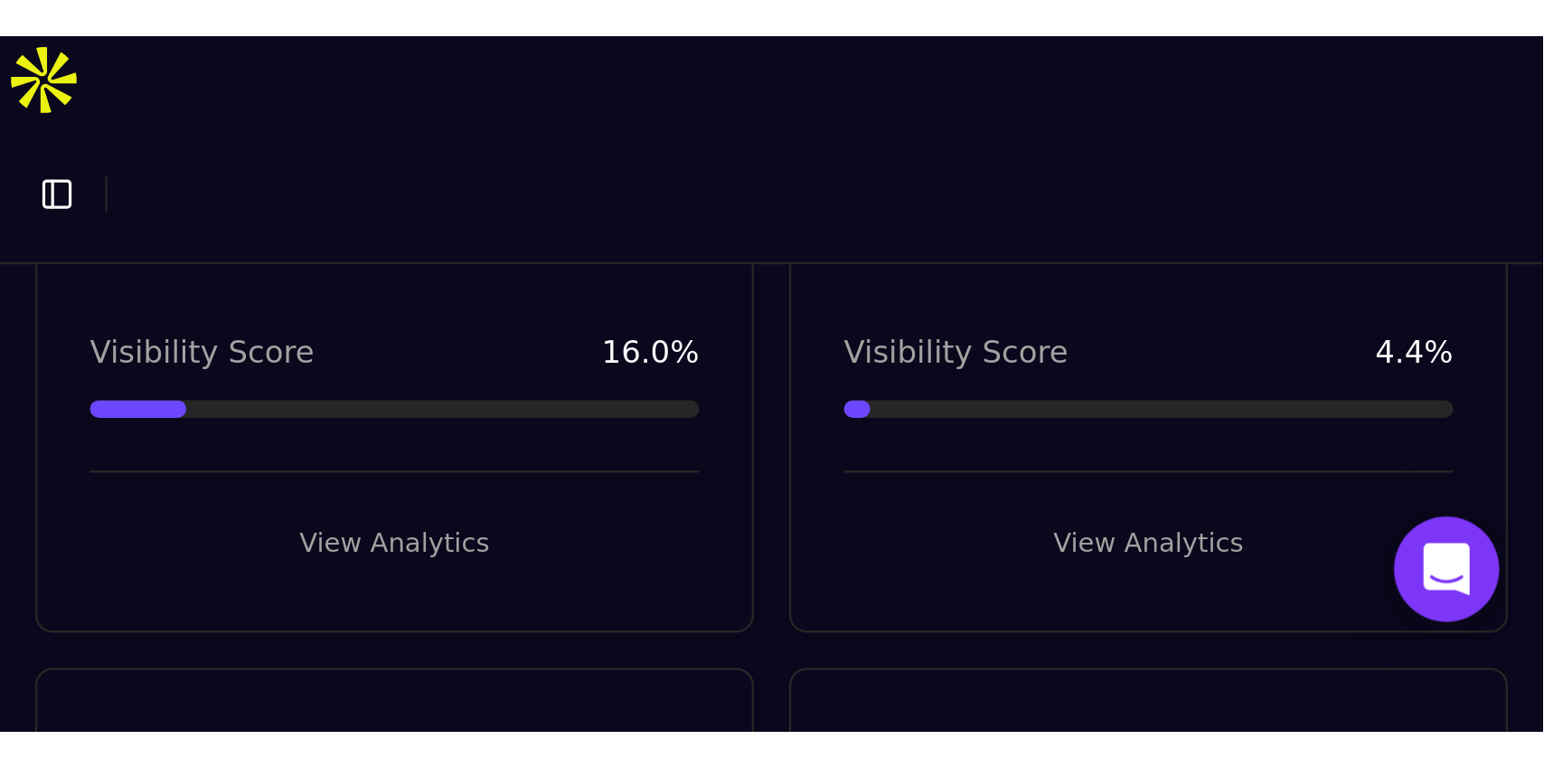
scroll to position [1147, 0]
